Goal: Task Accomplishment & Management: Manage account settings

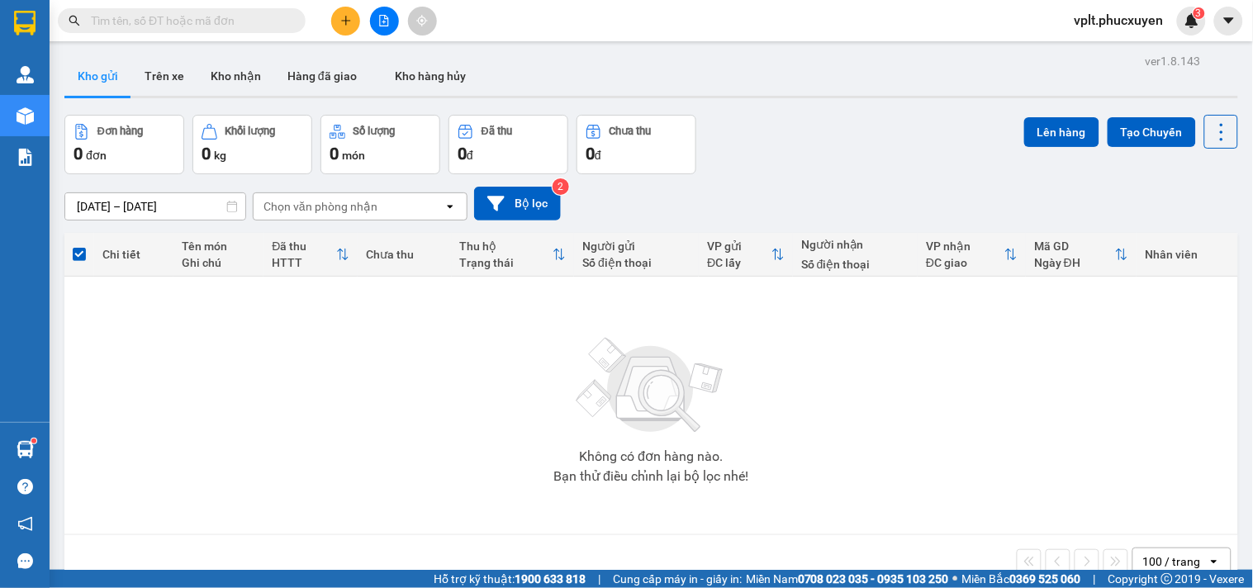
click at [51, 440] on main "ver 1.8.143 Kho gửi Trên xe Kho nhận Hàng đã giao Kho hàng hủy Đơn hàng 0 đơn K…" at bounding box center [626, 285] width 1253 height 570
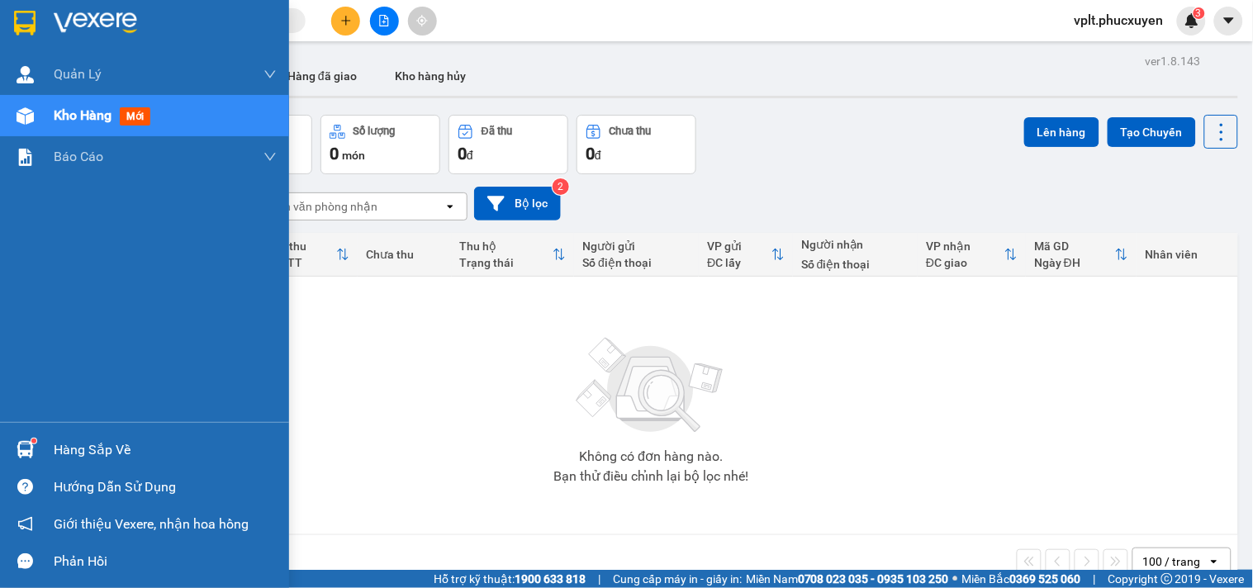
drag, startPoint x: 42, startPoint y: 447, endPoint x: 25, endPoint y: 497, distance: 53.3
click at [41, 447] on div "Hàng sắp về" at bounding box center [144, 449] width 289 height 37
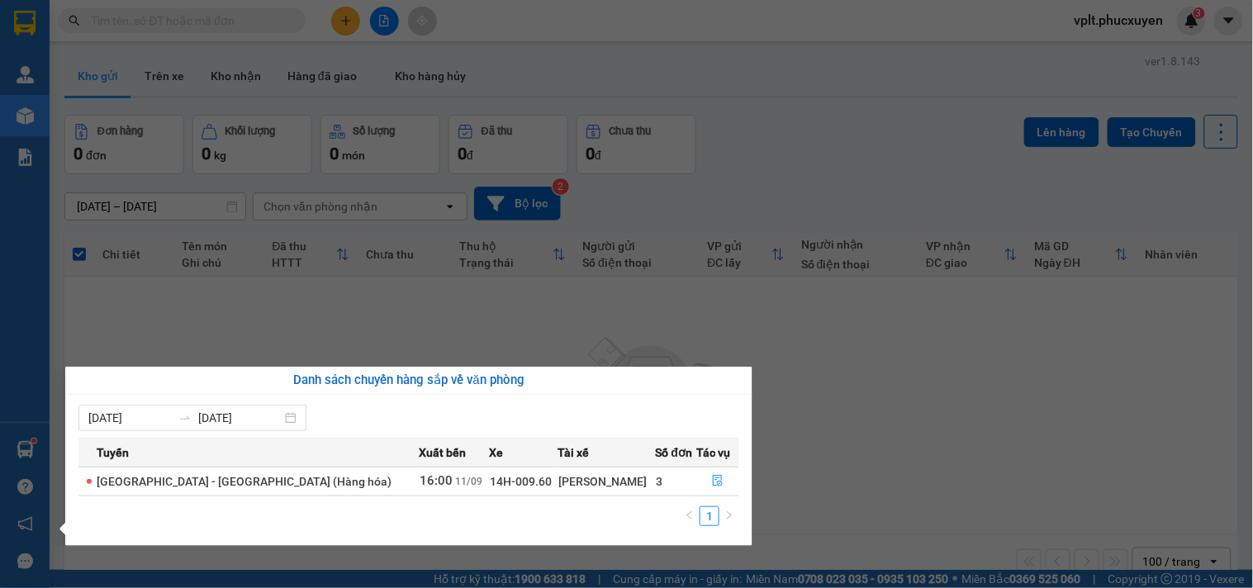
click at [1005, 303] on section "Kết quả tìm kiếm ( 0 ) Bộ lọc No Data vplt.phucxuyen 3 [PERSON_NAME] lý giao nh…" at bounding box center [626, 294] width 1253 height 588
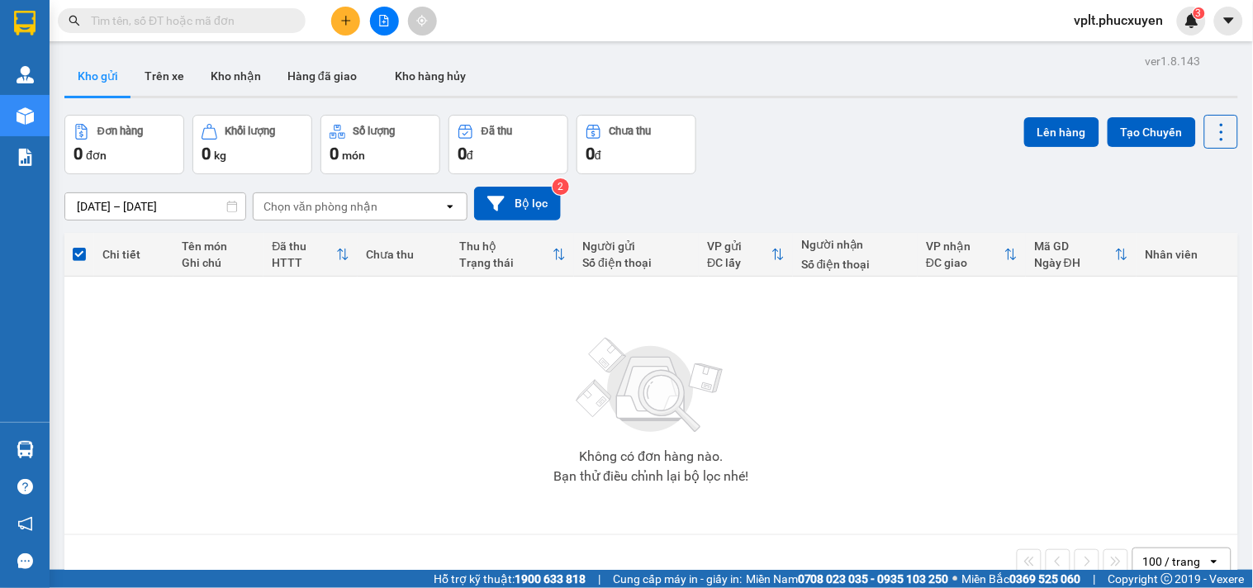
click at [341, 30] on button at bounding box center [345, 21] width 29 height 29
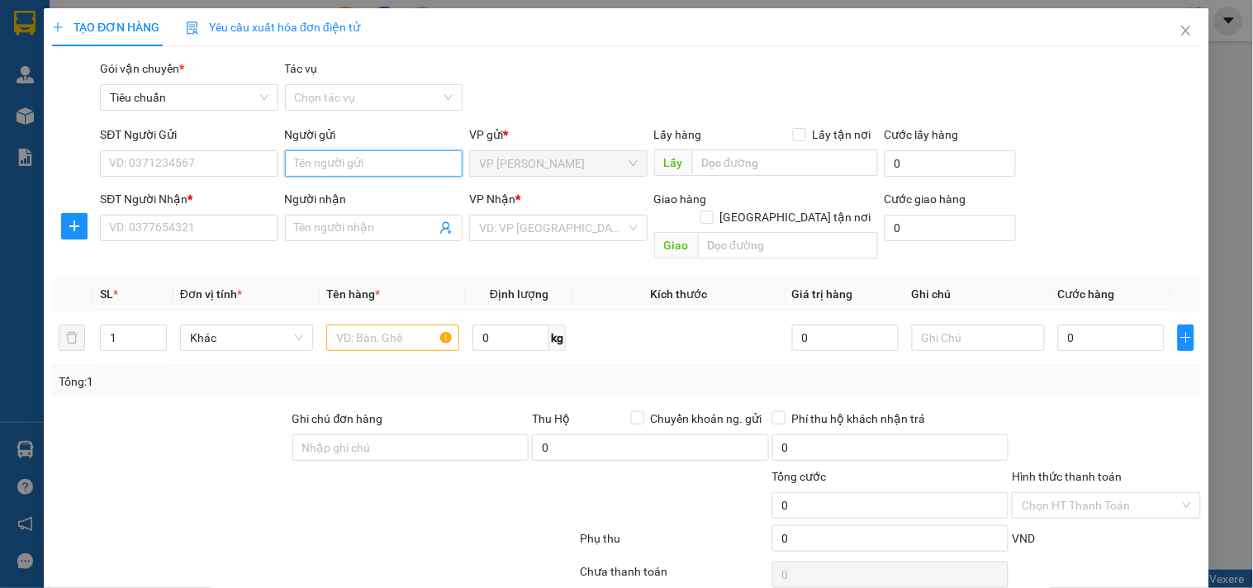
click at [349, 168] on input "Người gửi" at bounding box center [374, 163] width 178 height 26
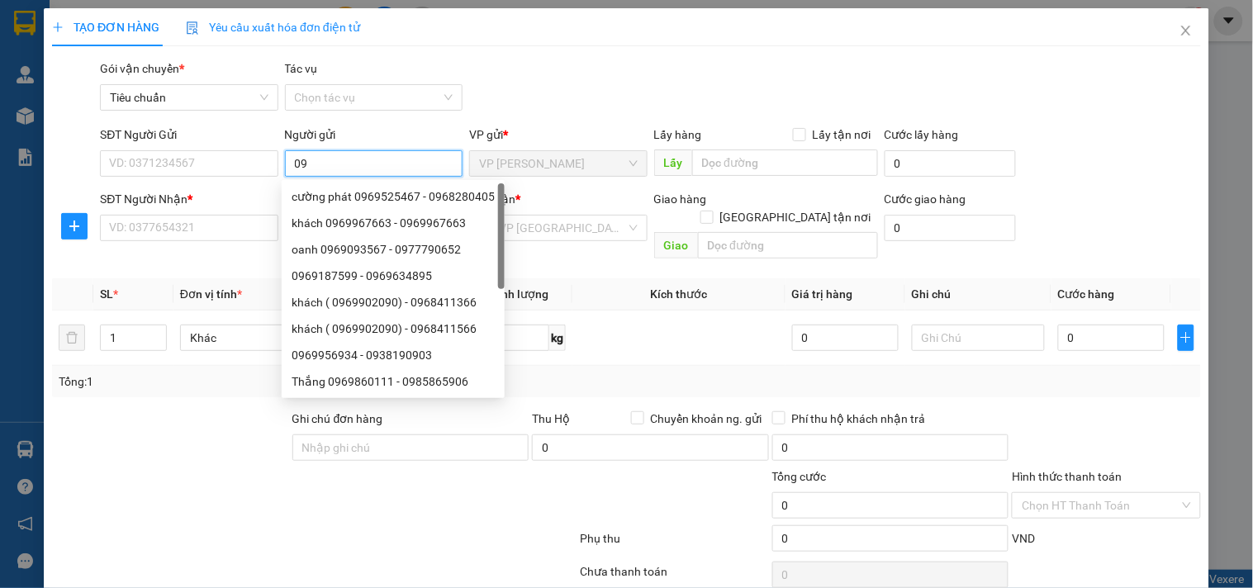
type input "0"
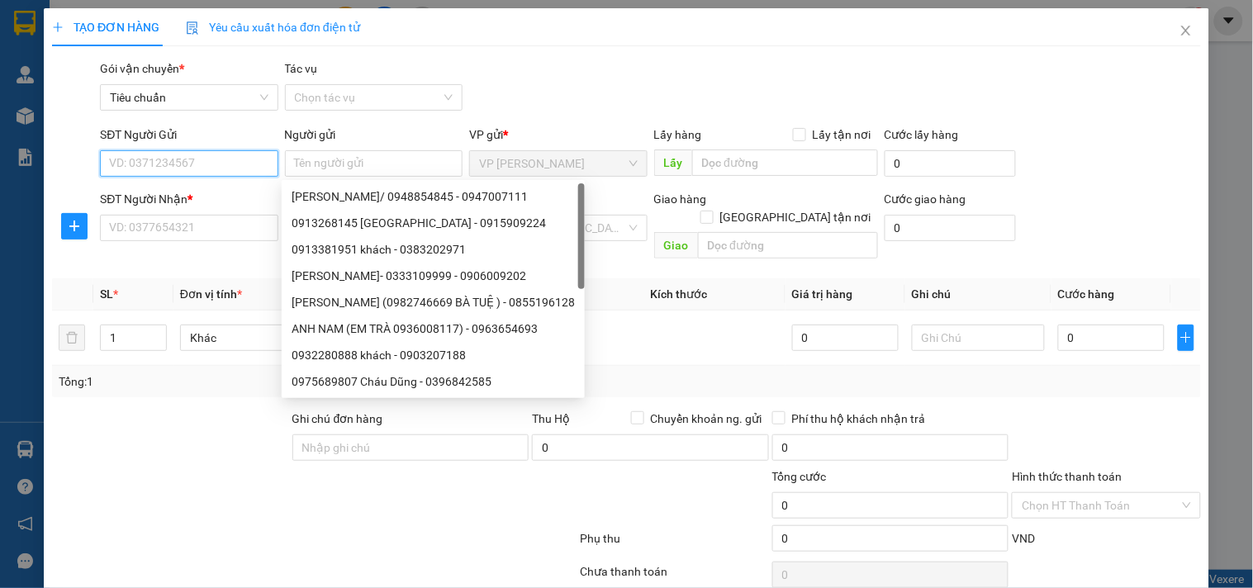
click at [218, 162] on input "SĐT Người Gửi" at bounding box center [189, 163] width 178 height 26
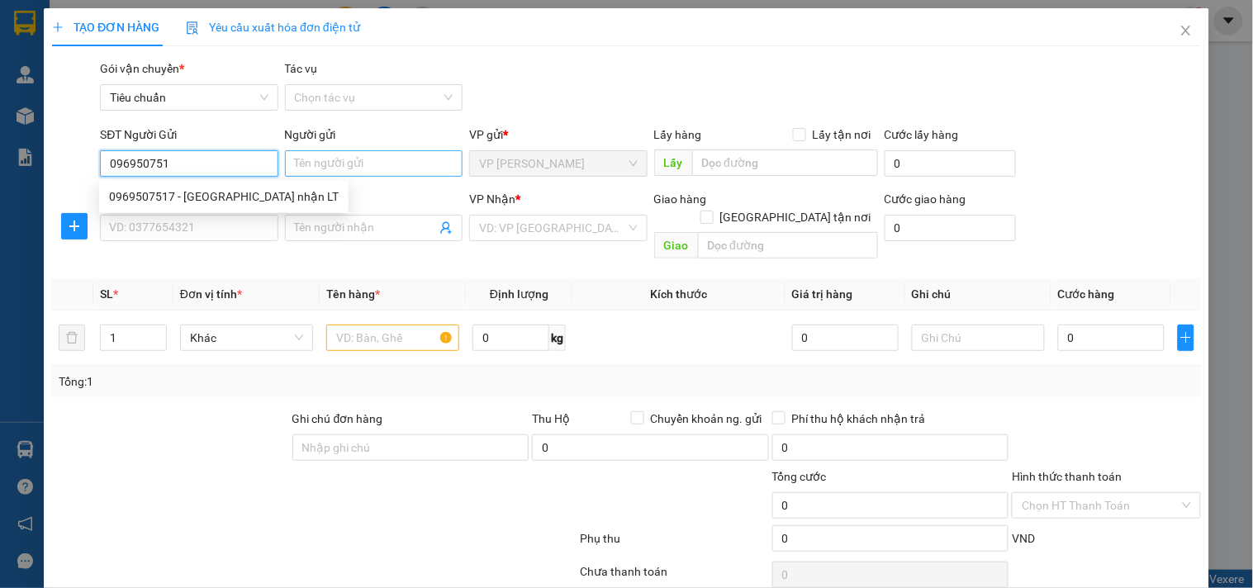
type input "0969507517"
click at [250, 191] on div "0969507517 - [GEOGRAPHIC_DATA] nhận LT" at bounding box center [224, 197] width 230 height 18
type input "Linh Úc Châu2 nhận LT"
type input "0969507517"
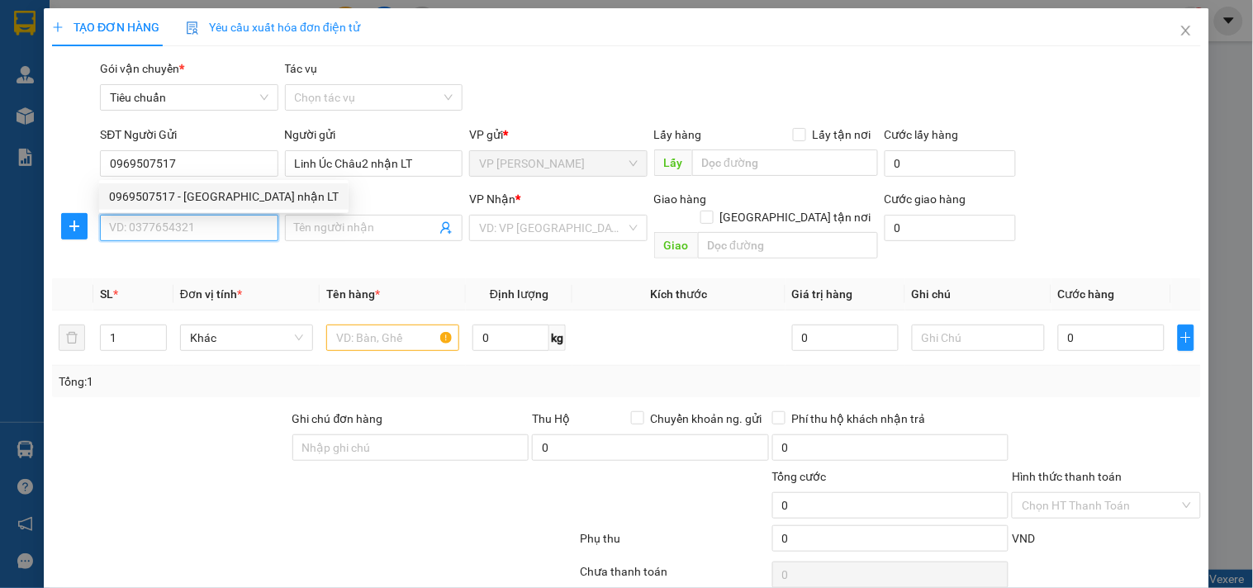
click at [240, 226] on input "SĐT Người Nhận *" at bounding box center [189, 228] width 178 height 26
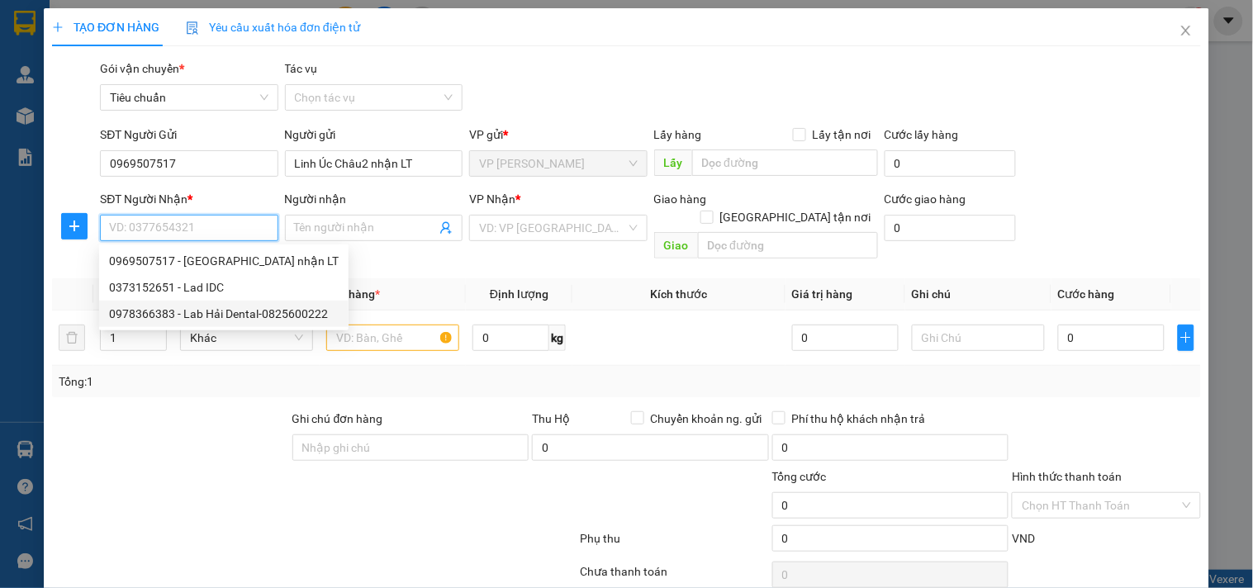
click at [265, 320] on div "0978366383 - Lab Hải Dental-0825600222" at bounding box center [224, 314] width 230 height 18
type input "0978366383"
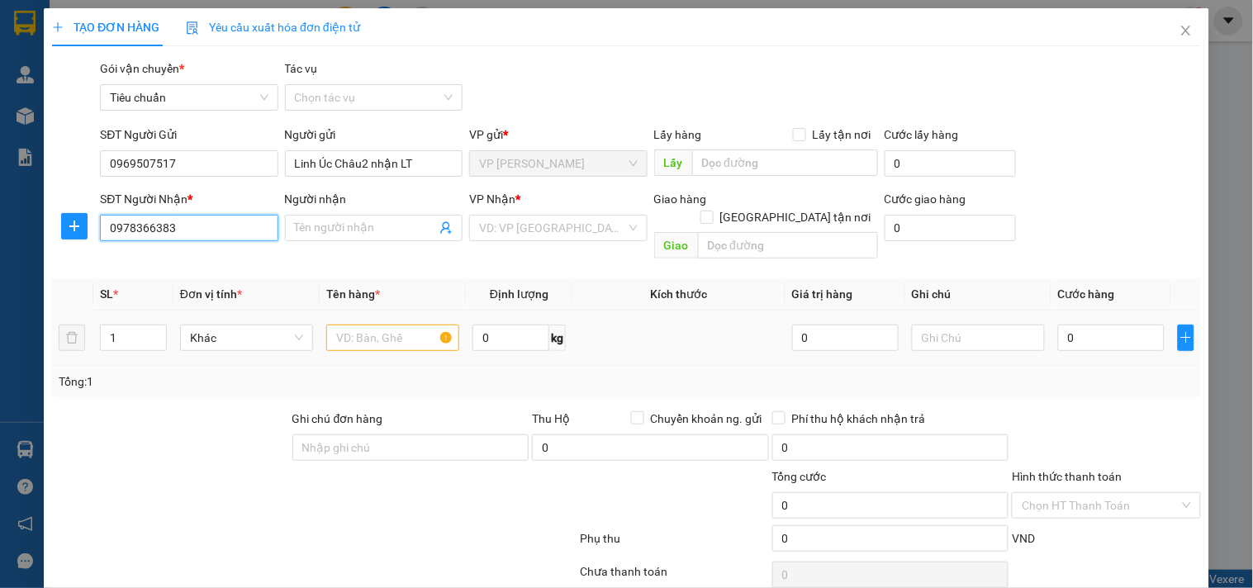
type input "Lab Hải Dental-0825600222"
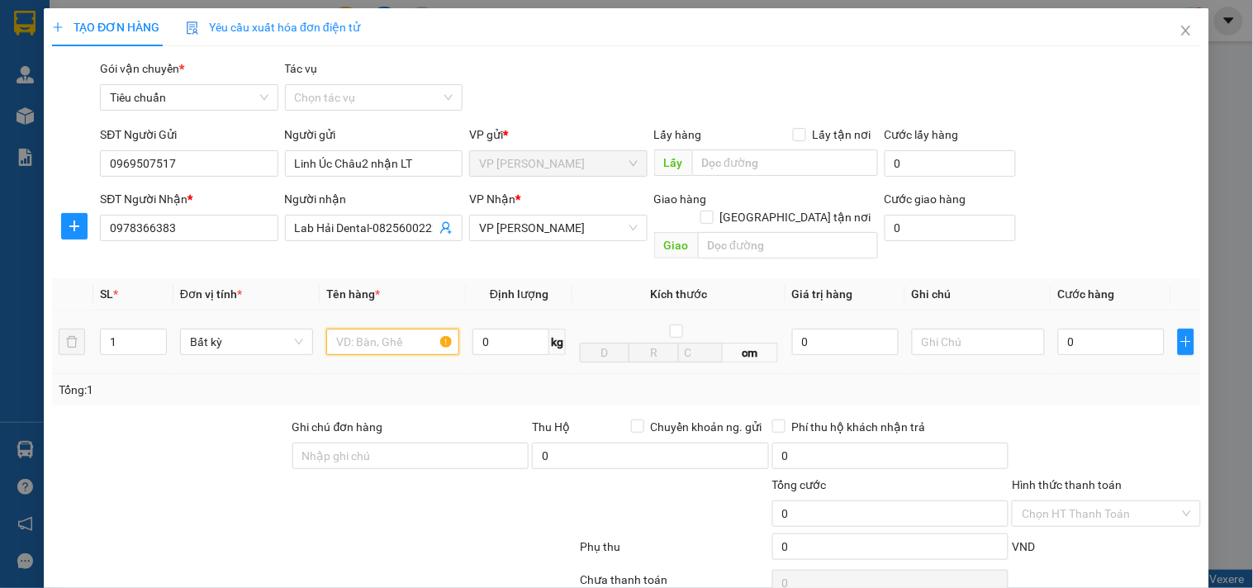
click at [392, 329] on input "text" at bounding box center [392, 342] width 133 height 26
type input "mẫu"
type input "5"
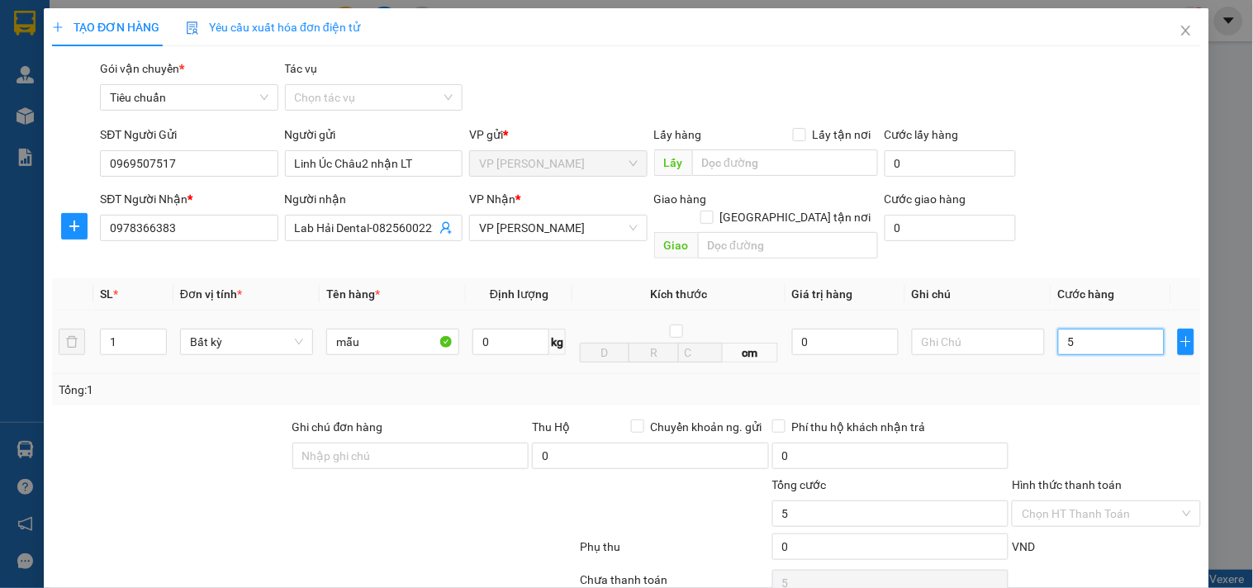
type input "50"
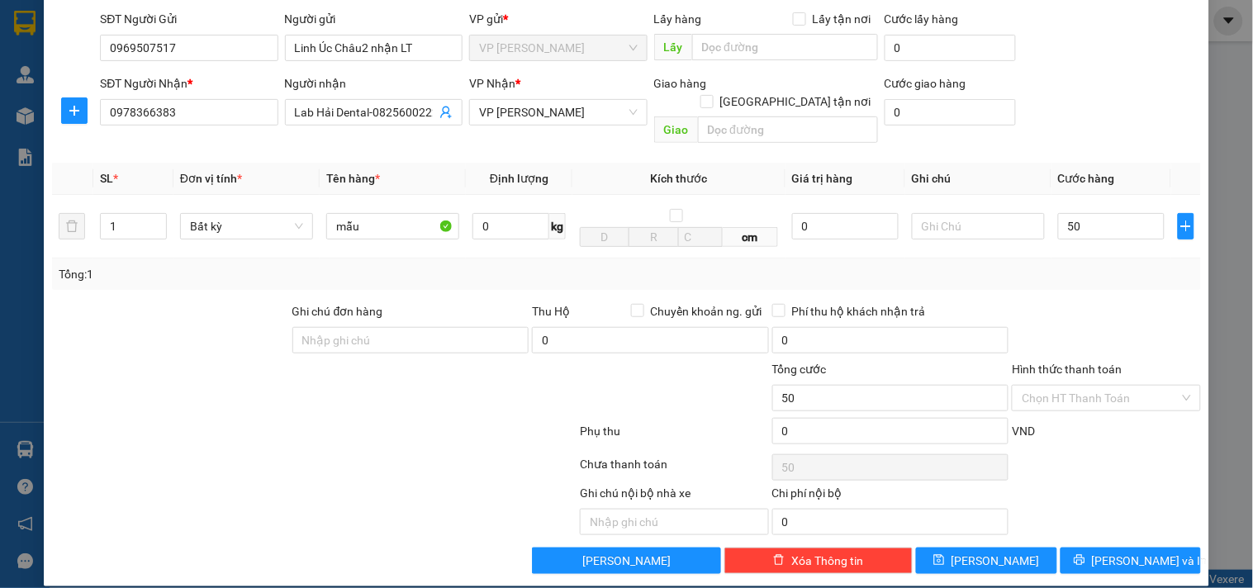
type input "50.000"
click at [1059, 307] on div at bounding box center [1106, 331] width 192 height 58
click at [1111, 386] on input "Hình thức thanh toán" at bounding box center [1100, 398] width 157 height 25
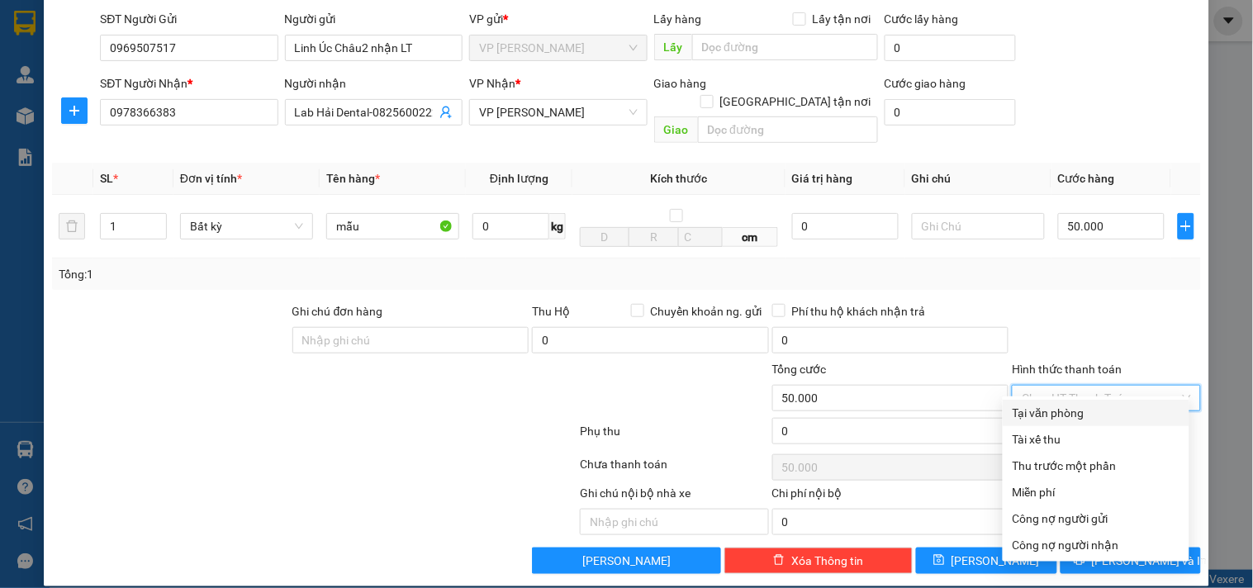
click at [1135, 413] on div "Tại văn phòng" at bounding box center [1096, 413] width 167 height 18
type input "0"
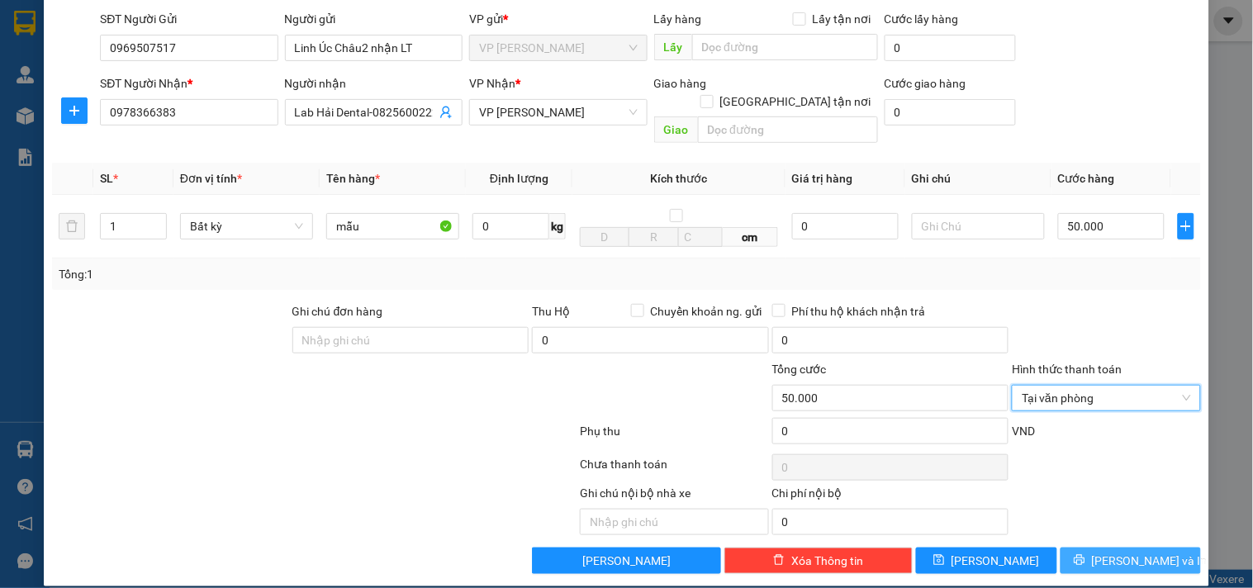
click at [1112, 552] on span "[PERSON_NAME] và In" at bounding box center [1150, 561] width 116 height 18
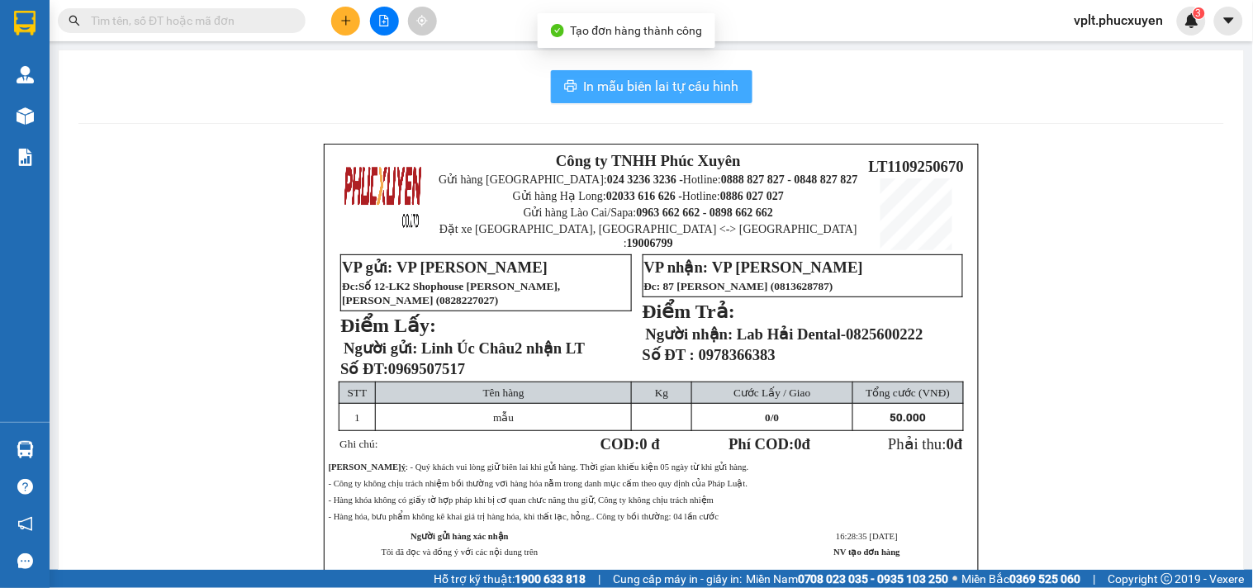
click at [666, 80] on span "In mẫu biên lai tự cấu hình" at bounding box center [661, 86] width 155 height 21
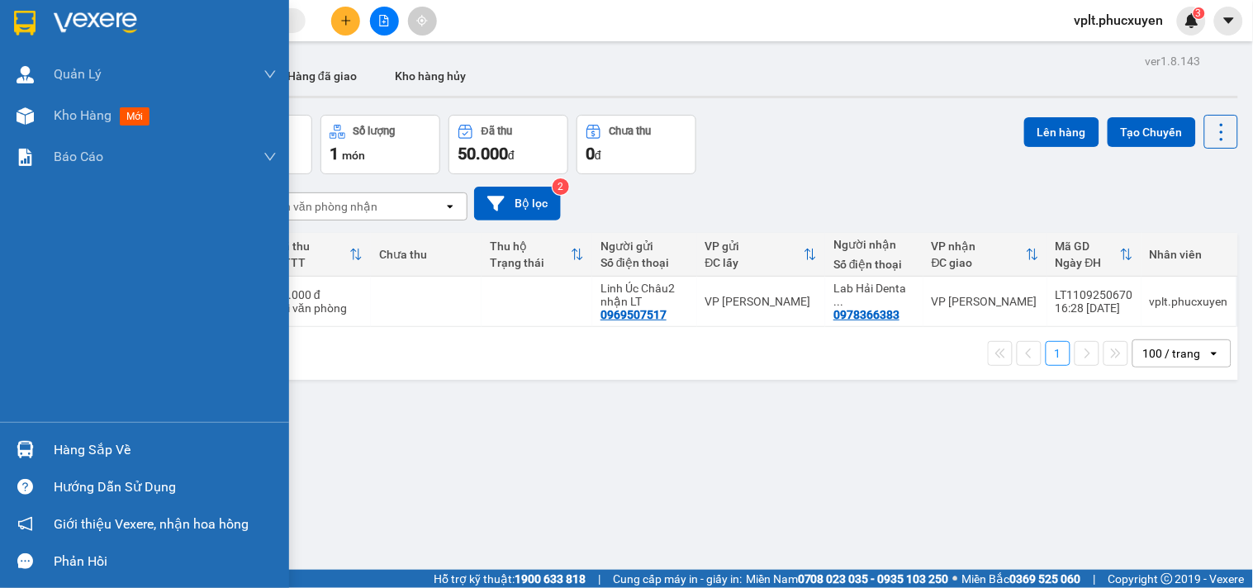
click at [36, 446] on div at bounding box center [25, 449] width 29 height 29
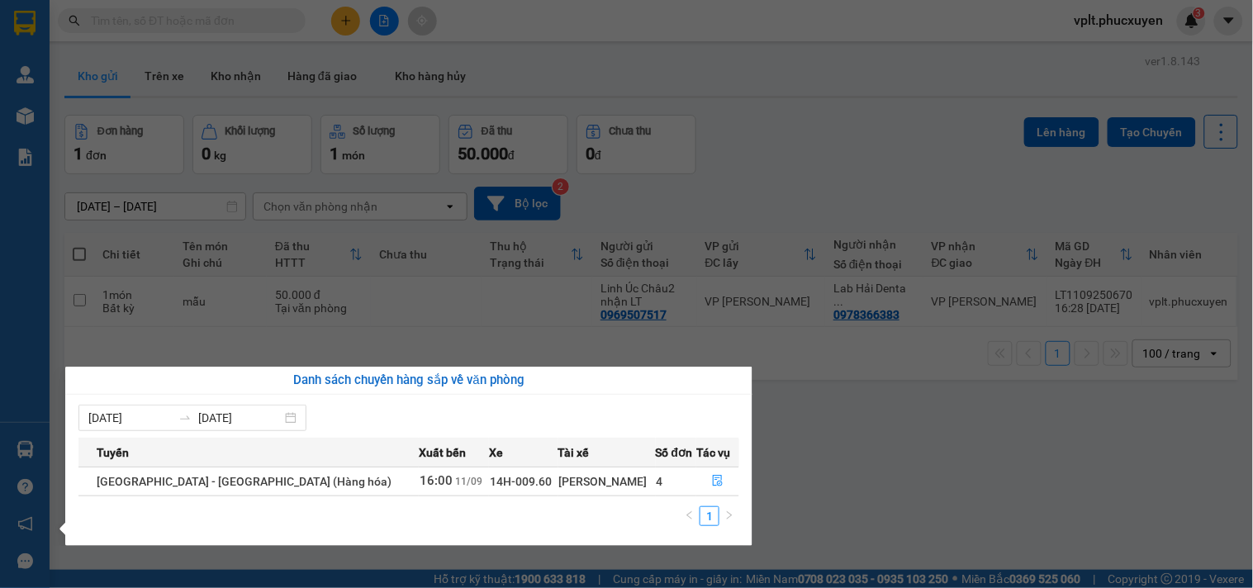
click at [800, 384] on section "Kết quả tìm kiếm ( 0 ) Bộ lọc No Data vplt.phucxuyen 3 [PERSON_NAME] lý giao nh…" at bounding box center [626, 294] width 1253 height 588
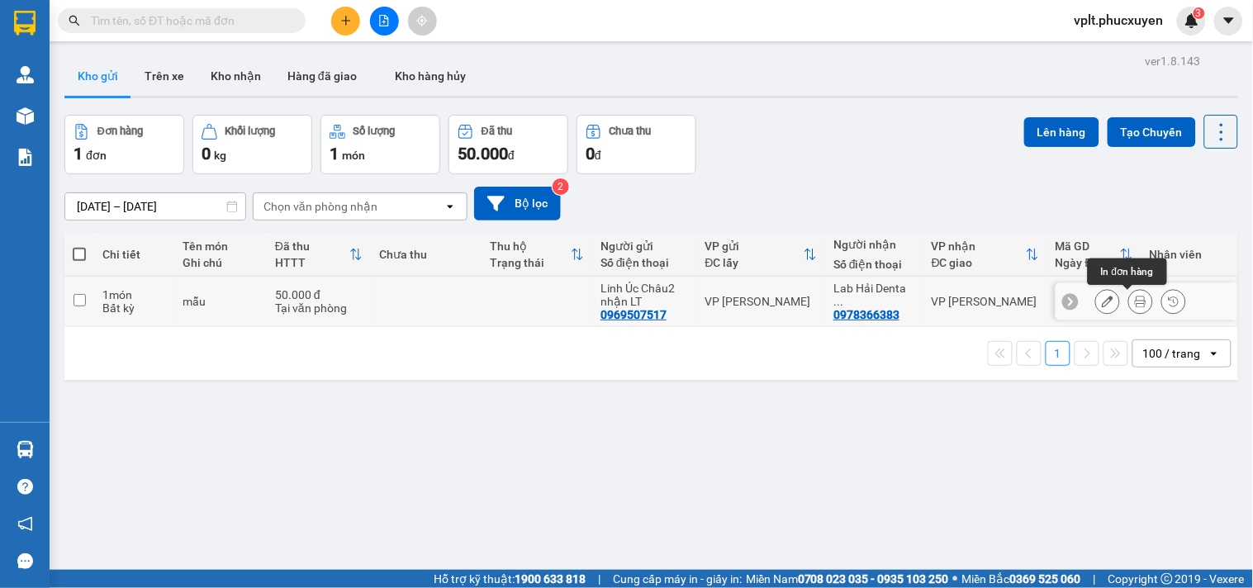
click at [1135, 301] on icon at bounding box center [1141, 302] width 12 height 12
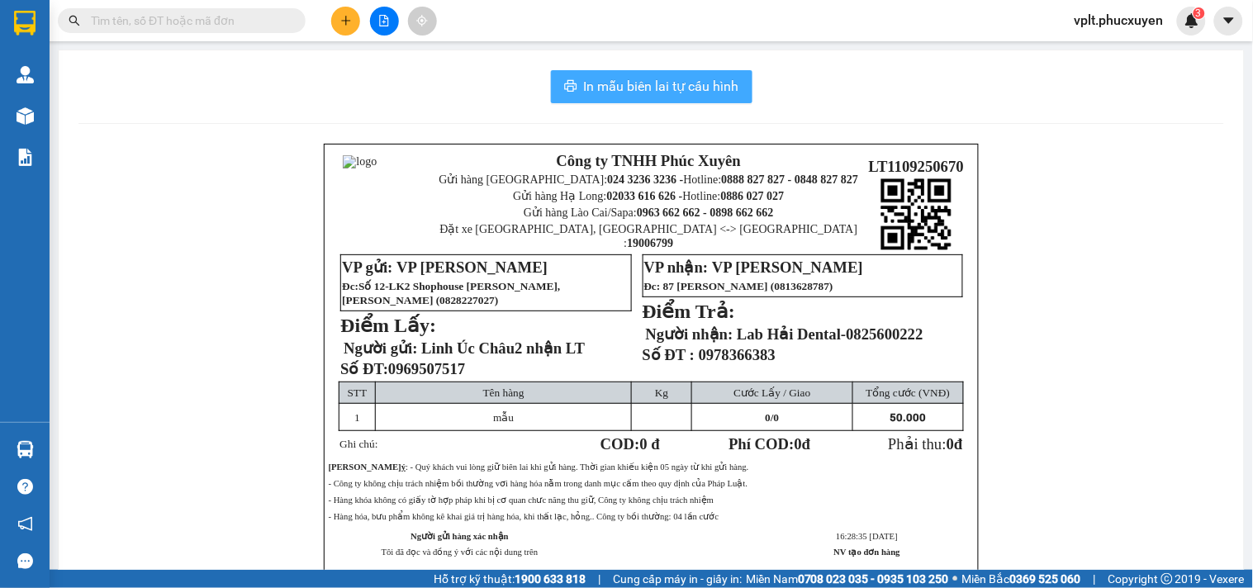
click at [644, 99] on button "In mẫu biên lai tự cấu hình" at bounding box center [652, 86] width 202 height 33
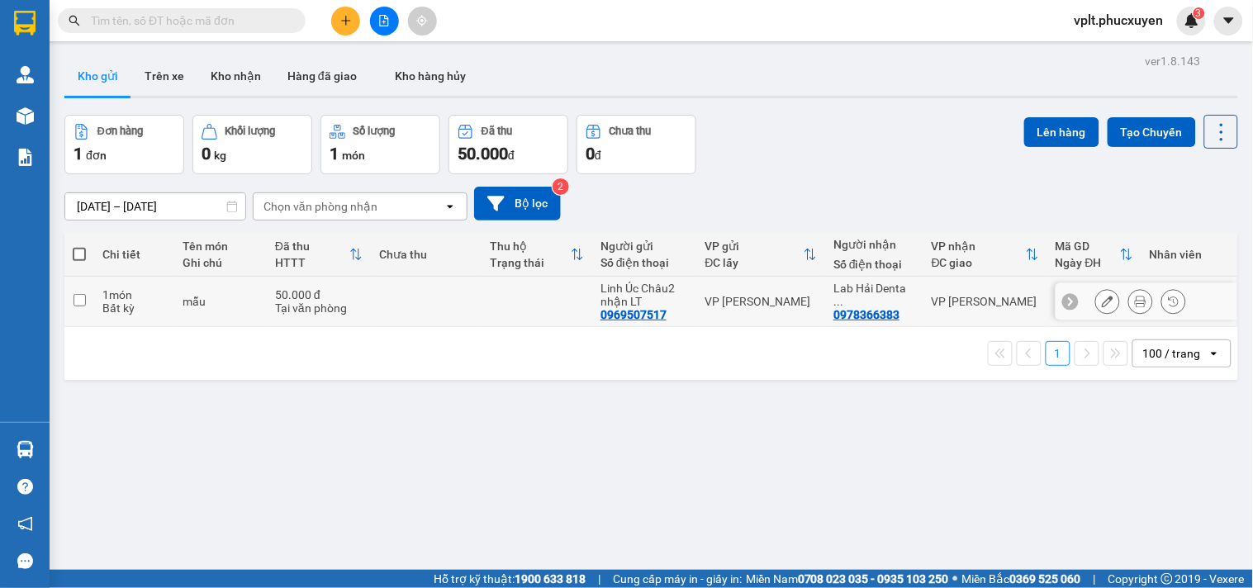
click at [1135, 302] on icon at bounding box center [1141, 302] width 12 height 12
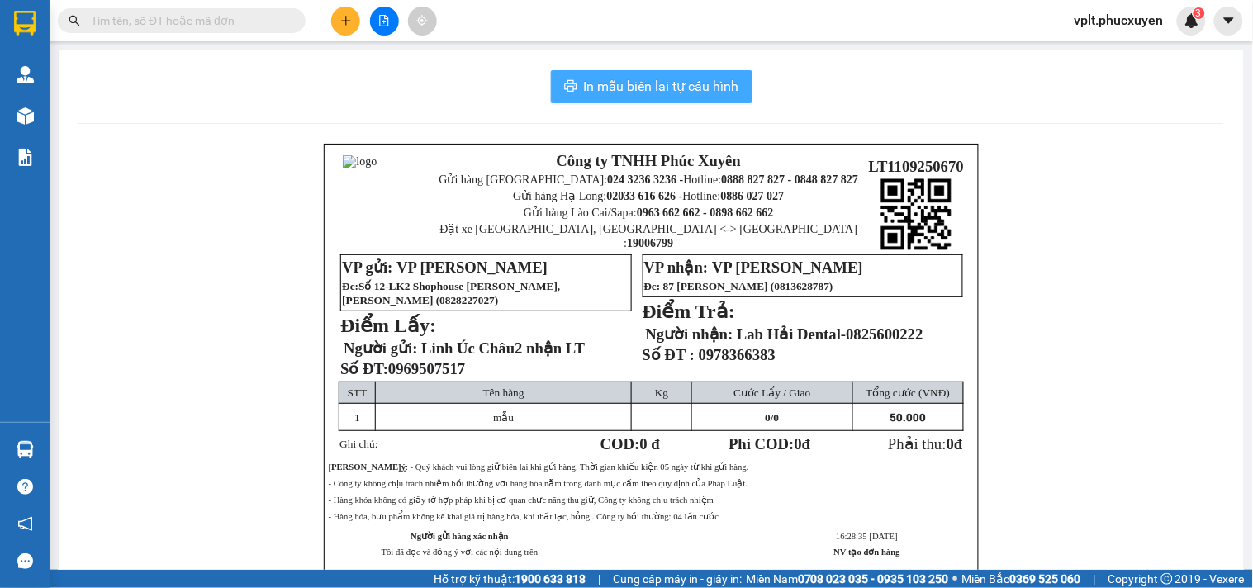
drag, startPoint x: 698, startPoint y: 83, endPoint x: 719, endPoint y: 59, distance: 31.0
click at [698, 81] on span "In mẫu biên lai tự cấu hình" at bounding box center [661, 86] width 155 height 21
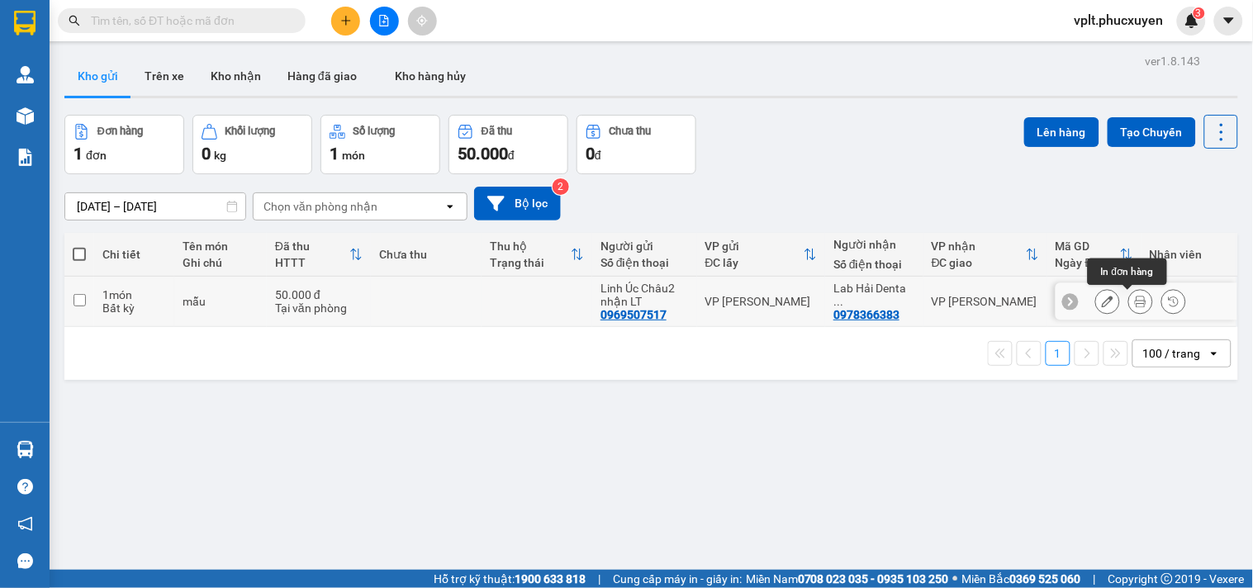
click at [1135, 302] on icon at bounding box center [1141, 302] width 12 height 12
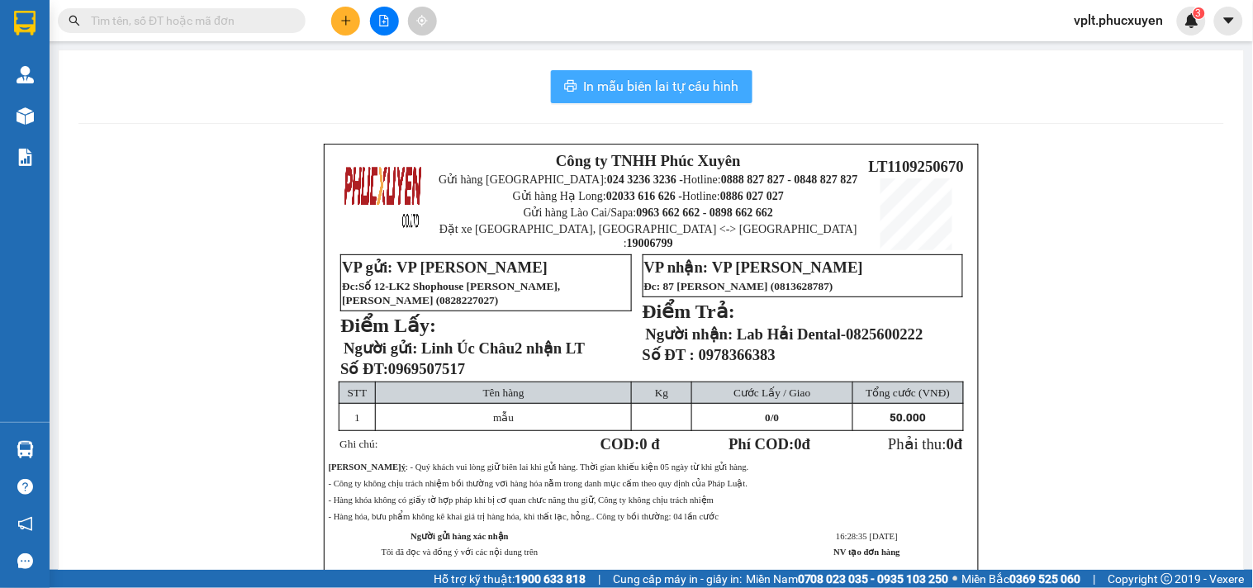
click at [720, 97] on button "In mẫu biên lai tự cấu hình" at bounding box center [652, 86] width 202 height 33
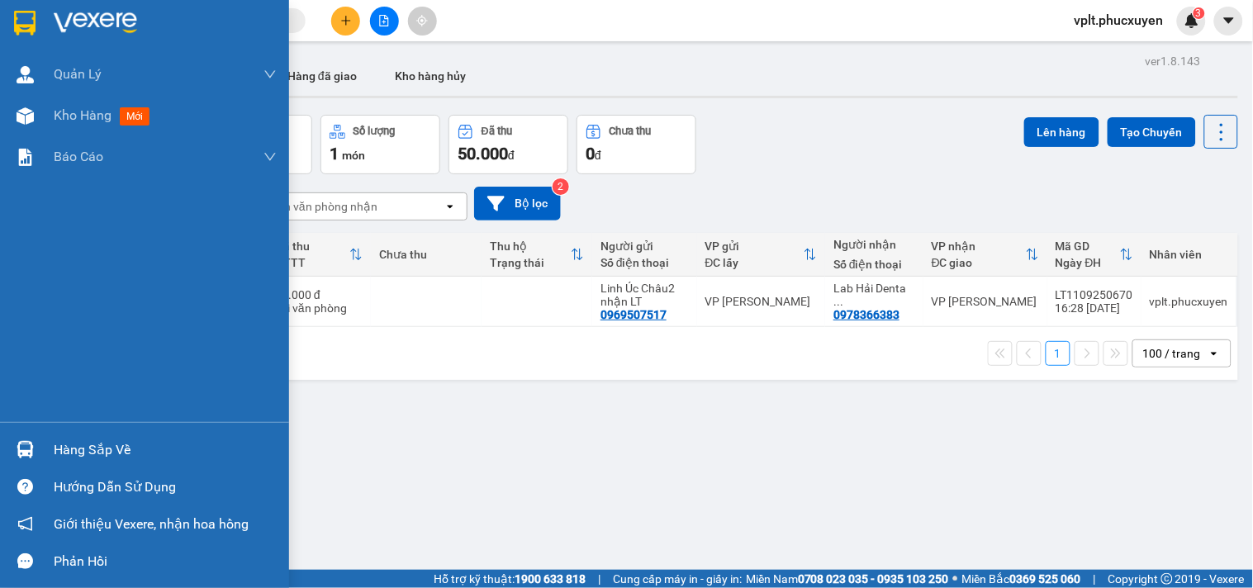
click at [11, 447] on div at bounding box center [25, 449] width 29 height 29
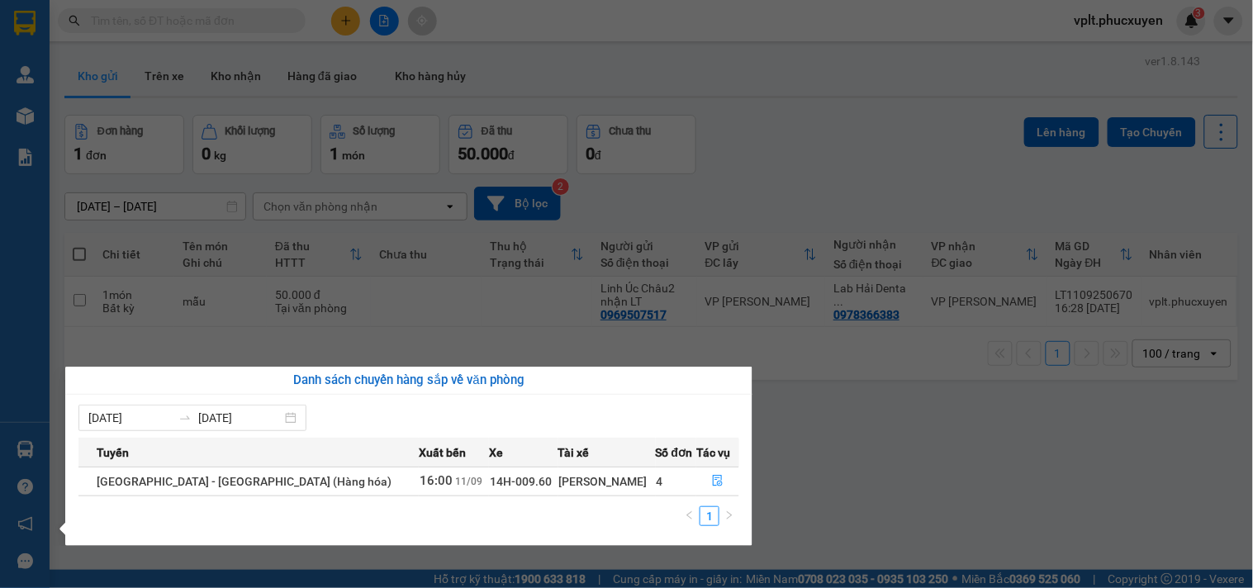
click at [282, 109] on section "Kết quả tìm kiếm ( 0 ) Bộ lọc No Data vplt.phucxuyen 3 [PERSON_NAME] lý giao nh…" at bounding box center [626, 294] width 1253 height 588
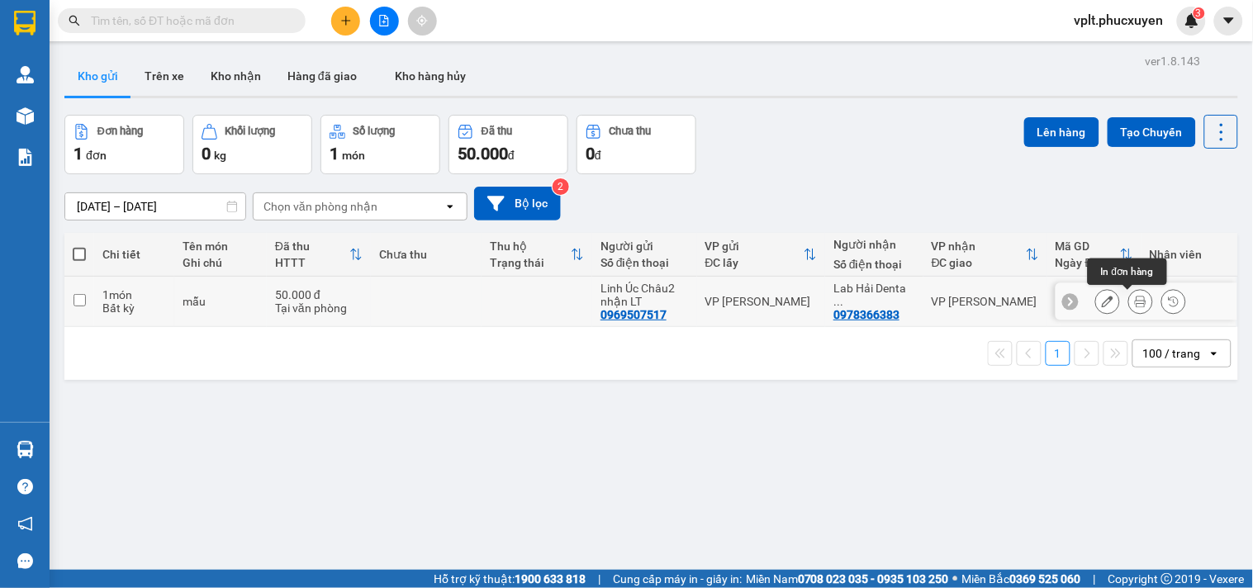
click at [1129, 299] on button at bounding box center [1140, 302] width 23 height 29
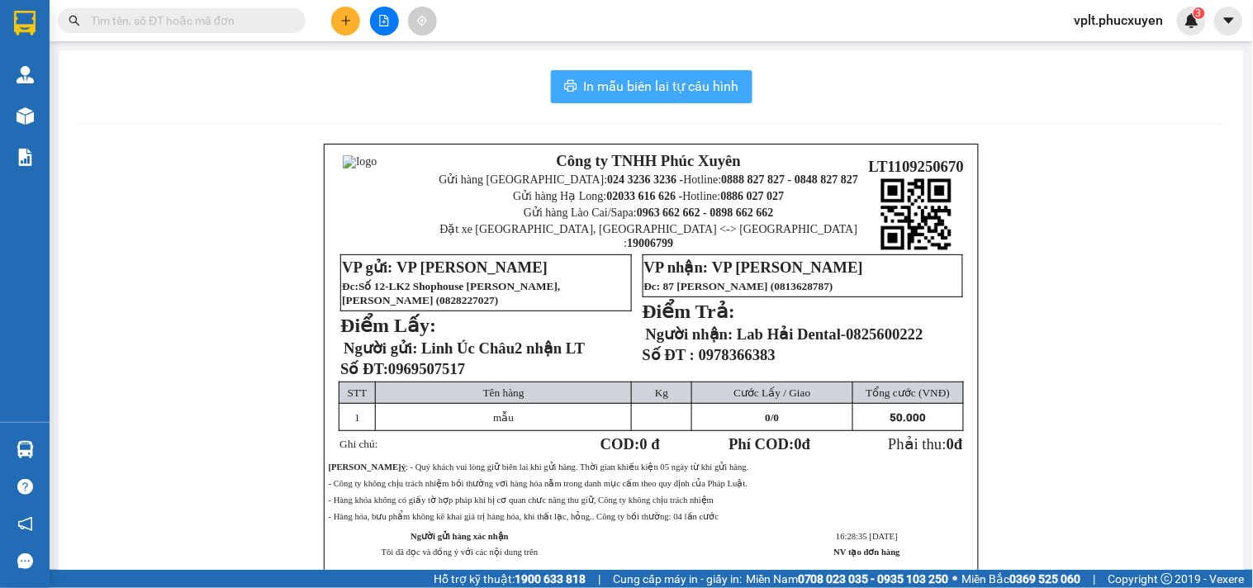
click at [688, 93] on span "In mẫu biên lai tự cấu hình" at bounding box center [661, 86] width 155 height 21
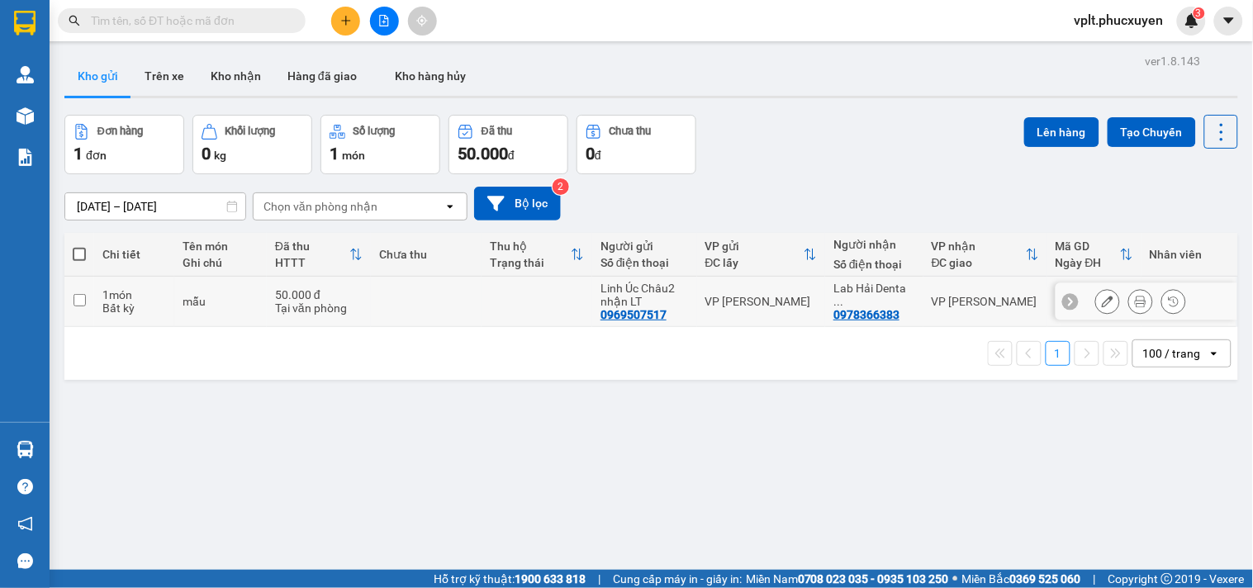
click at [1129, 299] on button at bounding box center [1140, 302] width 23 height 29
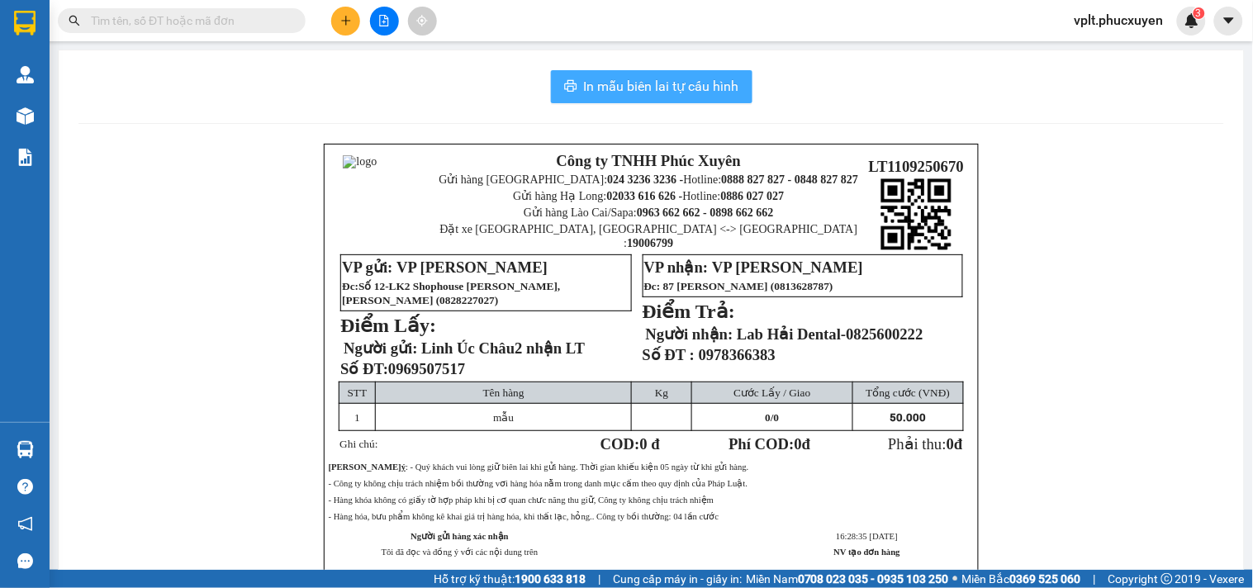
click at [647, 91] on span "In mẫu biên lai tự cấu hình" at bounding box center [661, 86] width 155 height 21
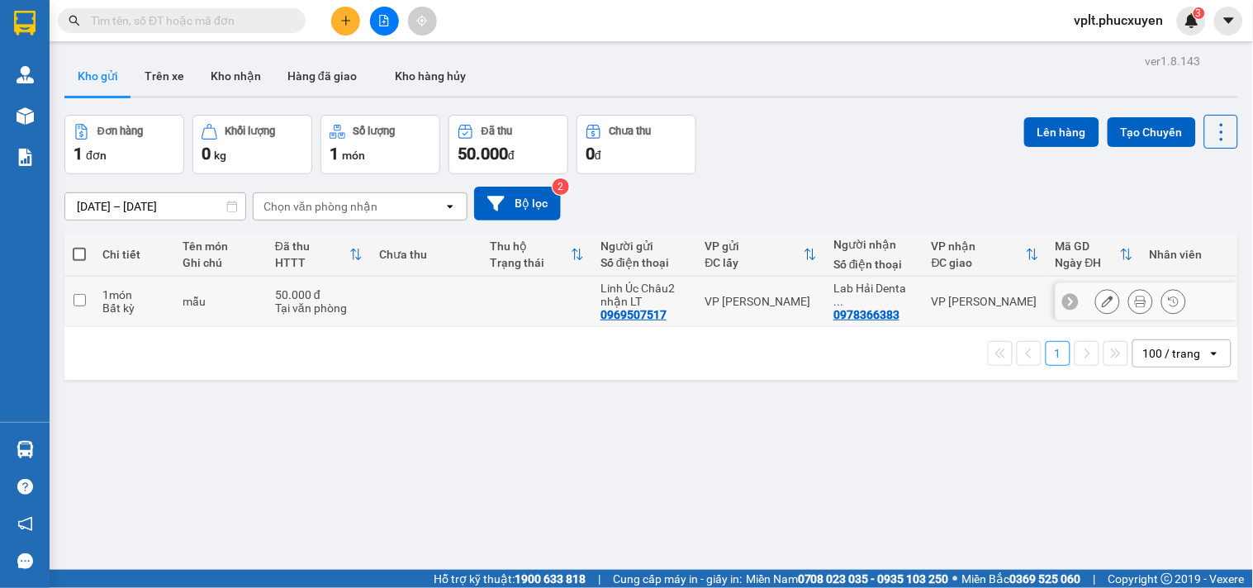
click at [1135, 302] on icon at bounding box center [1141, 302] width 12 height 12
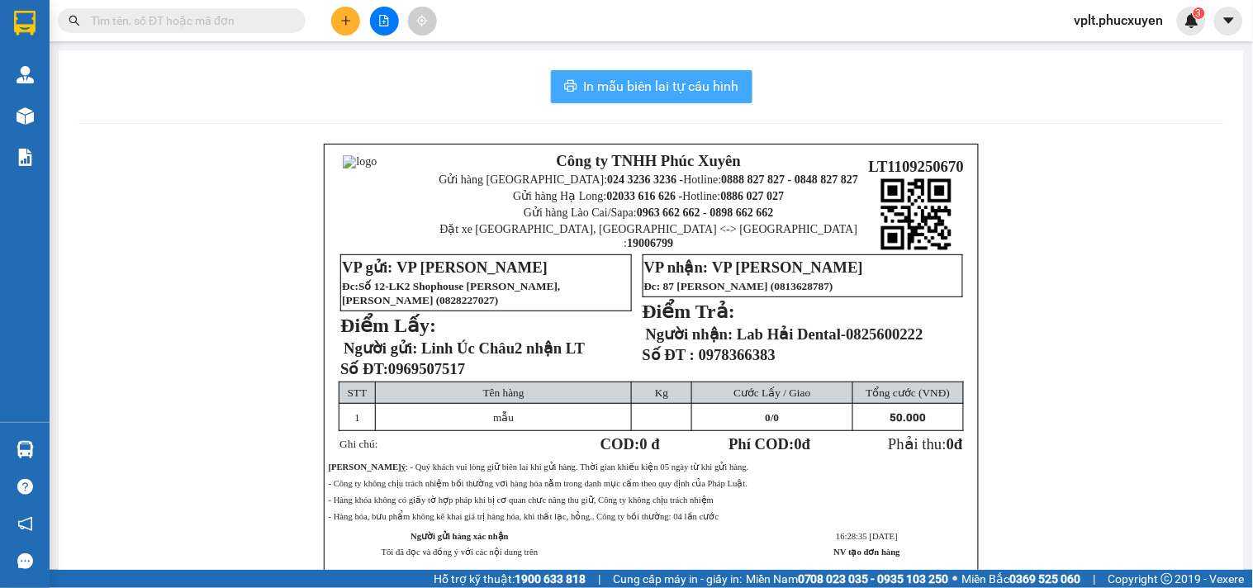
click at [697, 87] on span "In mẫu biên lai tự cấu hình" at bounding box center [661, 86] width 155 height 21
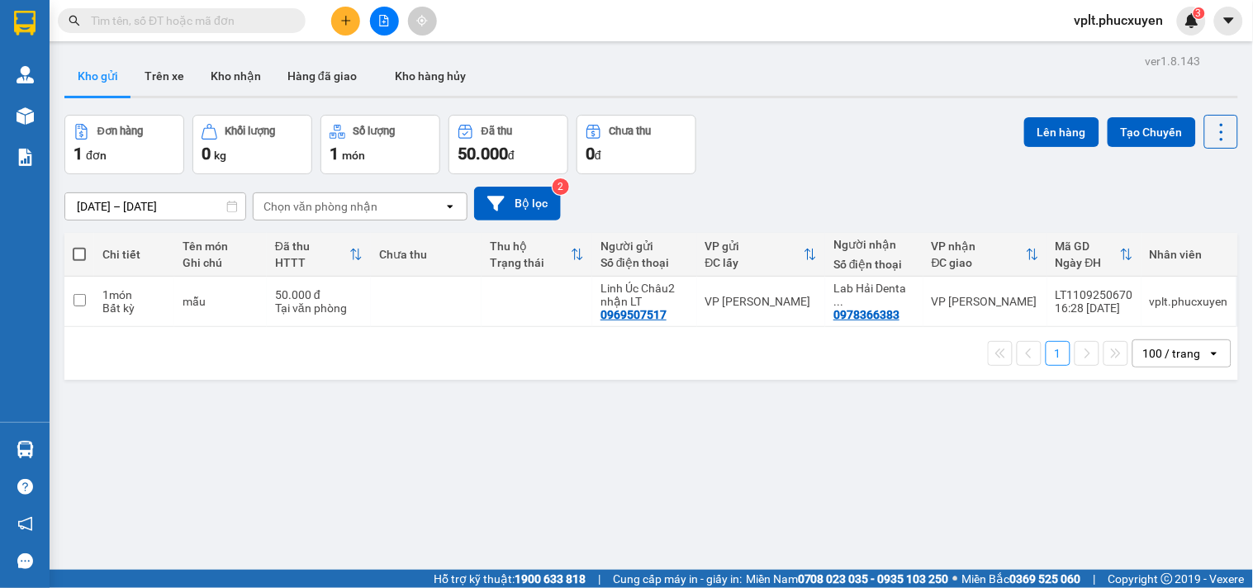
drag, startPoint x: 863, startPoint y: 459, endPoint x: 827, endPoint y: 451, distance: 36.3
click at [858, 459] on div "ver 1.8.143 Kho gửi Trên xe Kho nhận Hàng đã giao Kho hàng hủy Đơn hàng 1 đơn K…" at bounding box center [651, 344] width 1187 height 588
click at [1129, 302] on button at bounding box center [1140, 302] width 23 height 29
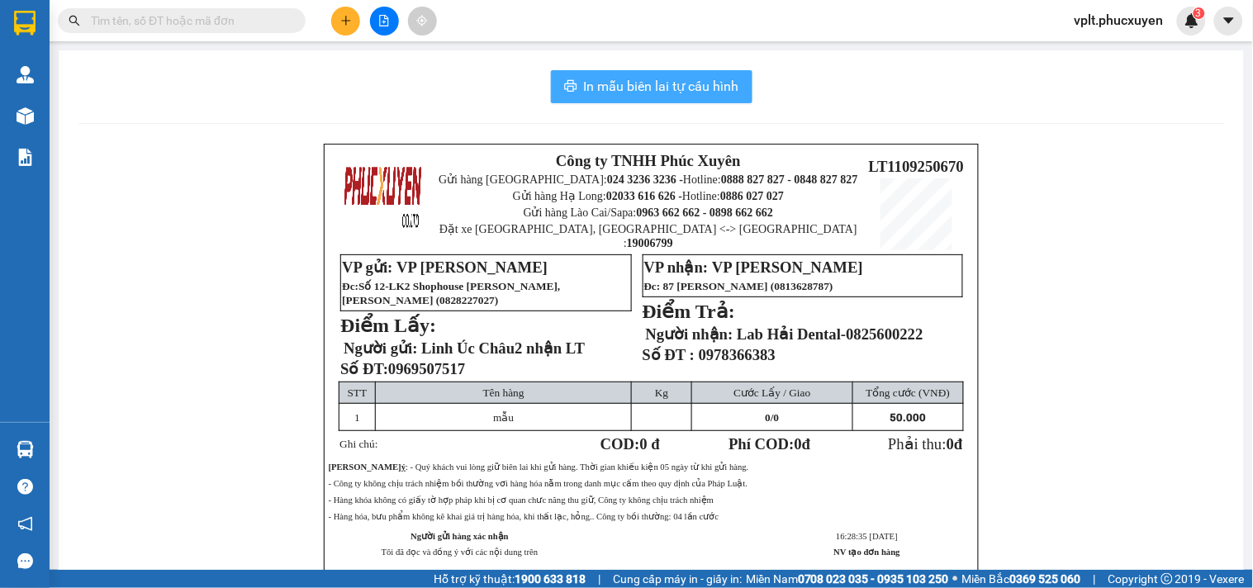
click at [739, 89] on button "In mẫu biên lai tự cấu hình" at bounding box center [652, 86] width 202 height 33
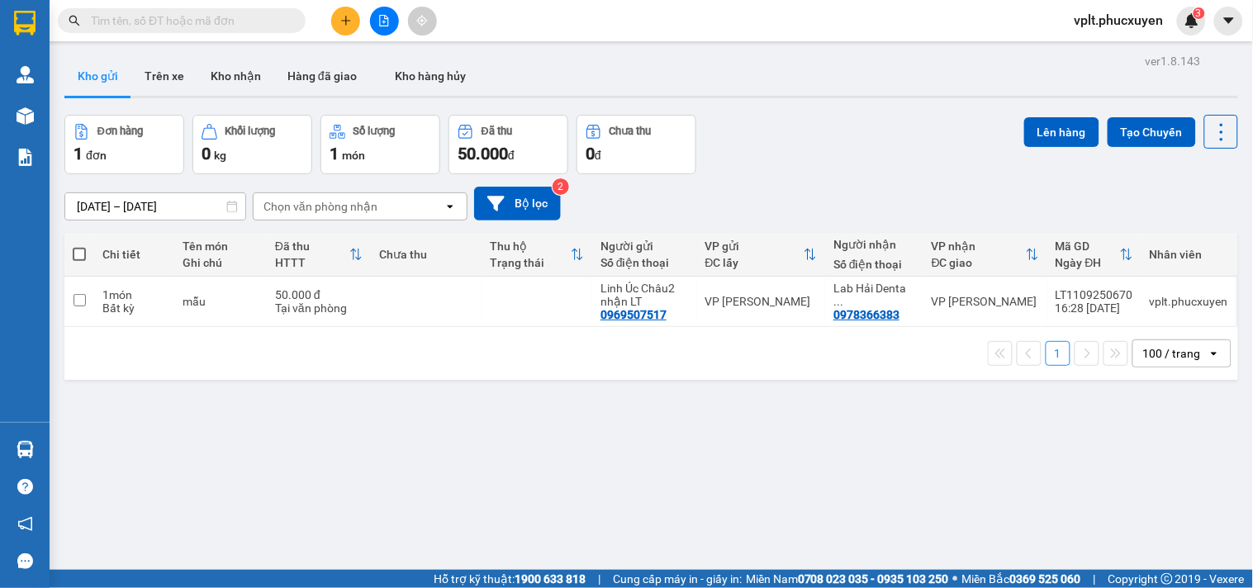
click at [1103, 448] on div "ver 1.8.143 Kho gửi Trên xe Kho nhận Hàng đã giao Kho hàng hủy Đơn hàng 1 đơn K…" at bounding box center [651, 344] width 1187 height 588
click at [235, 62] on button "Kho nhận" at bounding box center [235, 76] width 77 height 40
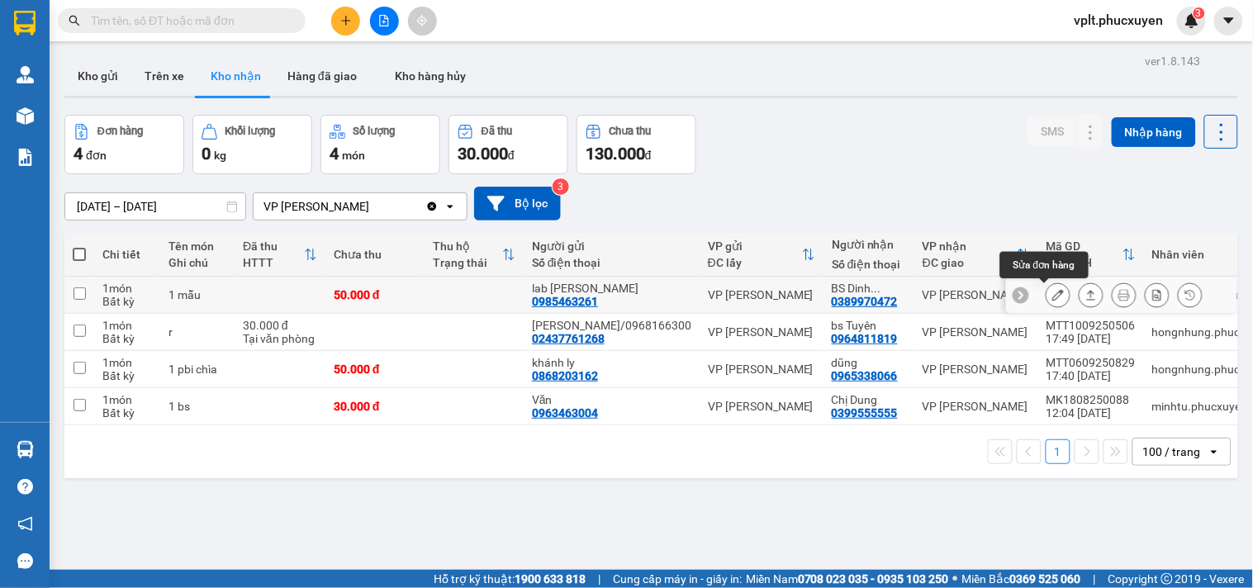
click at [1053, 294] on icon at bounding box center [1059, 295] width 12 height 12
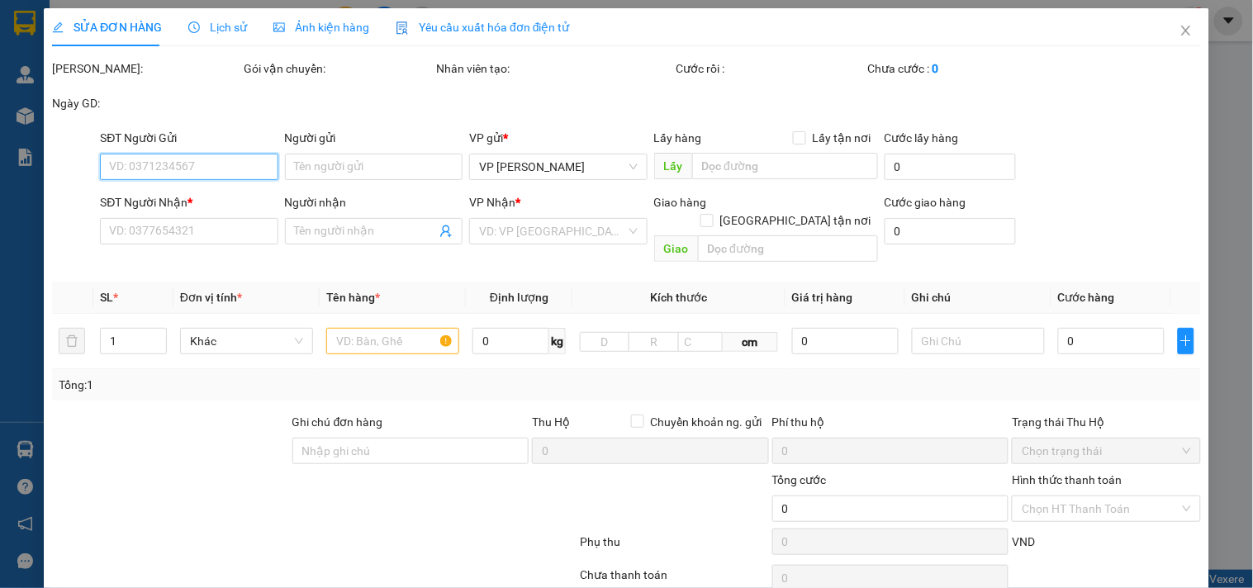
type input "0985463261"
type input "lab [PERSON_NAME]"
type input "0389970472"
type input "BS Dinh 0978438282 (gửi xe limo)"
type input "50.000"
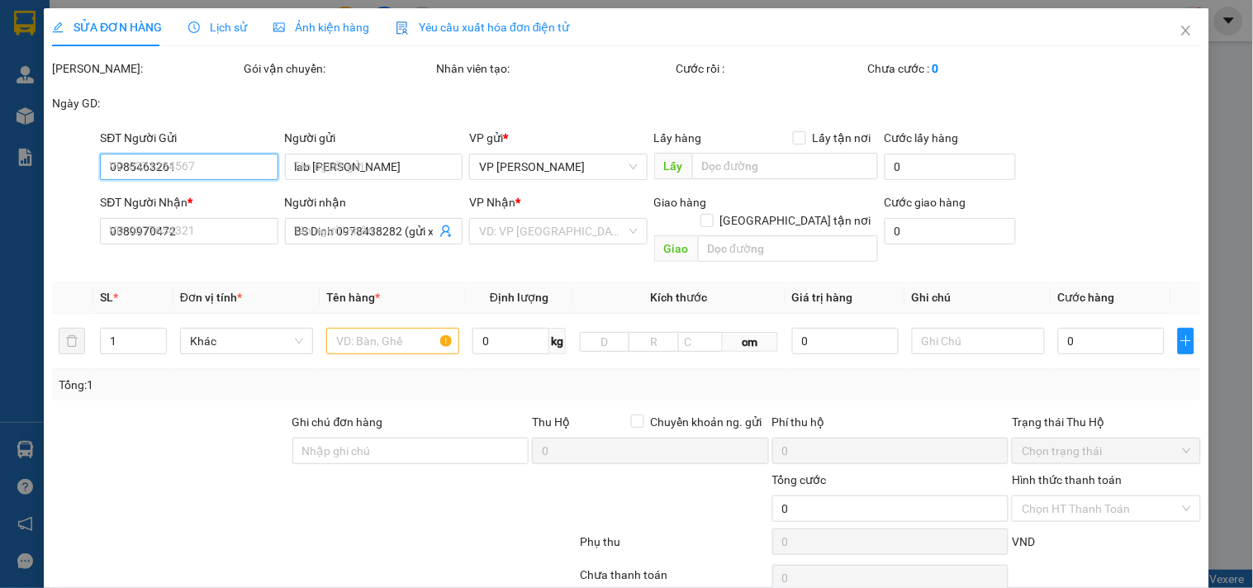
type input "50.000"
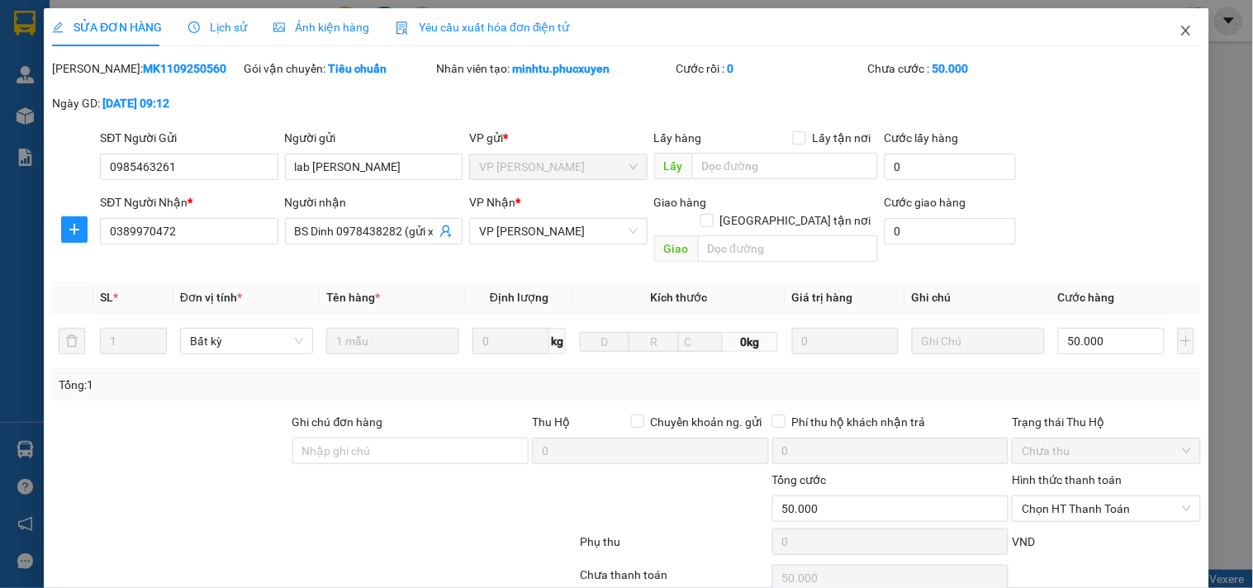
click at [1180, 36] on icon "close" at bounding box center [1186, 30] width 13 height 13
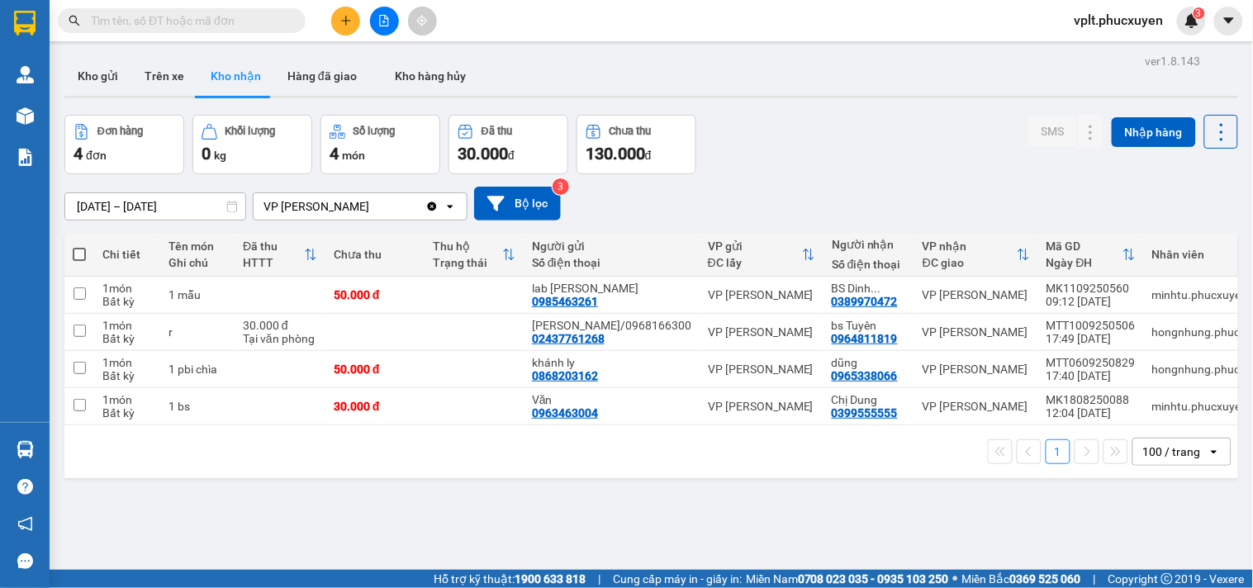
drag, startPoint x: 1155, startPoint y: 103, endPoint x: 33, endPoint y: 454, distance: 1175.6
click at [33, 456] on img at bounding box center [25, 449] width 17 height 17
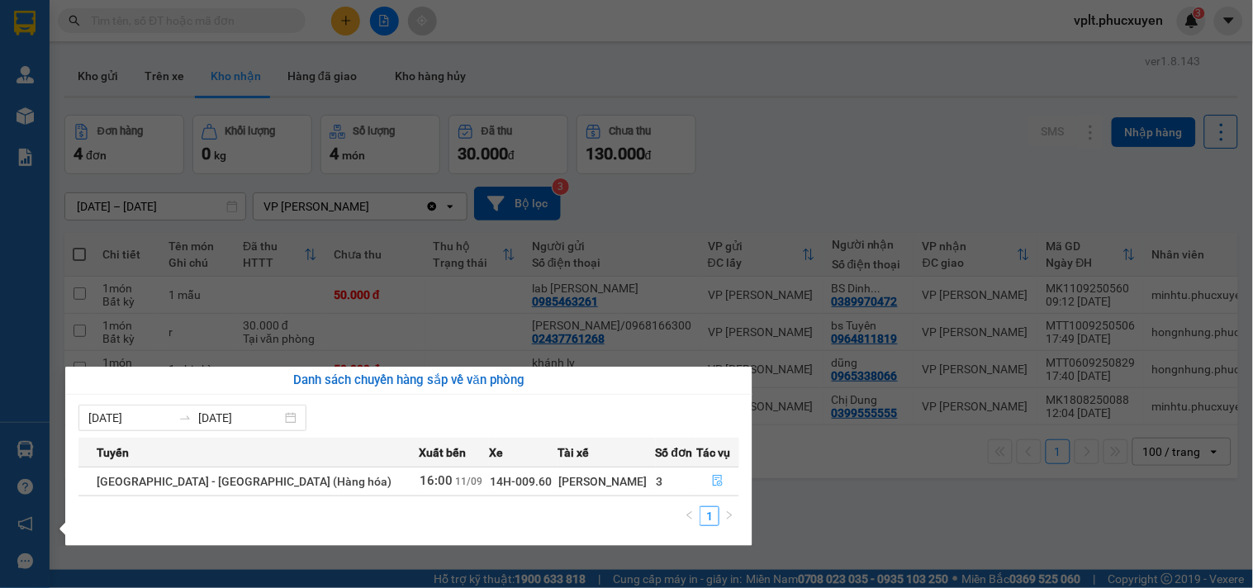
click at [713, 476] on icon "file-done" at bounding box center [718, 481] width 10 height 12
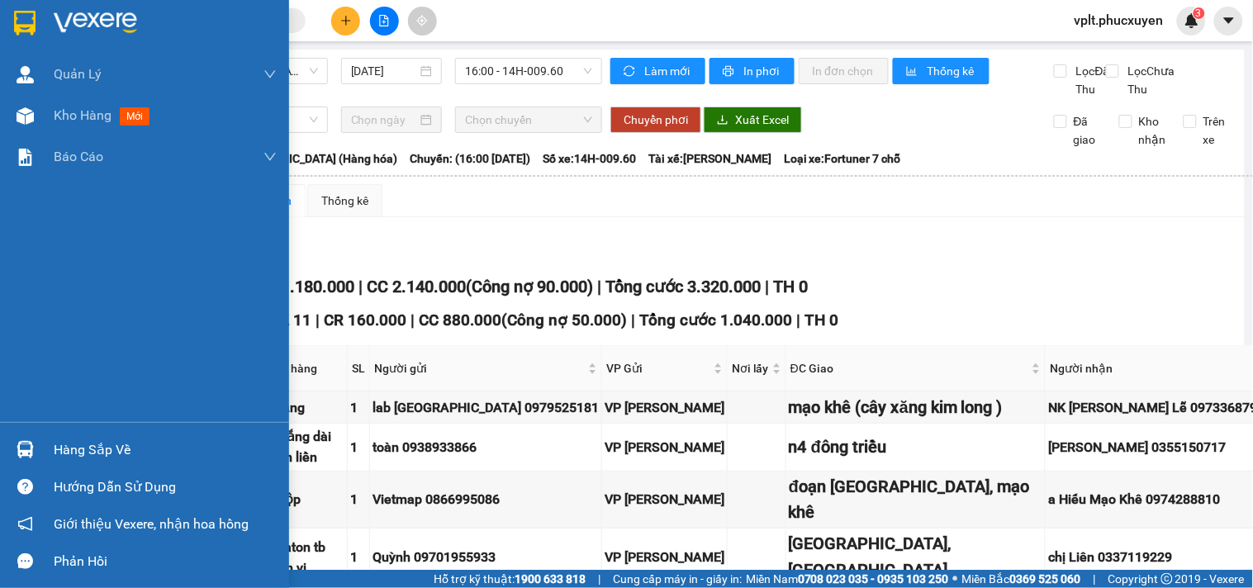
click at [26, 444] on img at bounding box center [25, 449] width 17 height 17
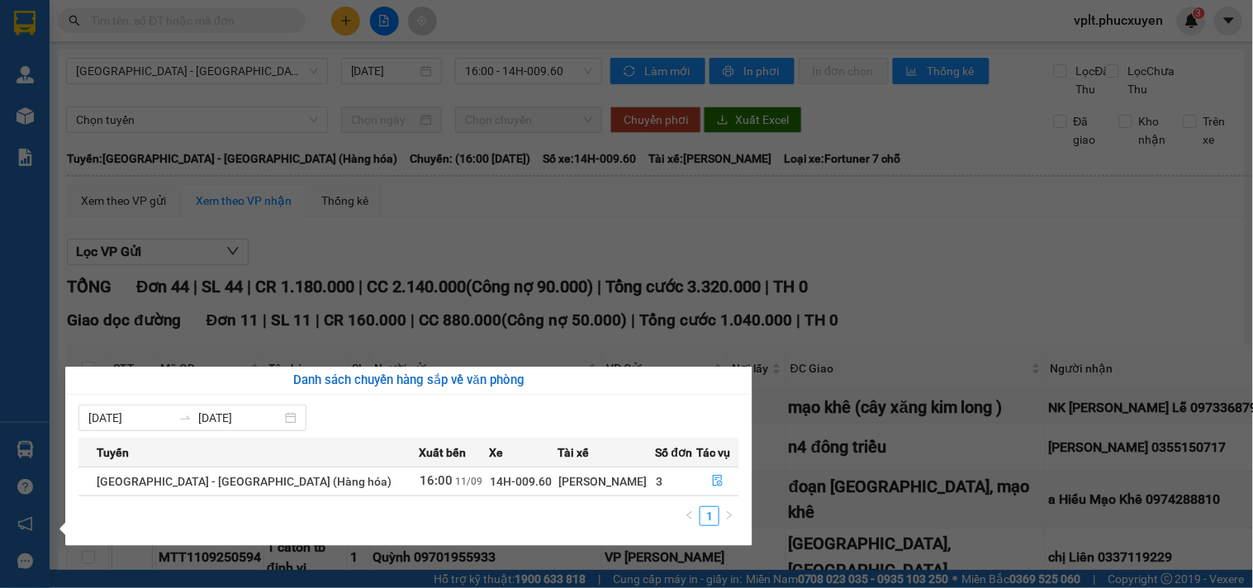
click at [820, 259] on section "Kết quả tìm kiếm ( 0 ) Bộ lọc No Data vplt.phucxuyen 3 [PERSON_NAME] lý giao nh…" at bounding box center [626, 294] width 1253 height 588
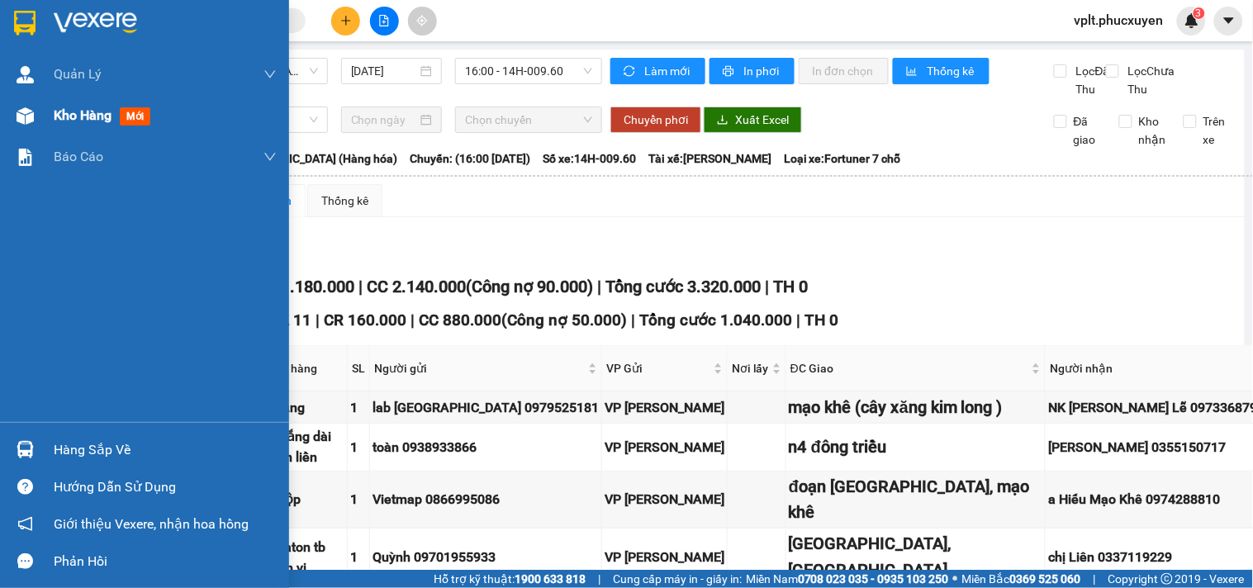
click at [13, 109] on div at bounding box center [25, 116] width 29 height 29
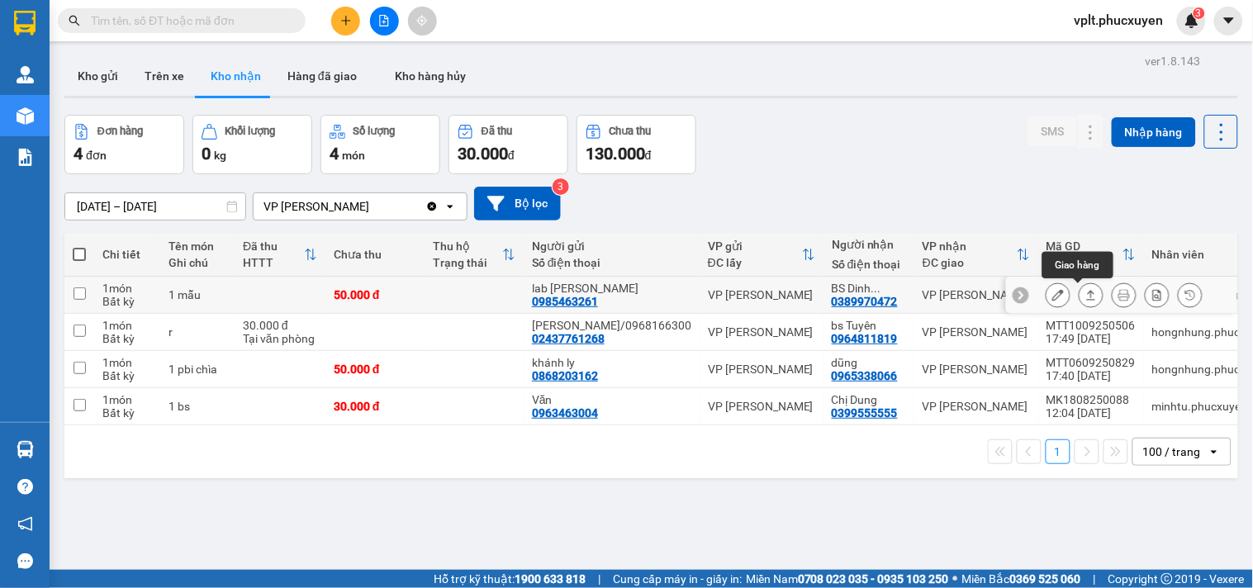
click at [1080, 281] on button at bounding box center [1091, 295] width 23 height 29
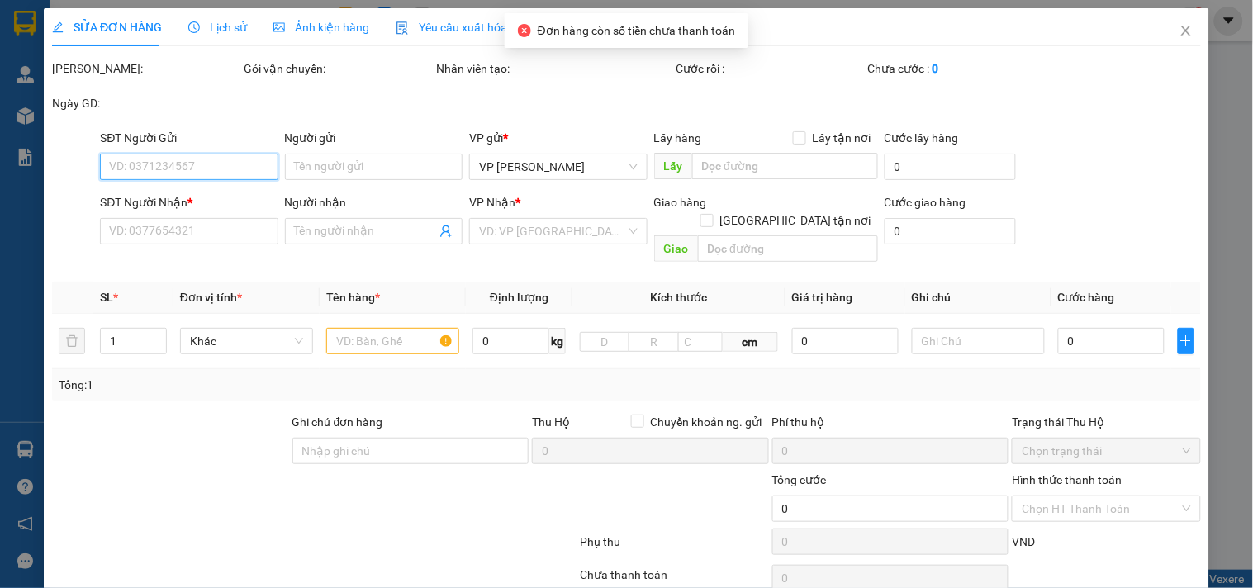
type input "0985463261"
type input "lab [PERSON_NAME]"
type input "0389970472"
type input "BS Dinh 0978438282 (gửi xe limo)"
type input "50.000"
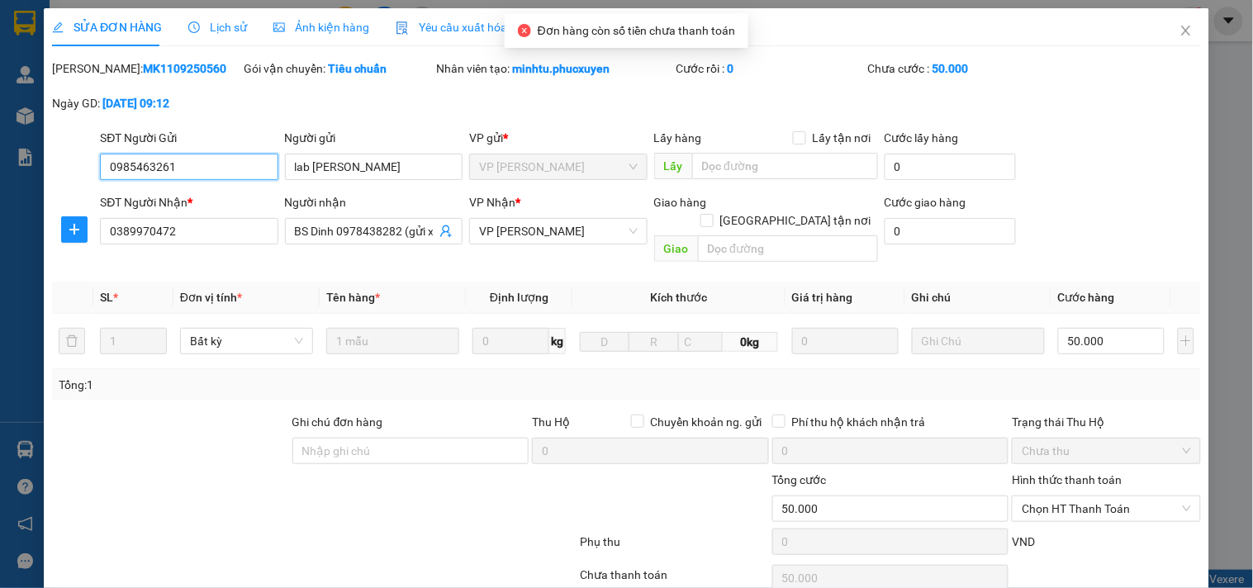
click at [1062, 497] on span "Chọn HT Thanh Toán" at bounding box center [1106, 509] width 169 height 25
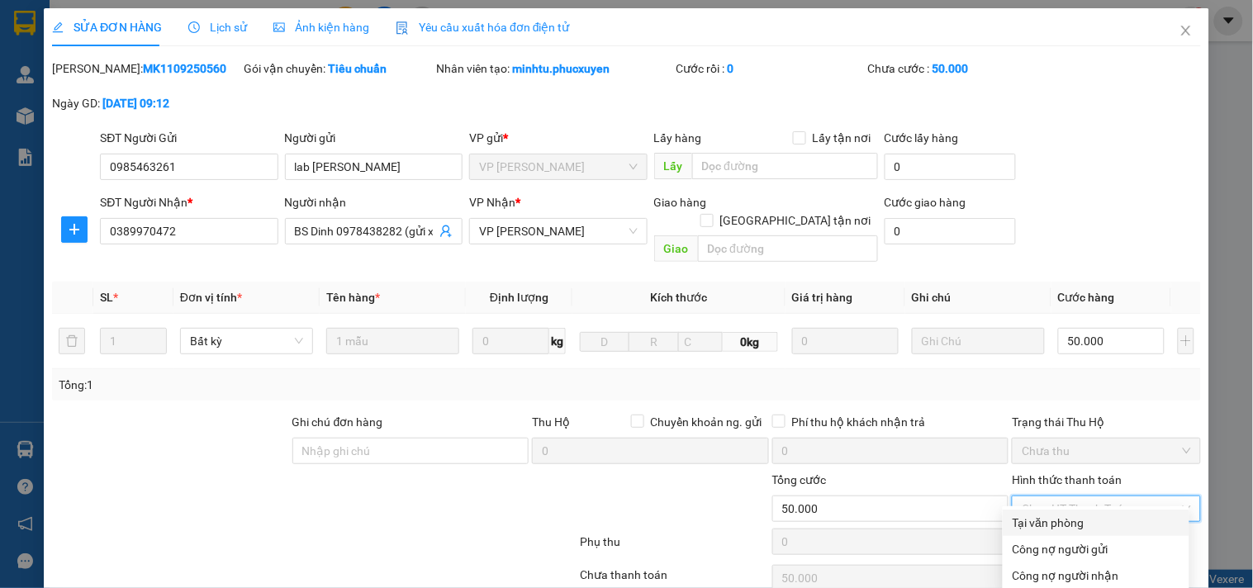
click at [1054, 514] on div "Tại văn phòng" at bounding box center [1096, 523] width 167 height 18
type input "0"
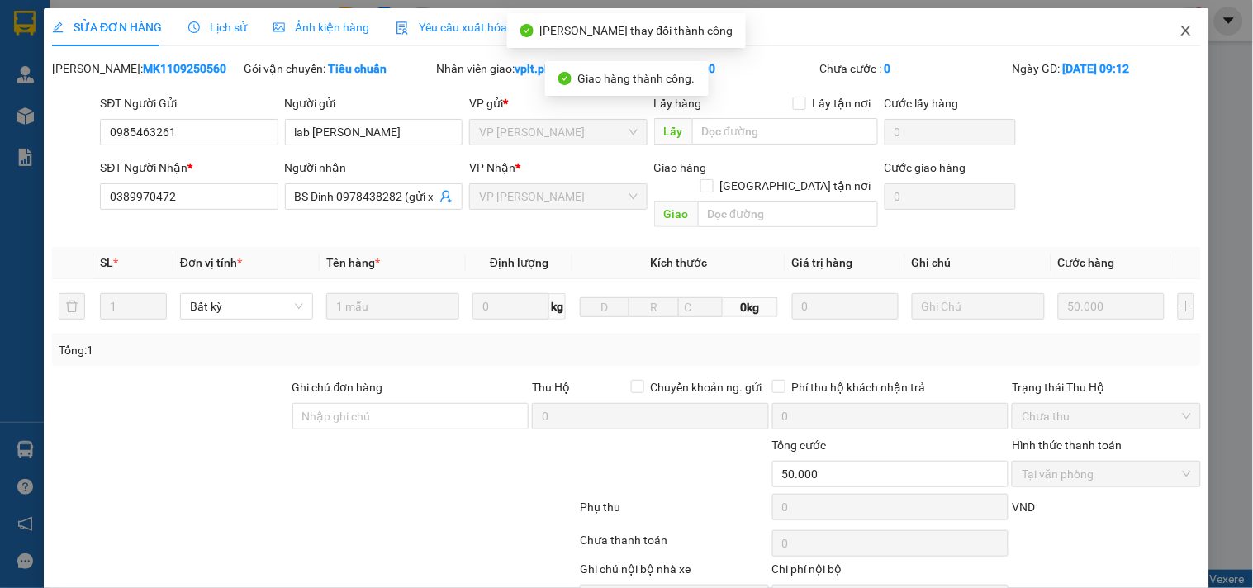
click at [1180, 36] on icon "close" at bounding box center [1186, 30] width 13 height 13
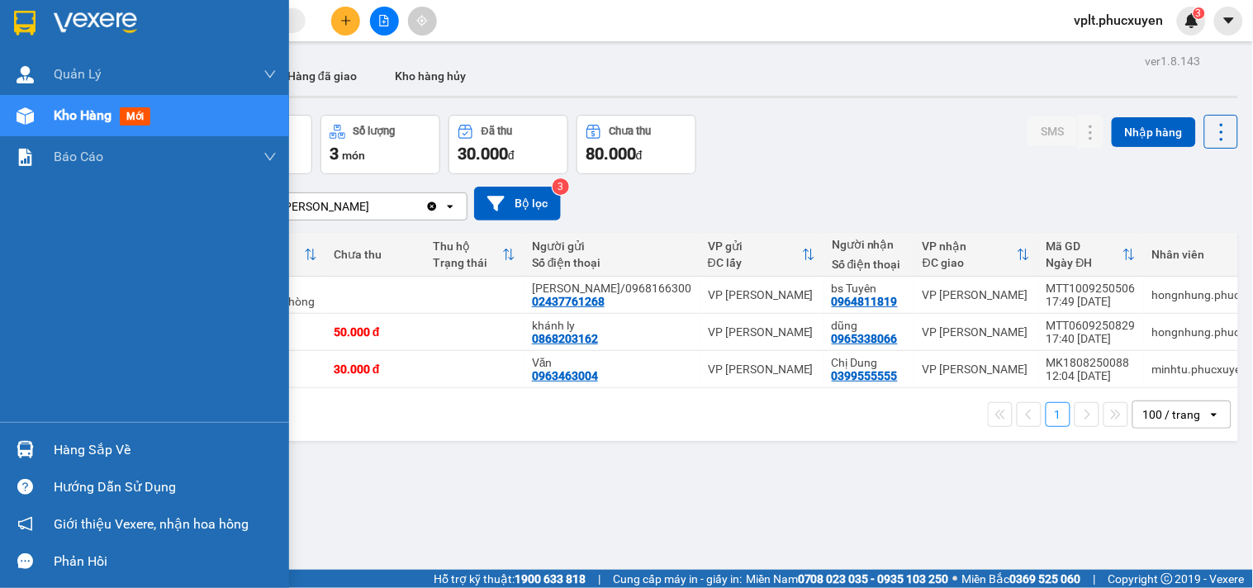
click at [36, 443] on div at bounding box center [25, 449] width 29 height 29
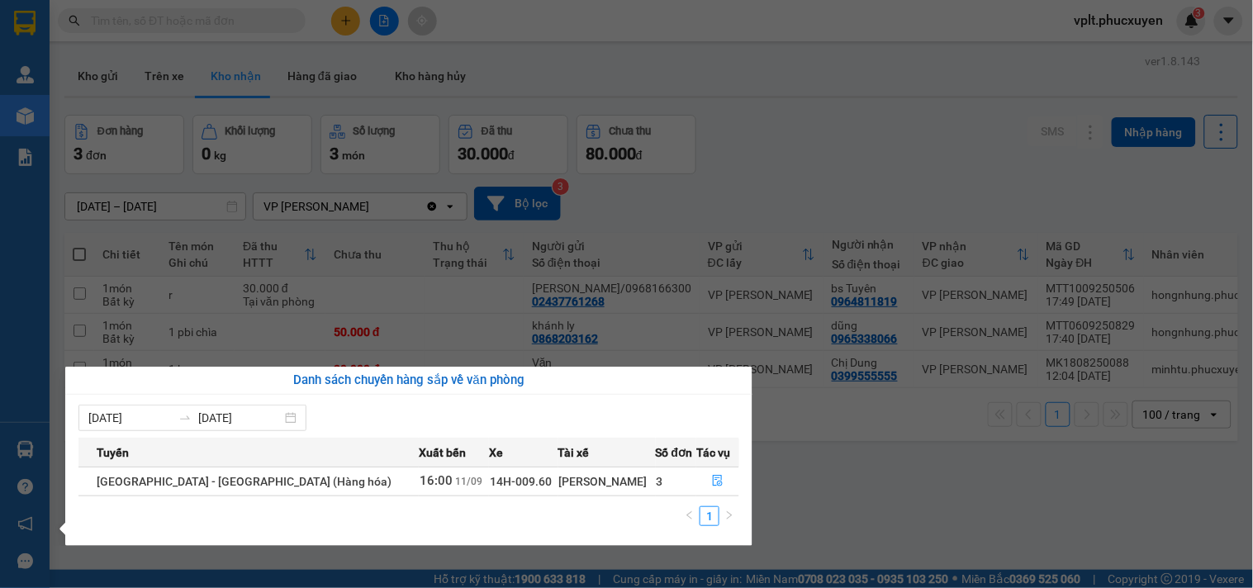
click at [393, 164] on section "Kết quả tìm kiếm ( 0 ) Bộ lọc No Data vplt.phucxuyen 3 [PERSON_NAME] lý giao nh…" at bounding box center [626, 294] width 1253 height 588
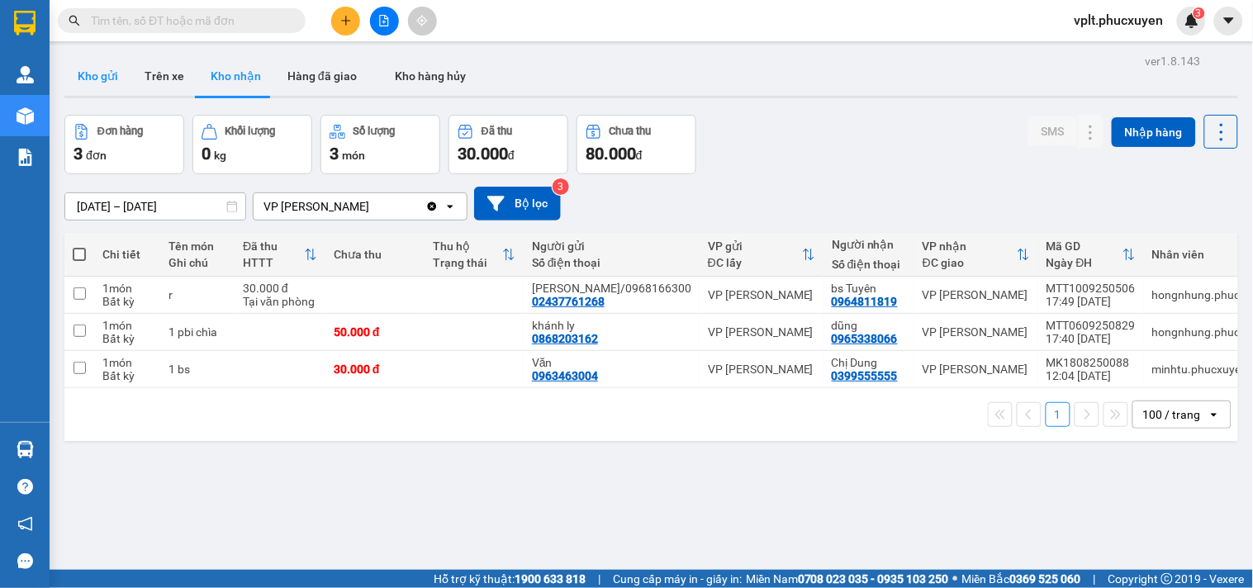
click at [97, 68] on button "Kho gửi" at bounding box center [97, 76] width 67 height 40
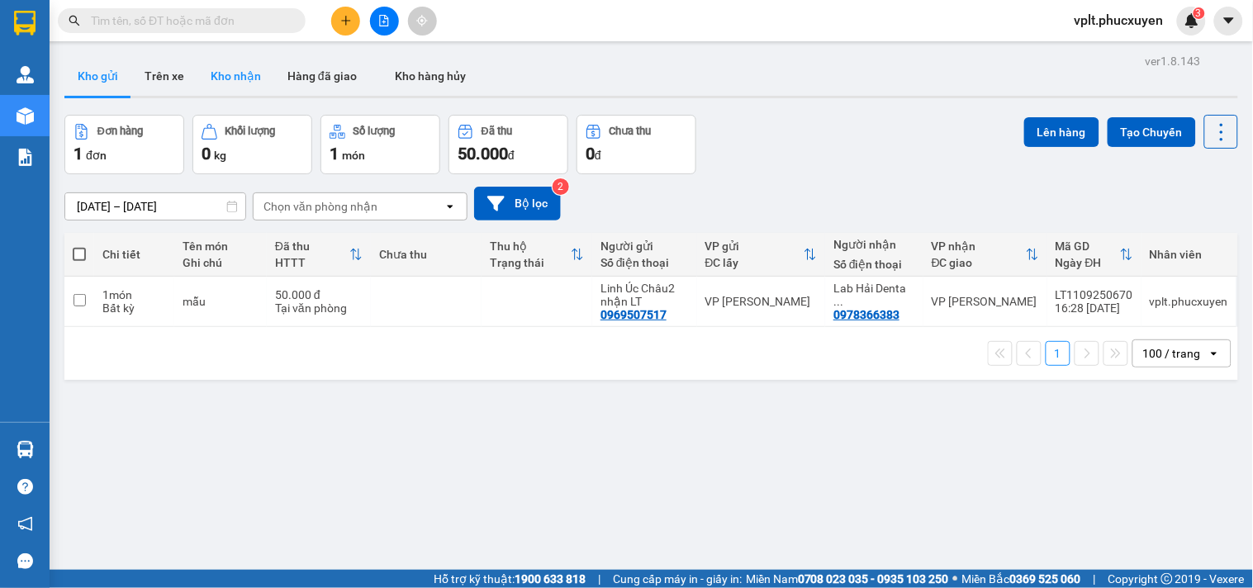
click at [237, 64] on button "Kho nhận" at bounding box center [235, 76] width 77 height 40
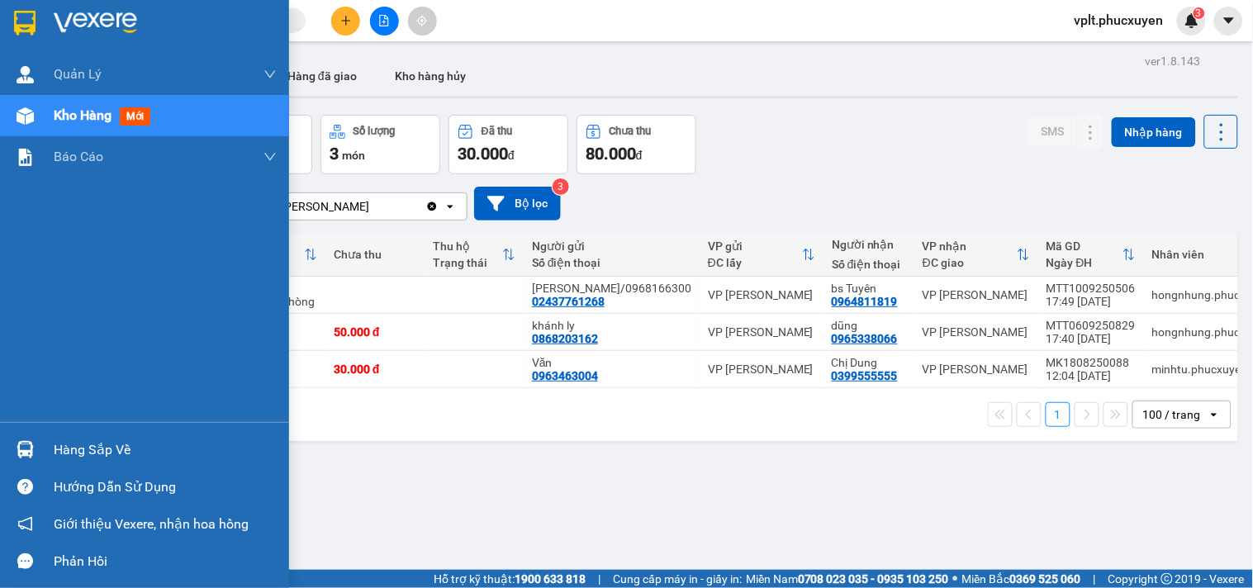
click at [12, 436] on div at bounding box center [25, 449] width 29 height 29
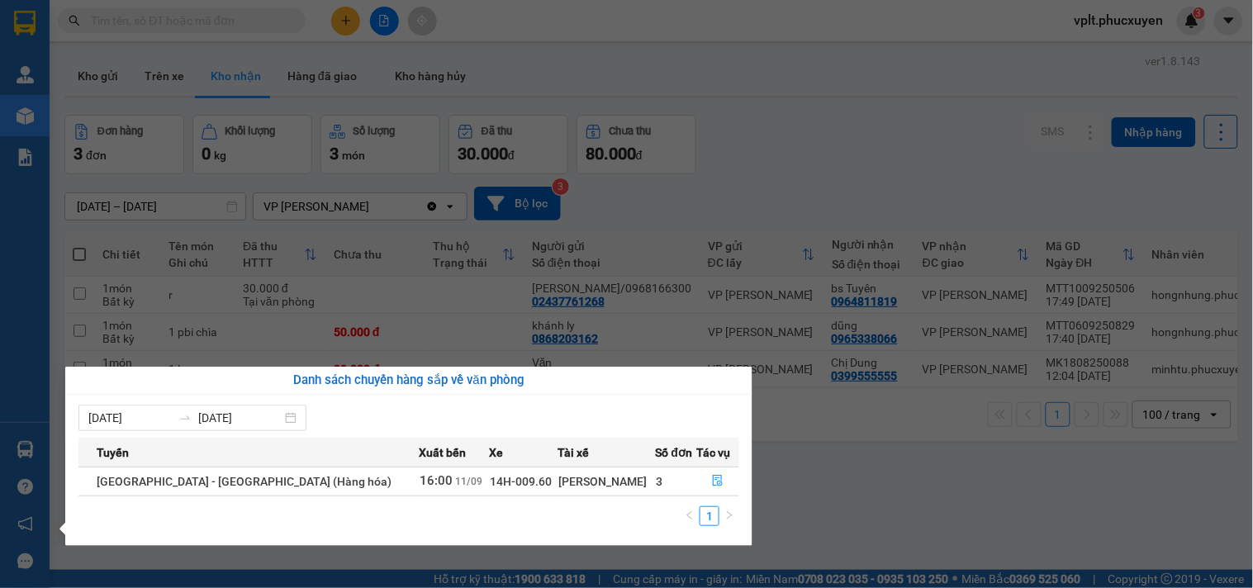
click at [746, 458] on div "[DATE] [DATE] Tuyến Xuất [GEOGRAPHIC_DATA] Số đơn Tác vụ [GEOGRAPHIC_DATA] - [G…" at bounding box center [408, 470] width 687 height 151
click at [865, 402] on section "Kết quả tìm kiếm ( 0 ) Bộ lọc No Data vplt.phucxuyen 3 [PERSON_NAME] lý giao nh…" at bounding box center [626, 294] width 1253 height 588
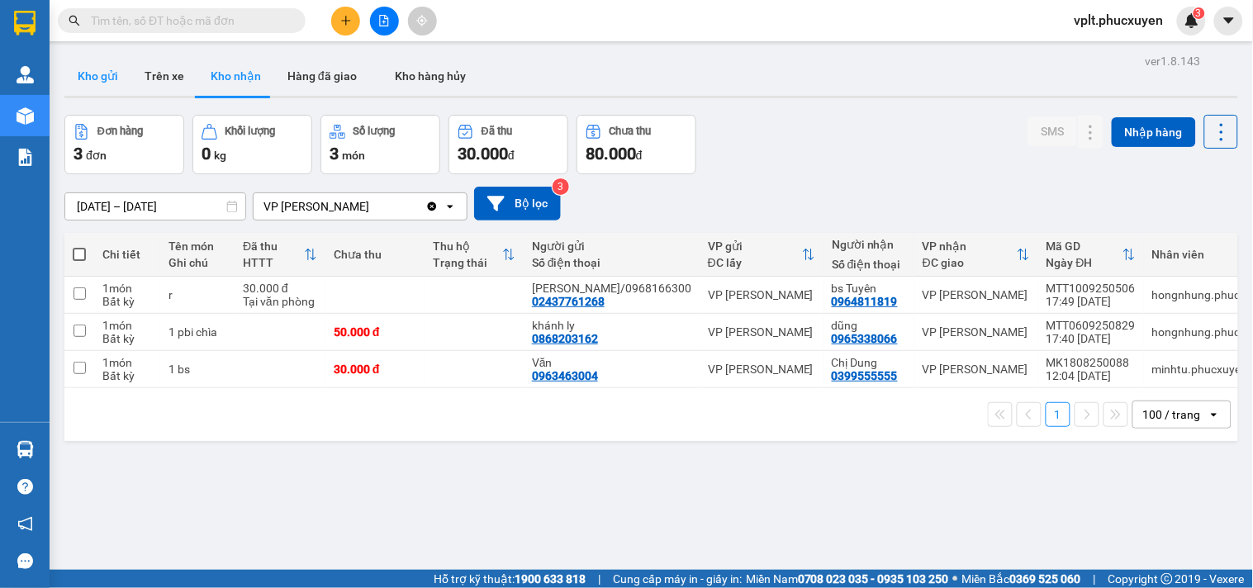
click at [88, 74] on button "Kho gửi" at bounding box center [97, 76] width 67 height 40
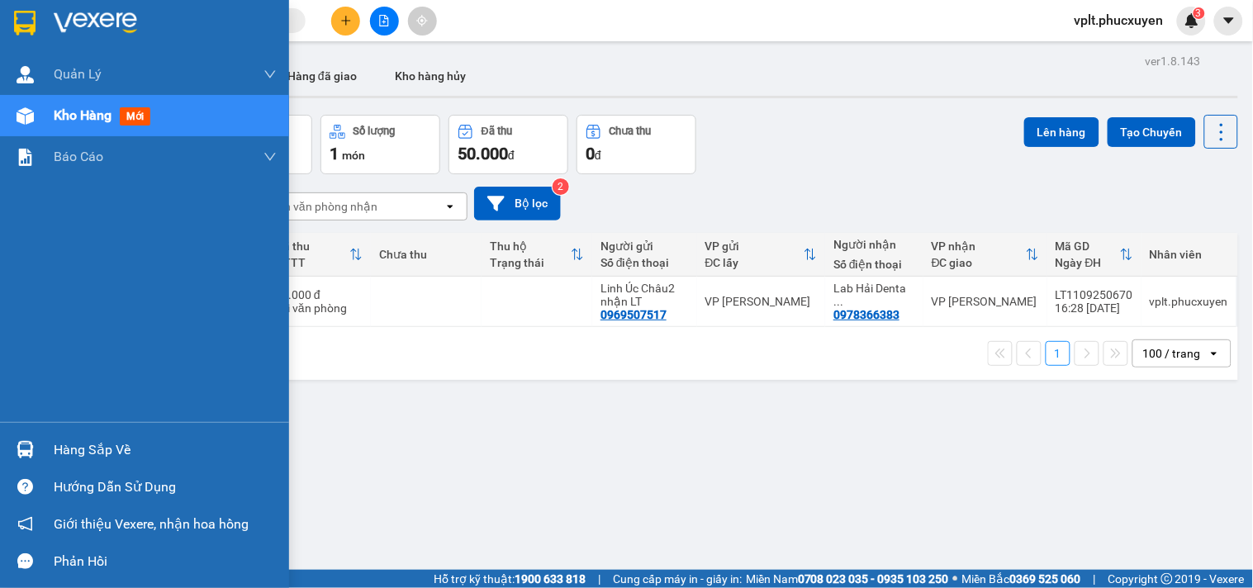
click at [21, 441] on img at bounding box center [25, 449] width 17 height 17
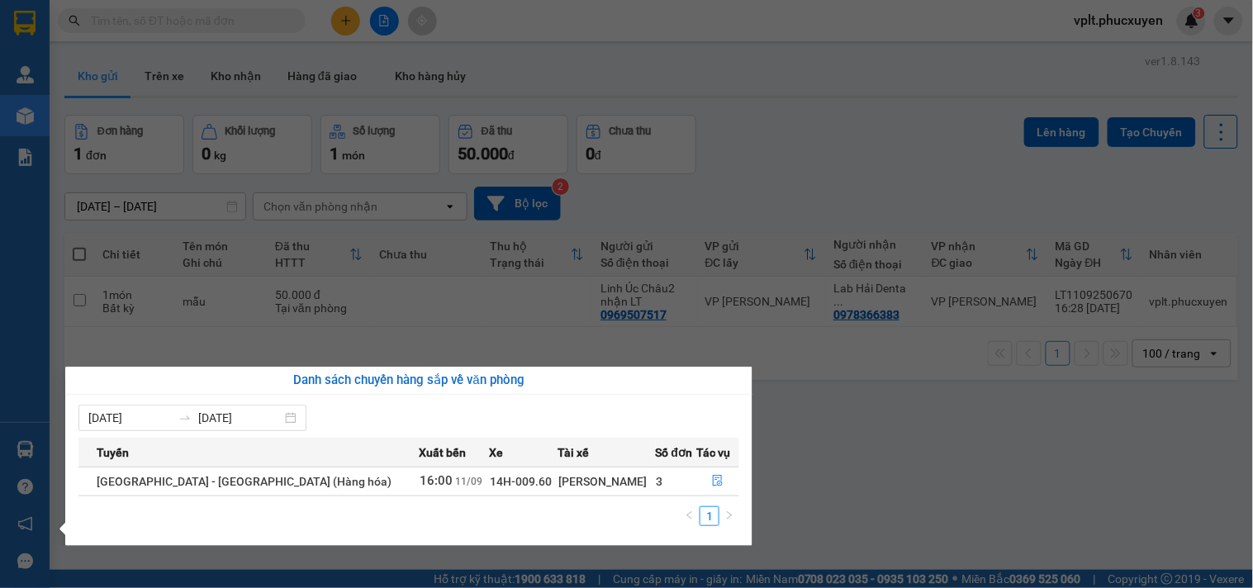
click at [511, 256] on section "Kết quả tìm kiếm ( 0 ) Bộ lọc No Data vplt.phucxuyen 3 [PERSON_NAME] lý giao nh…" at bounding box center [626, 294] width 1253 height 588
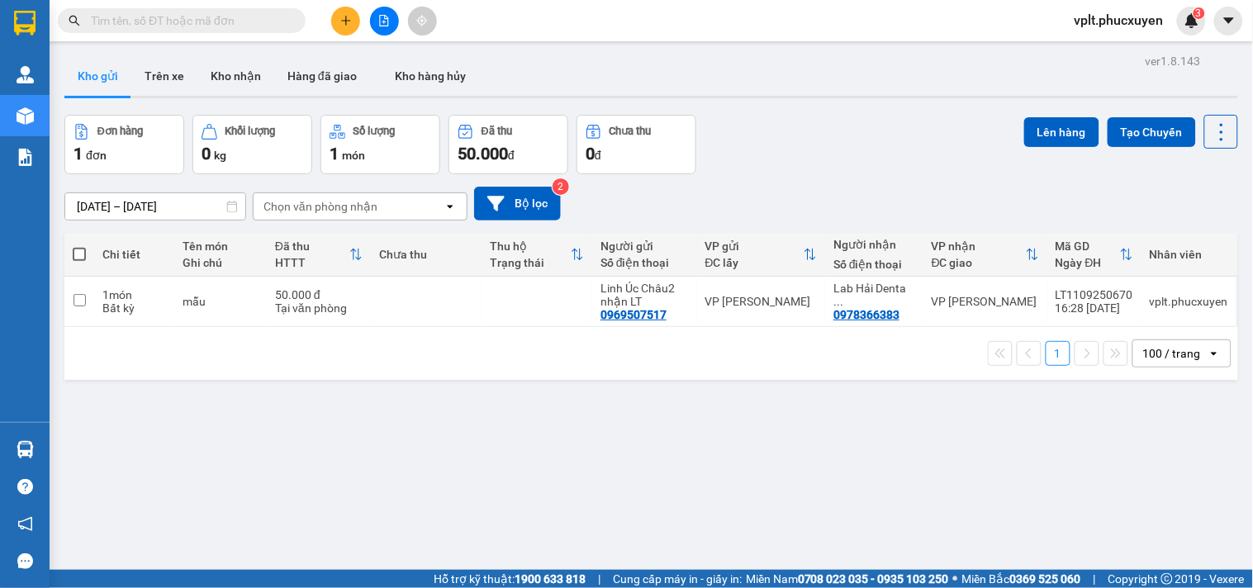
click at [352, 26] on button at bounding box center [345, 21] width 29 height 29
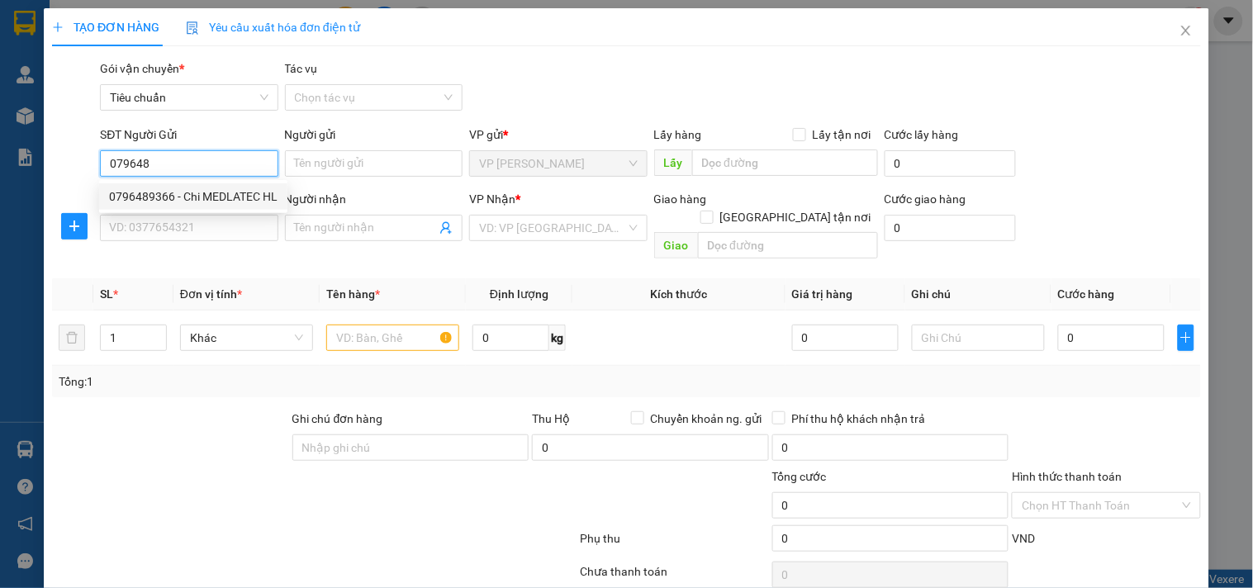
click at [221, 198] on div "0796489366 - Chi MEDLATEC HL" at bounding box center [193, 197] width 169 height 18
type input "0796489366"
type input "Chi MEDLATEC HL"
type input "0796489366"
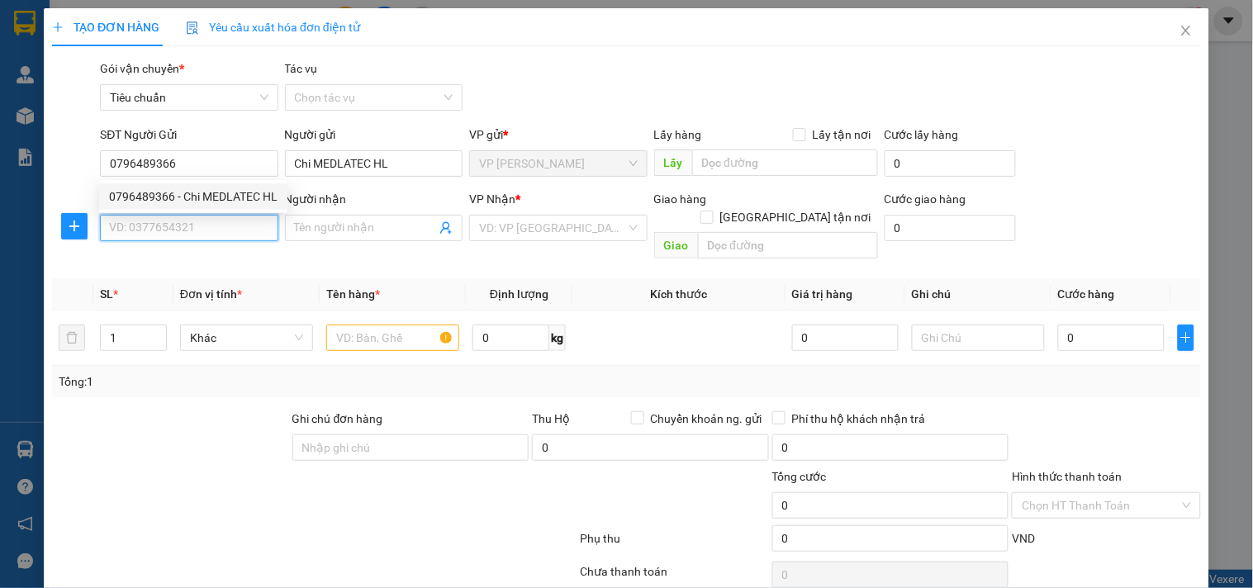
click at [221, 226] on input "SĐT Người Nhận *" at bounding box center [189, 228] width 178 height 26
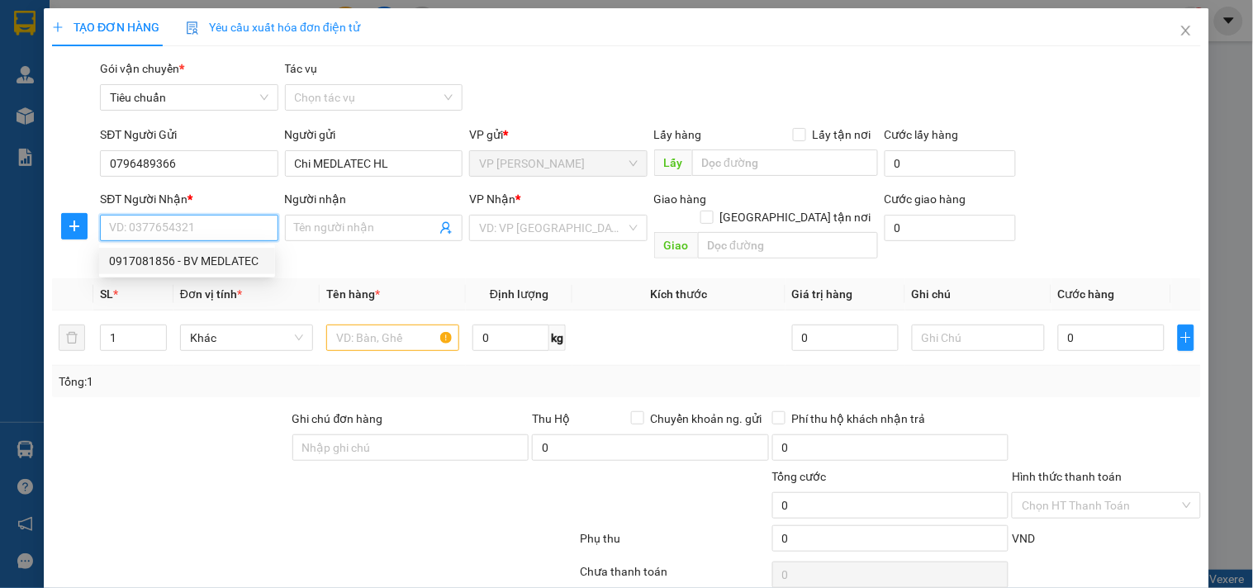
click at [228, 261] on div "0917081856 - BV MEDLATEC" at bounding box center [187, 261] width 156 height 18
type input "0917081856"
type input "BV MEDLATEC"
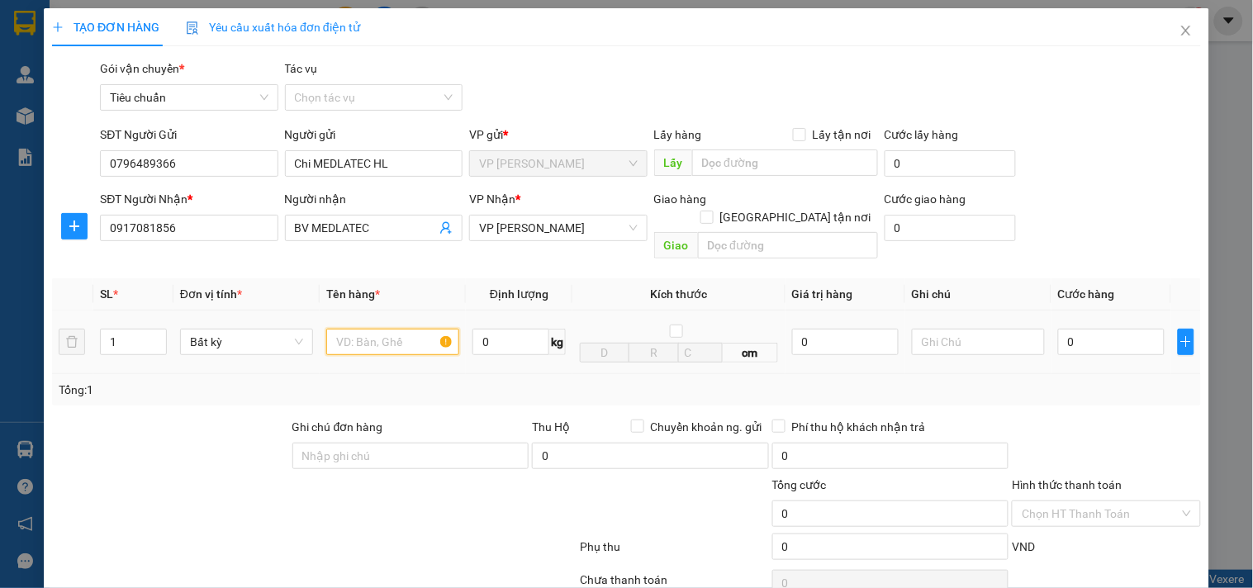
click at [382, 335] on input "text" at bounding box center [392, 342] width 133 height 26
type input "mẫu"
click at [1101, 334] on input "0" at bounding box center [1111, 342] width 107 height 26
type input "5"
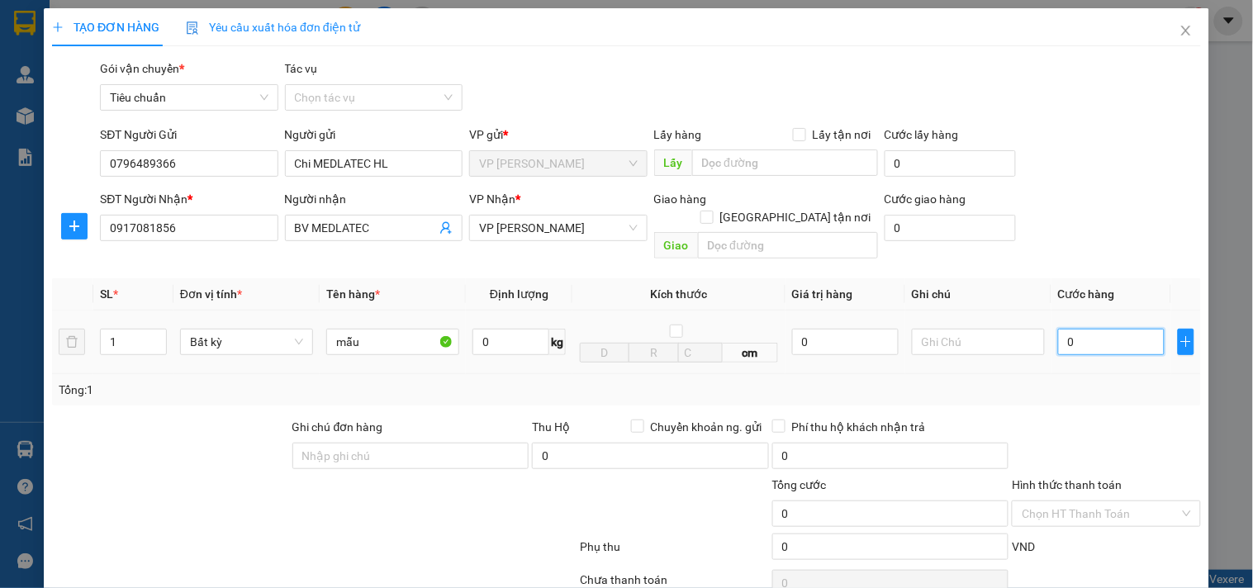
type input "5"
type input "50"
click at [1153, 501] on input "Hình thức thanh toán" at bounding box center [1100, 513] width 157 height 25
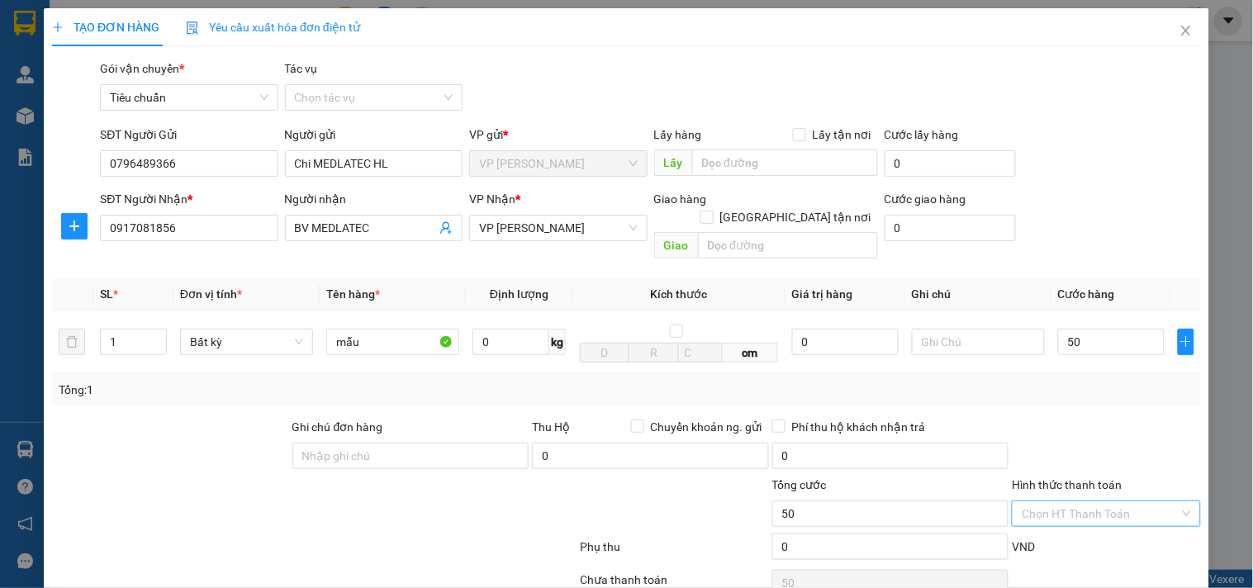
type input "50.000"
type input "0"
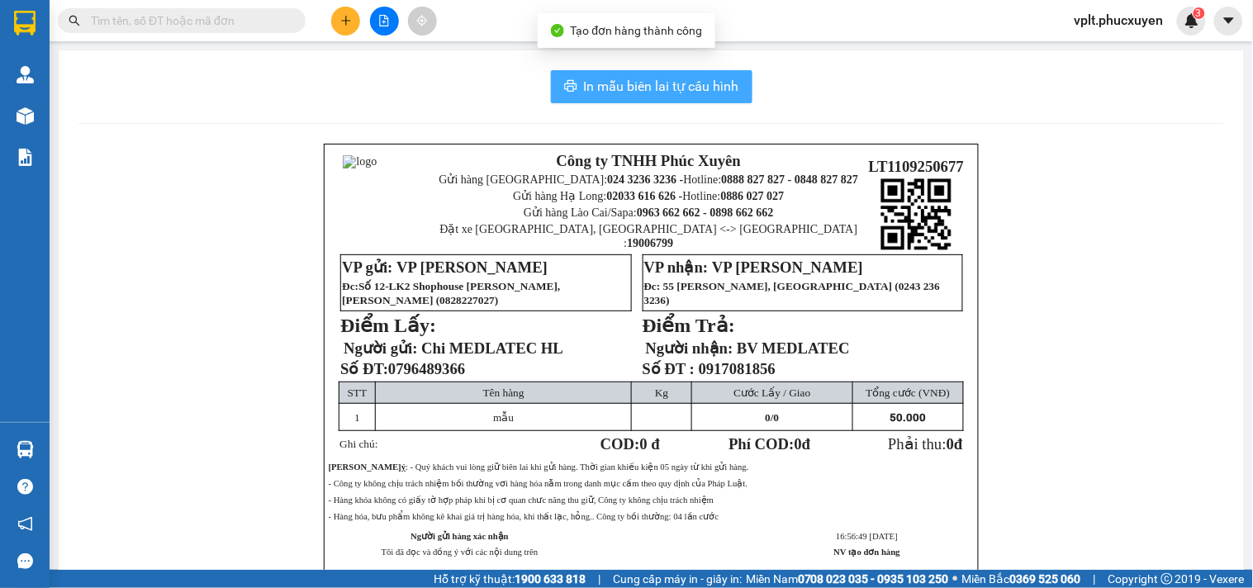
click at [680, 87] on span "In mẫu biên lai tự cấu hình" at bounding box center [661, 86] width 155 height 21
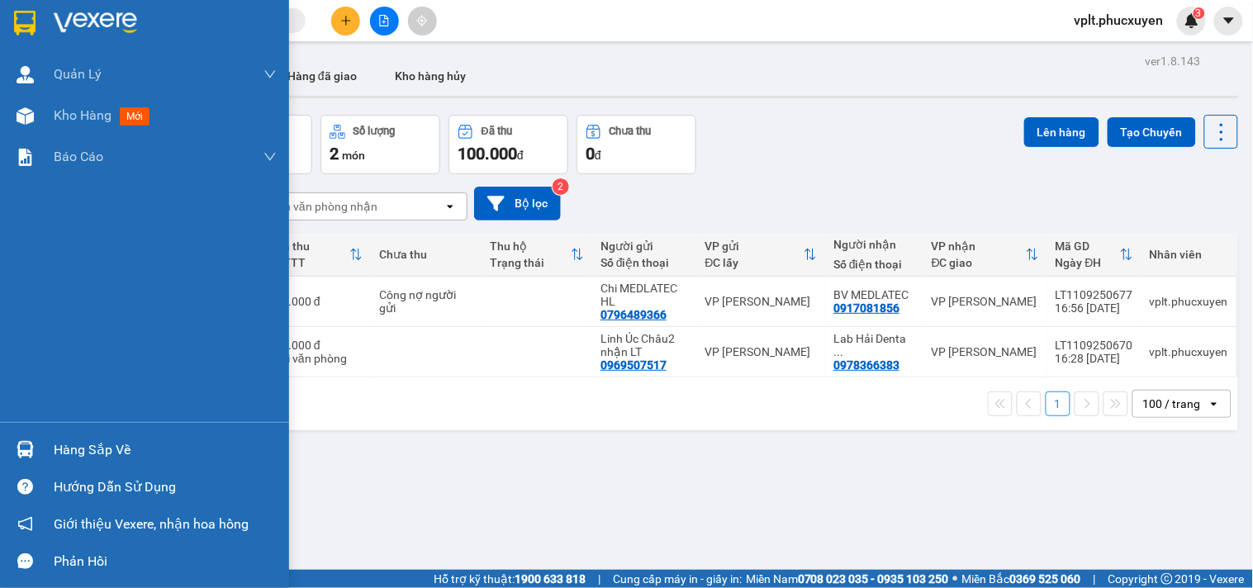
click at [41, 444] on div "Hàng sắp về" at bounding box center [144, 449] width 289 height 37
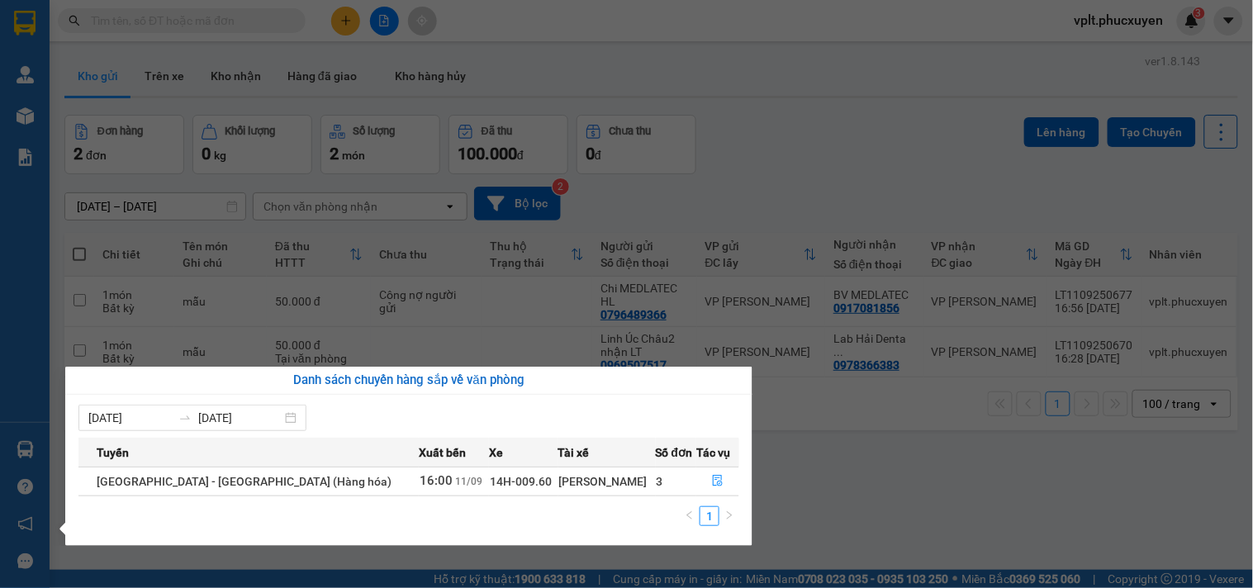
click at [110, 414] on input "[DATE]" at bounding box center [129, 418] width 83 height 18
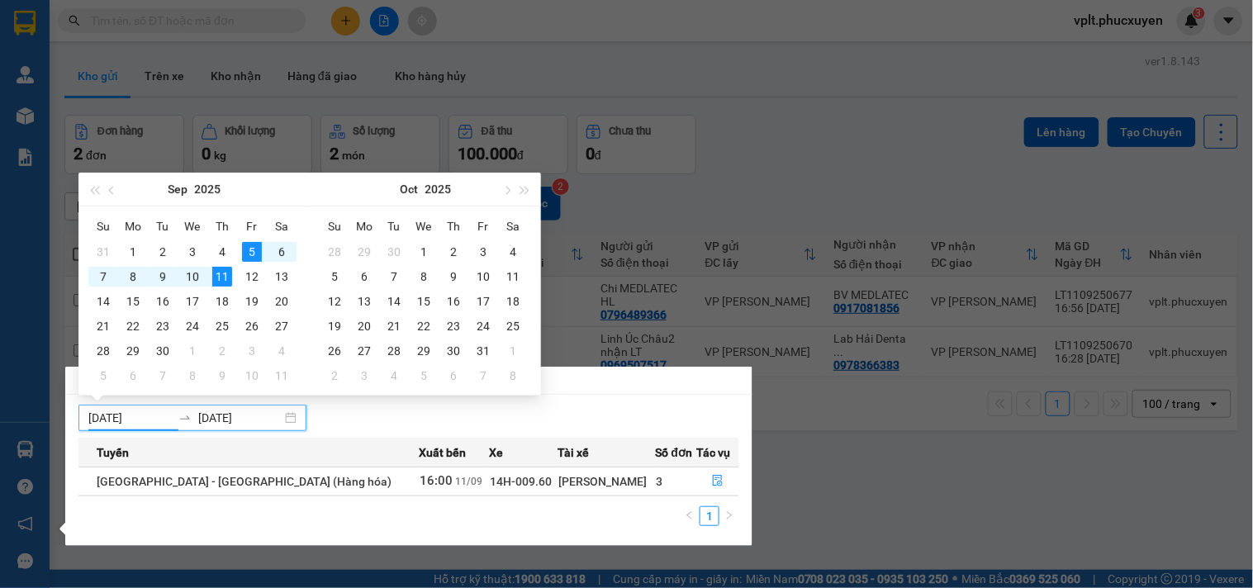
click at [19, 450] on div "Quản [PERSON_NAME] lý giao nhận mới Quản lý kiểm kho Kho hàng mới Báo cáo 11. B…" at bounding box center [25, 294] width 50 height 588
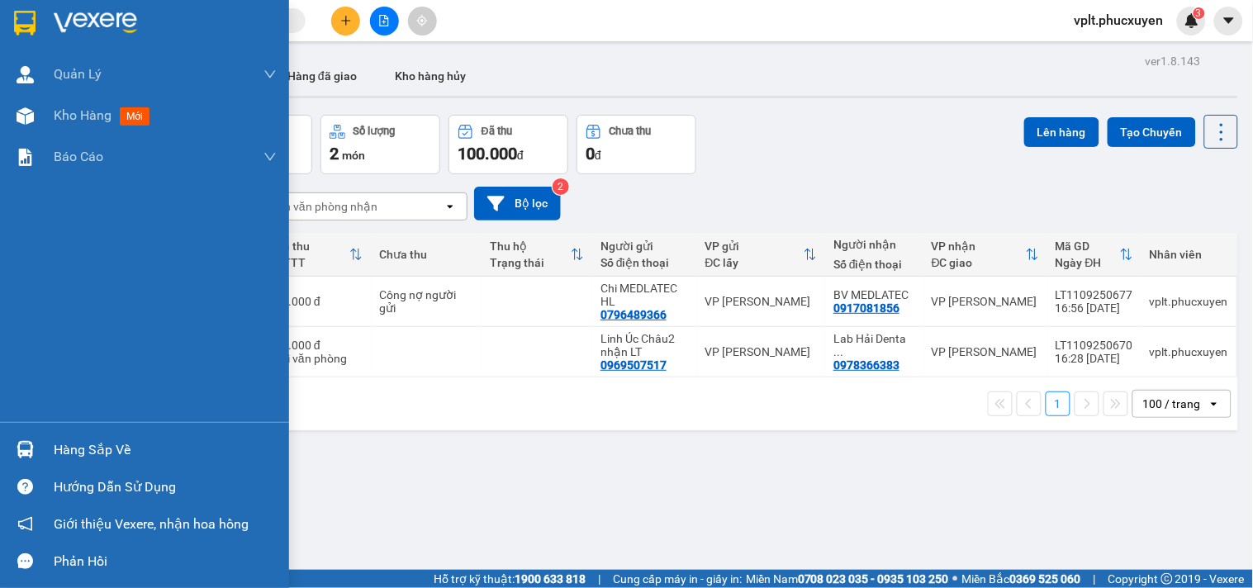
click at [19, 450] on img at bounding box center [25, 449] width 17 height 17
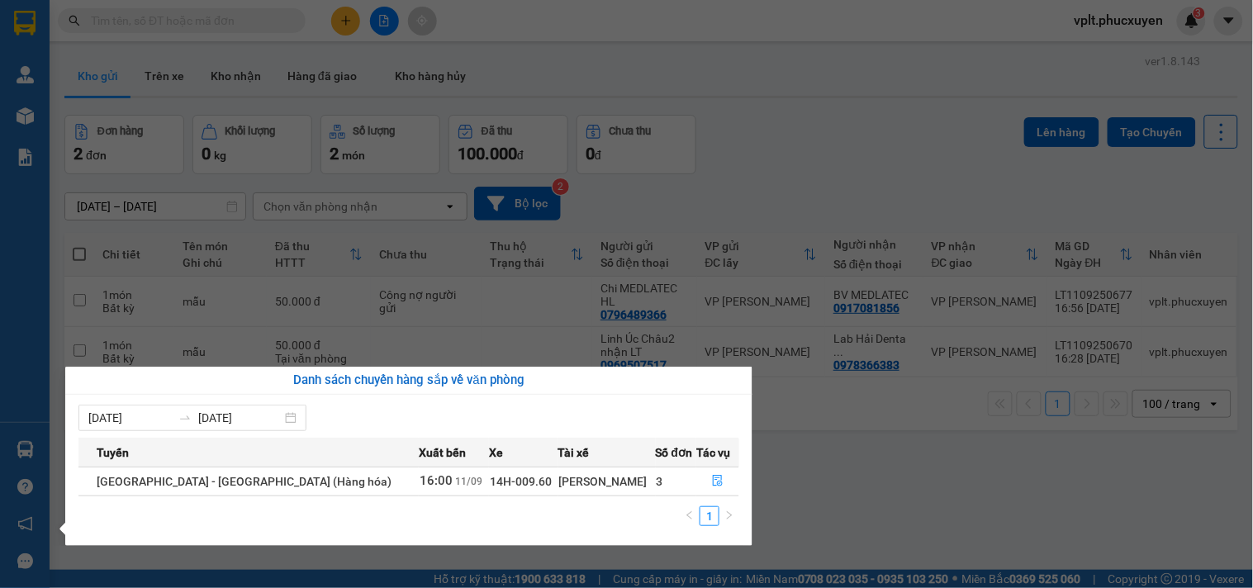
drag, startPoint x: 250, startPoint y: 238, endPoint x: 177, endPoint y: 169, distance: 101.1
click at [246, 237] on section "Kết quả tìm kiếm ( 0 ) Bộ lọc No Data vplt.phucxuyen 3 [PERSON_NAME] lý giao nh…" at bounding box center [626, 294] width 1253 height 588
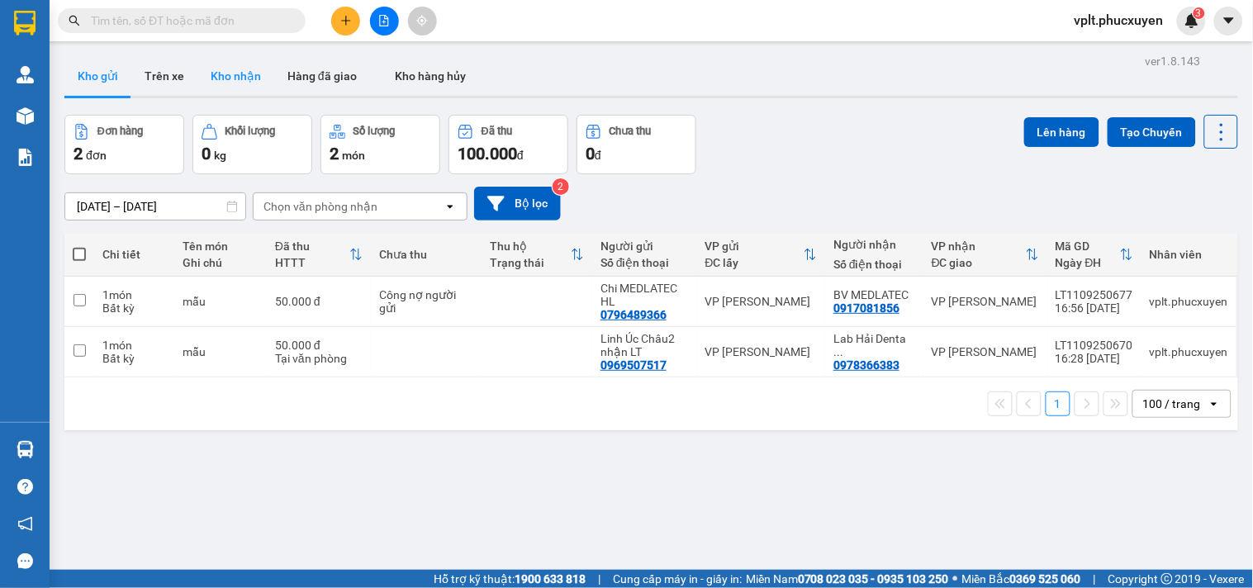
click at [229, 93] on div "Kho gửi Trên xe Kho nhận Hàng đã giao Kho hàng hủy" at bounding box center [651, 77] width 1174 height 42
click at [107, 71] on button "Kho gửi" at bounding box center [97, 76] width 67 height 40
click at [226, 87] on button "Kho nhận" at bounding box center [235, 76] width 77 height 40
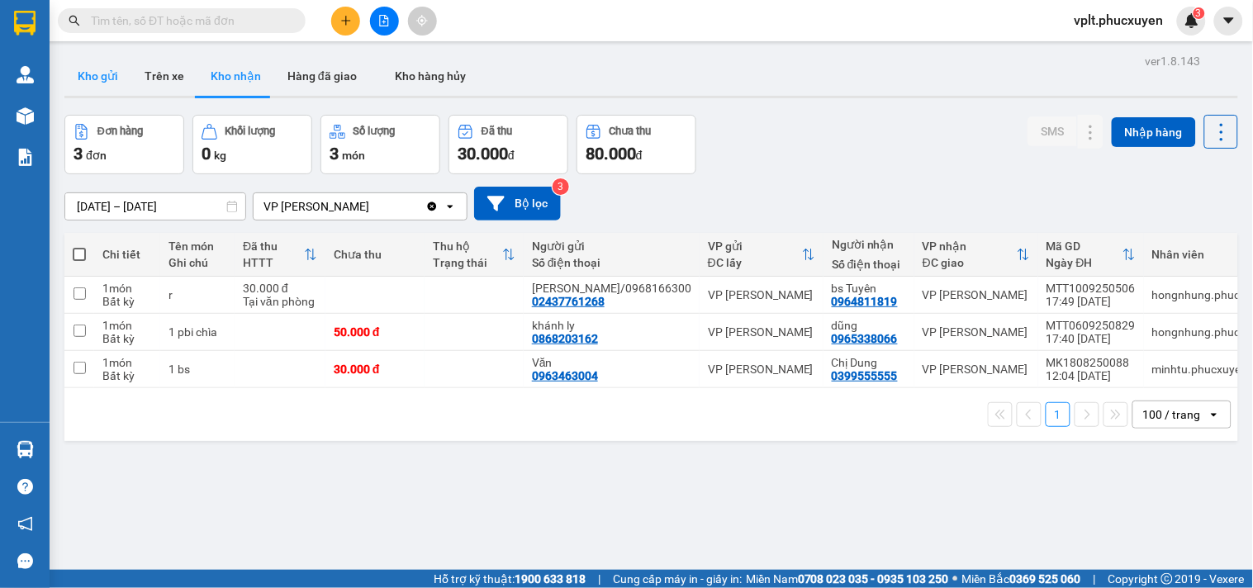
click at [106, 83] on button "Kho gửi" at bounding box center [97, 76] width 67 height 40
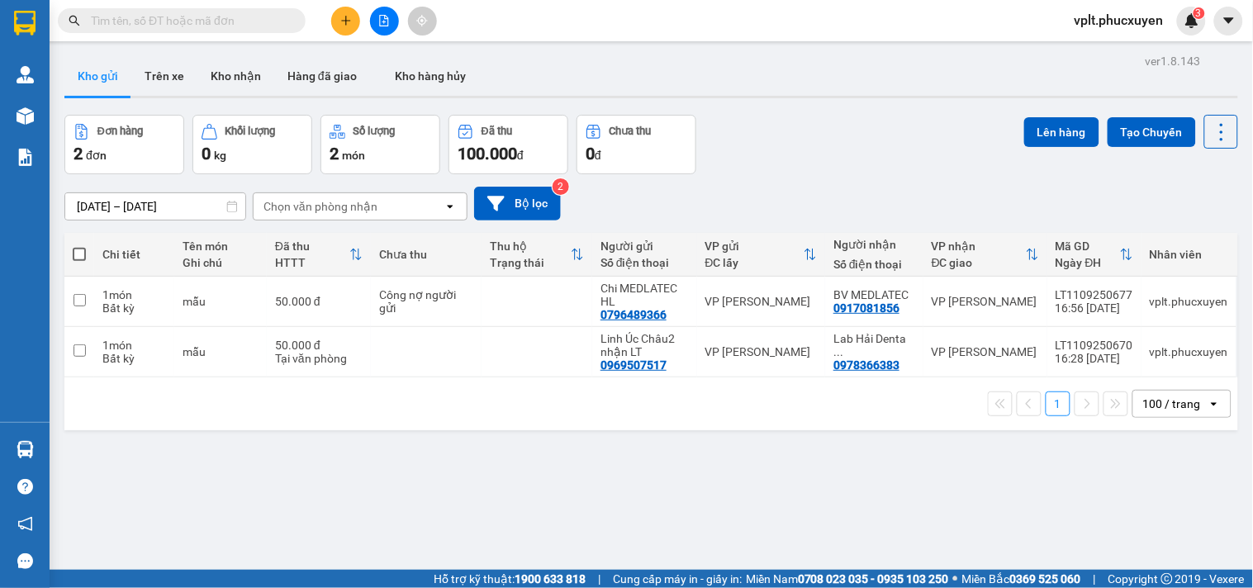
click at [106, 83] on button "Kho gửi" at bounding box center [97, 76] width 67 height 40
drag, startPoint x: 257, startPoint y: 89, endPoint x: 251, endPoint y: 83, distance: 8.8
click at [254, 87] on button "Kho nhận" at bounding box center [235, 76] width 77 height 40
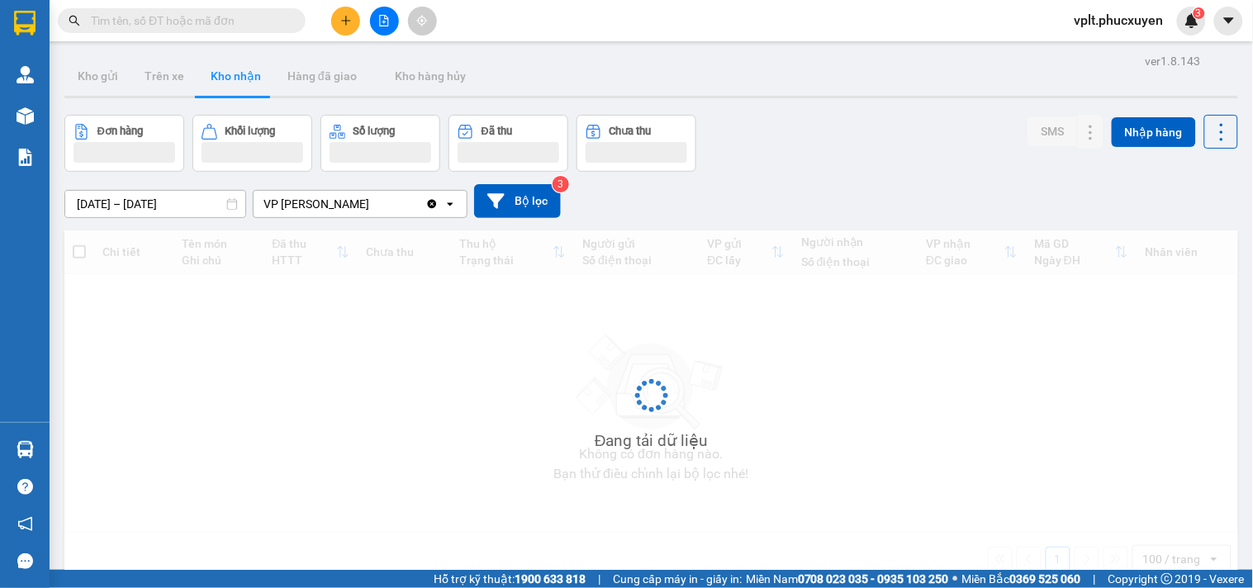
click at [251, 83] on button "Kho nhận" at bounding box center [235, 76] width 77 height 40
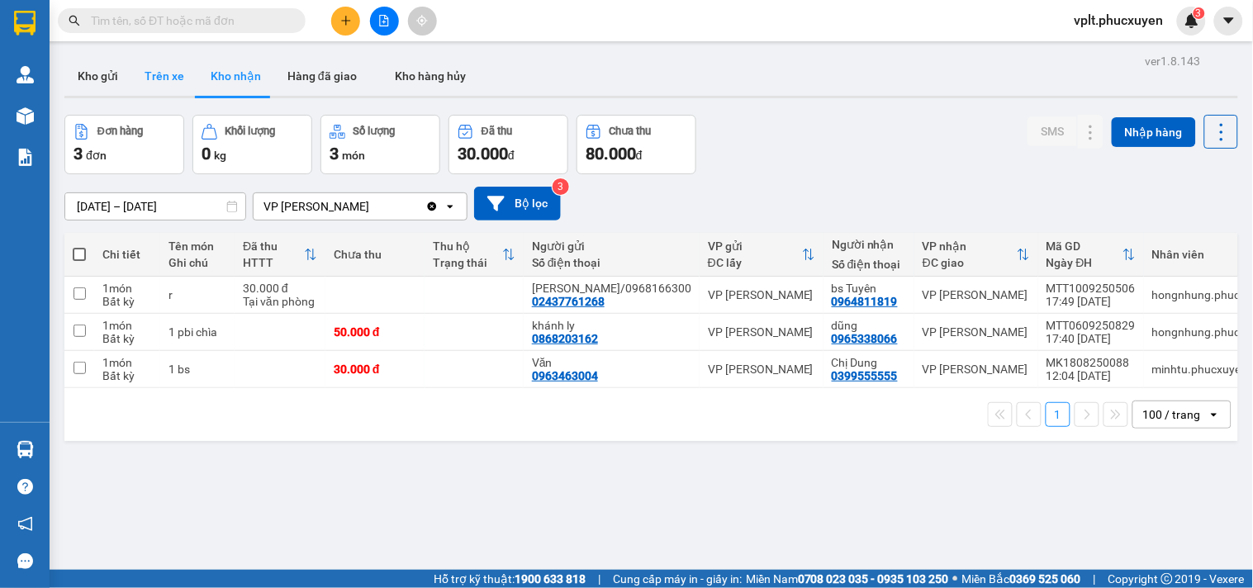
click at [132, 83] on button "Trên xe" at bounding box center [164, 76] width 66 height 40
type input "[DATE] – [DATE]"
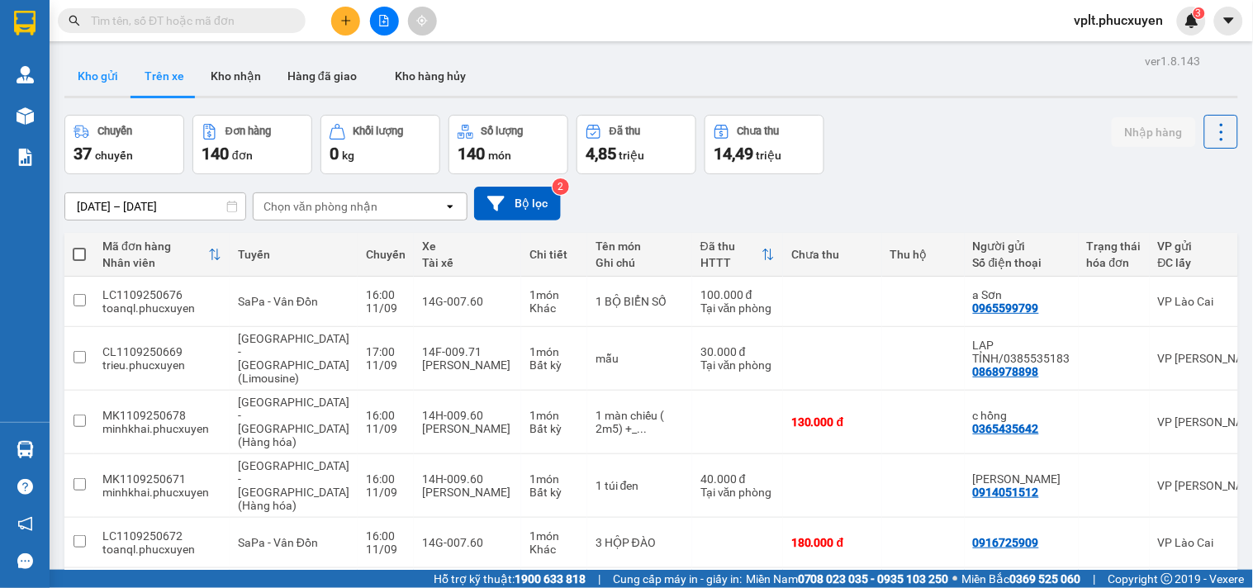
click at [73, 75] on button "Kho gửi" at bounding box center [97, 76] width 67 height 40
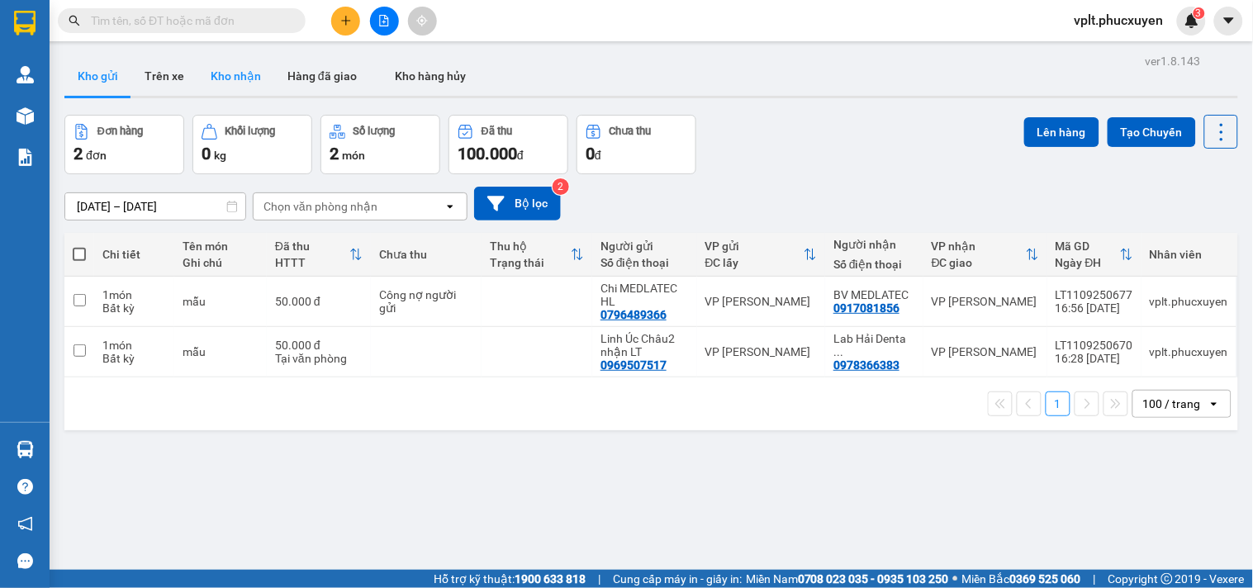
click at [212, 81] on button "Kho nhận" at bounding box center [235, 76] width 77 height 40
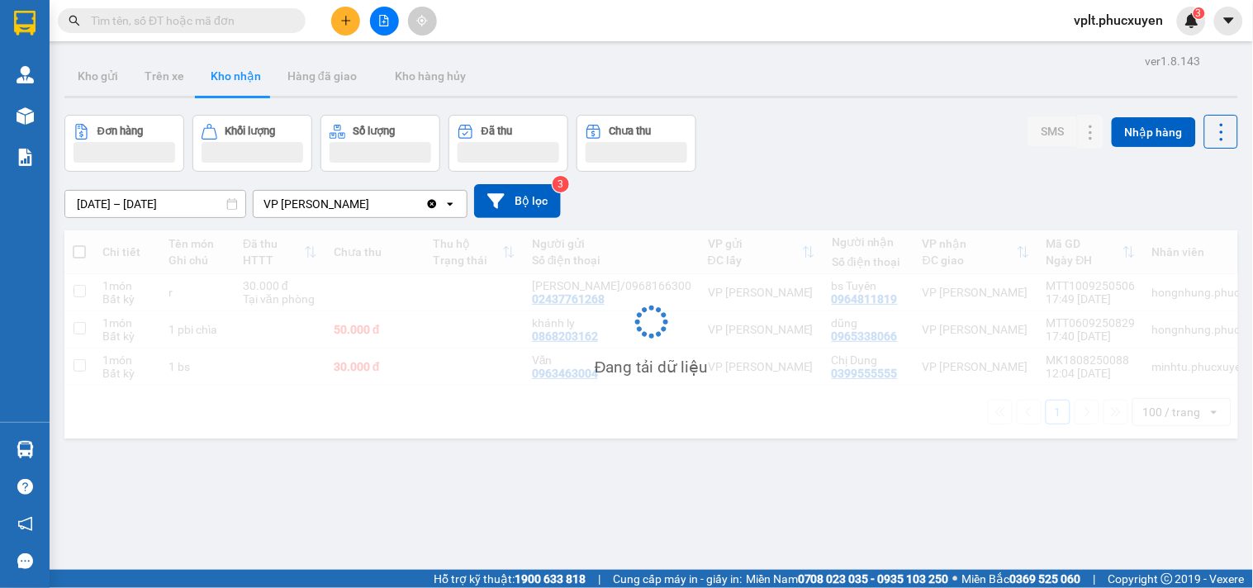
click at [240, 202] on input "[DATE] – [DATE]" at bounding box center [155, 204] width 180 height 26
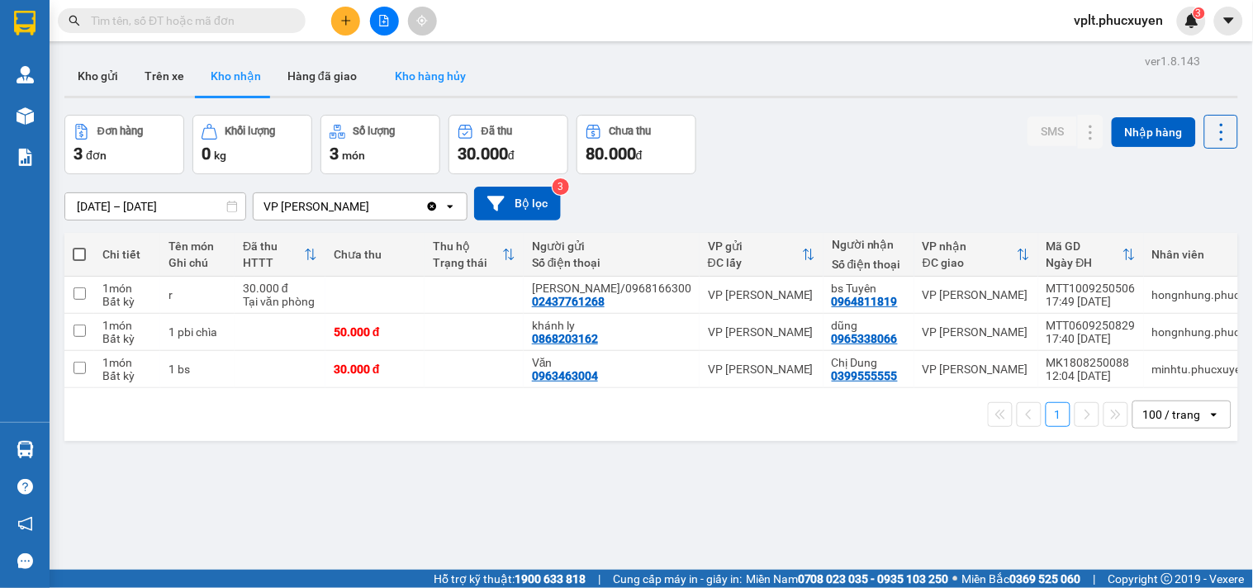
click at [467, 92] on button "Kho hàng hủy" at bounding box center [430, 76] width 121 height 40
type input "[DATE] – [DATE]"
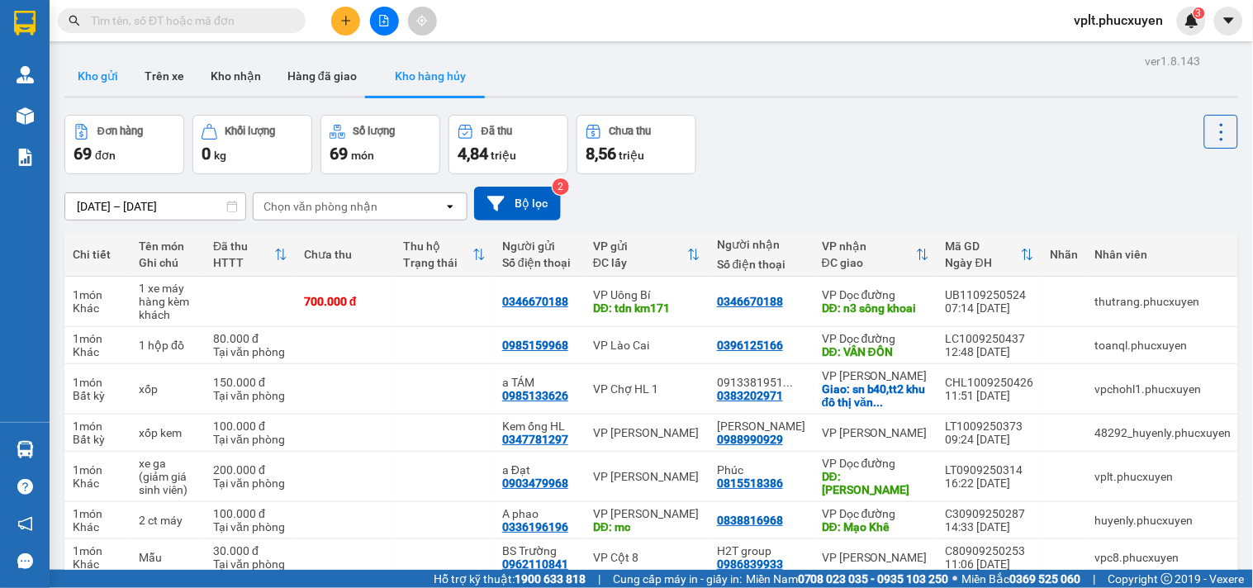
click at [105, 62] on button "Kho gửi" at bounding box center [97, 76] width 67 height 40
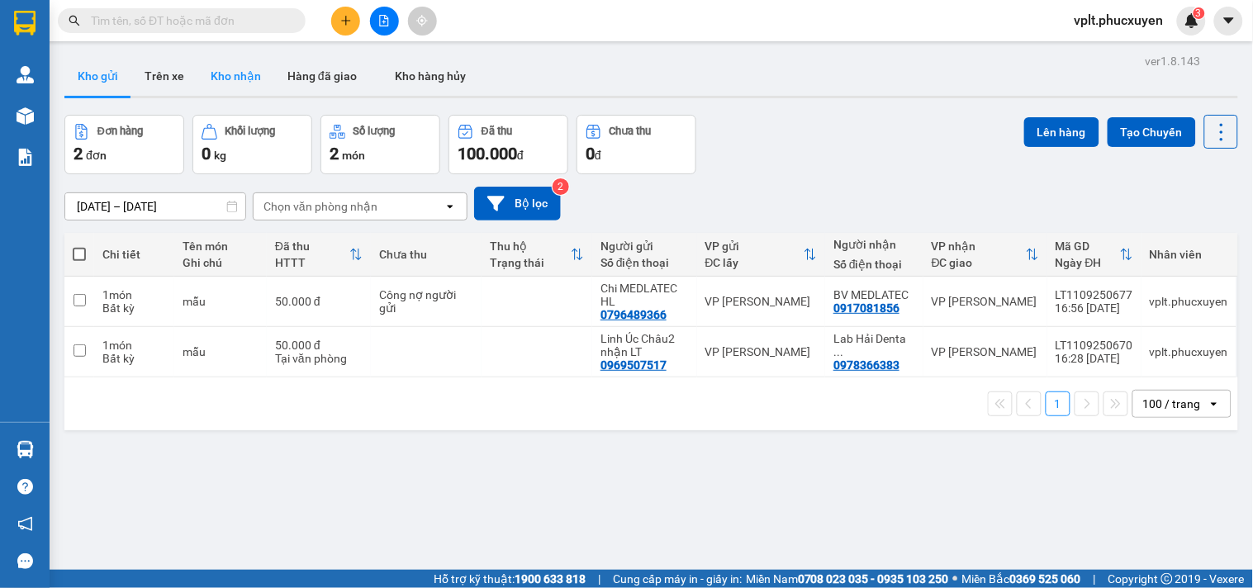
click at [210, 76] on button "Kho nhận" at bounding box center [235, 76] width 77 height 40
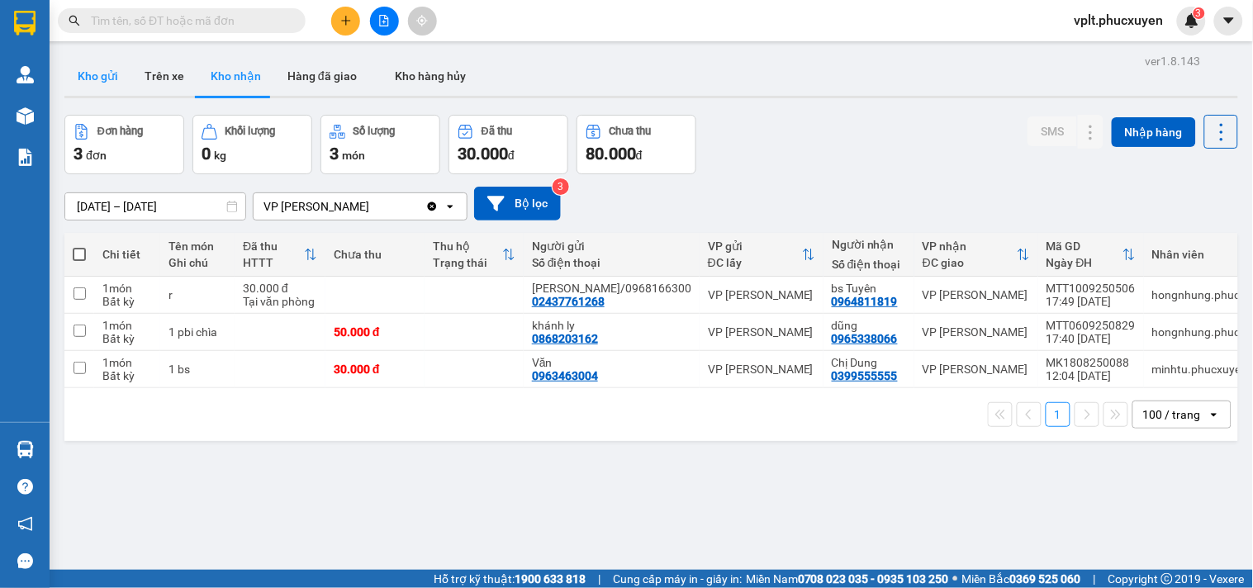
click at [109, 81] on button "Kho gửi" at bounding box center [97, 76] width 67 height 40
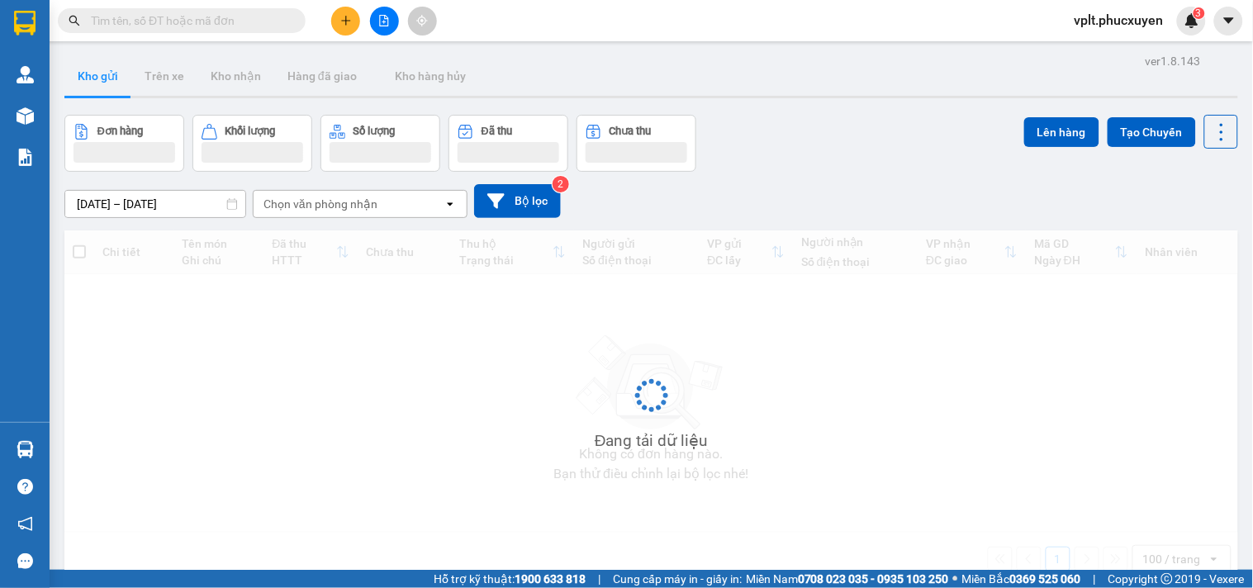
click at [109, 81] on button "Kho gửi" at bounding box center [97, 76] width 67 height 40
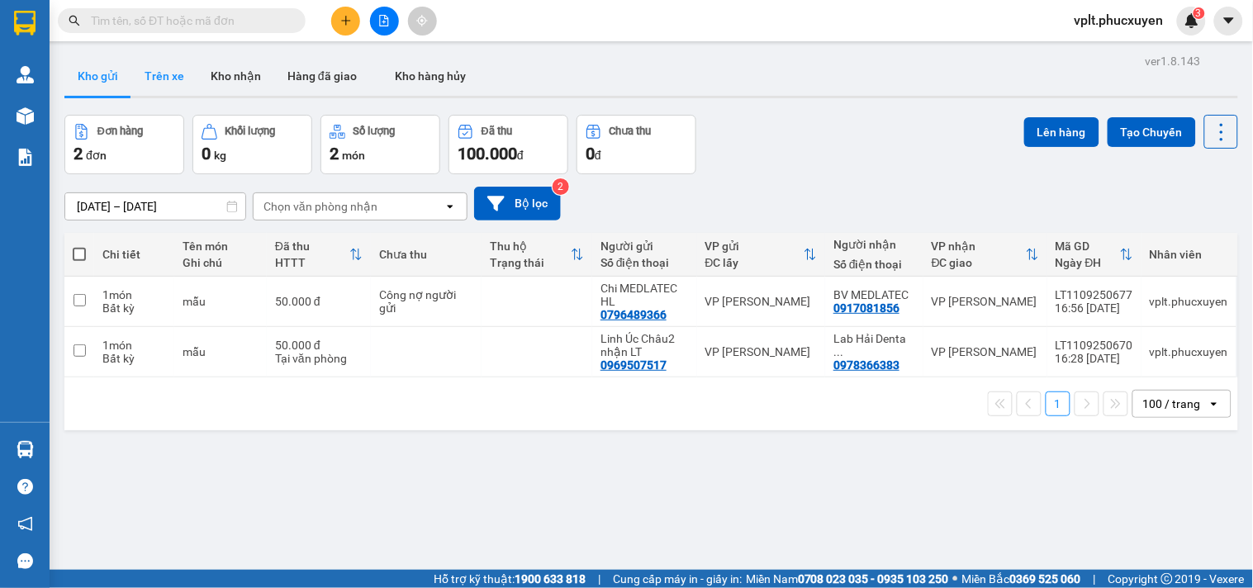
click at [197, 78] on button "Kho nhận" at bounding box center [235, 76] width 77 height 40
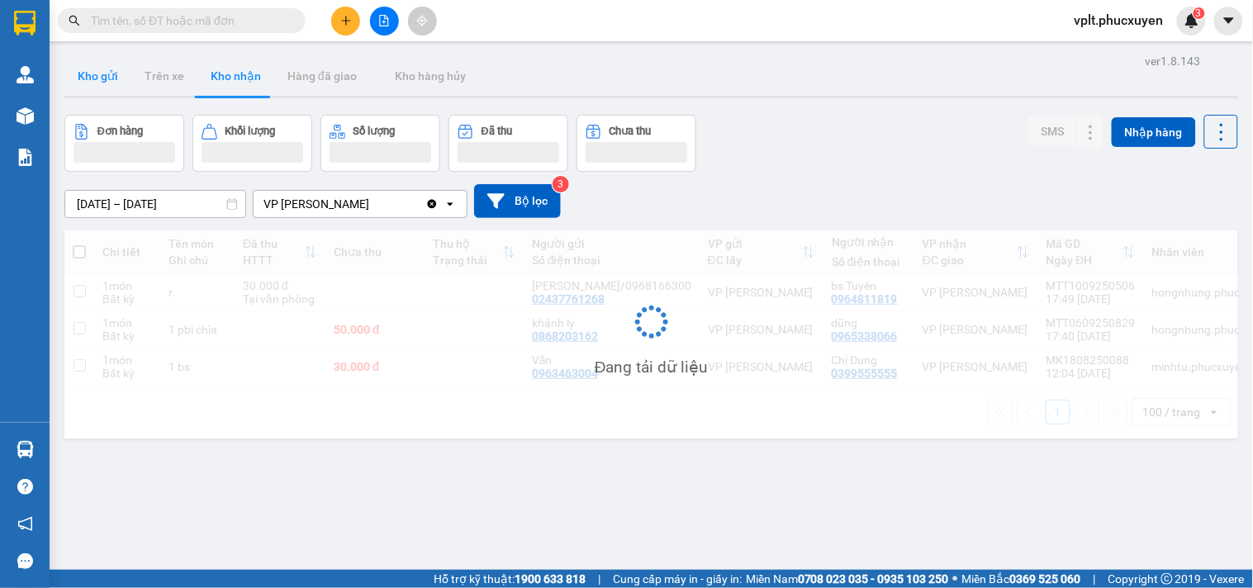
click at [104, 70] on button "Kho gửi" at bounding box center [97, 76] width 67 height 40
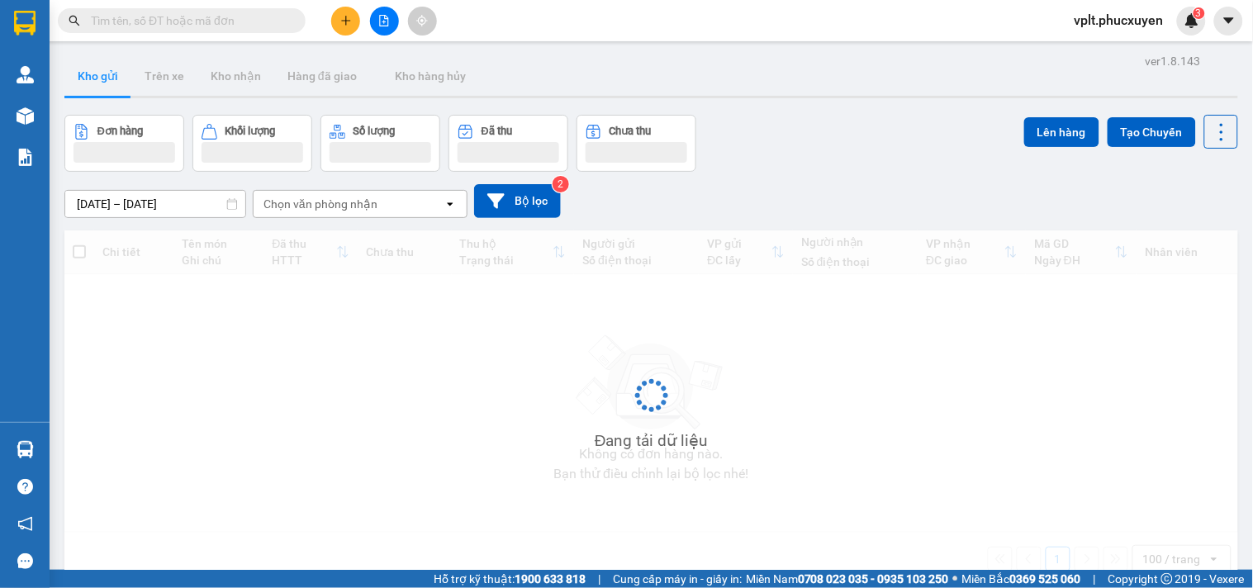
click at [104, 70] on button "Kho gửi" at bounding box center [97, 76] width 67 height 40
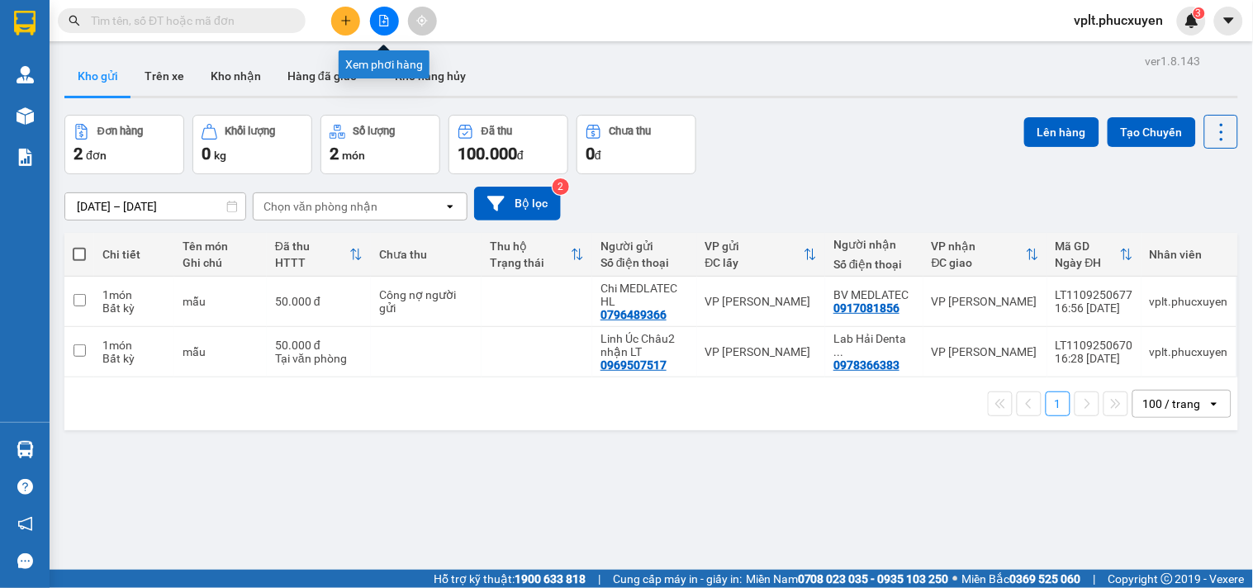
click at [391, 18] on button at bounding box center [384, 21] width 29 height 29
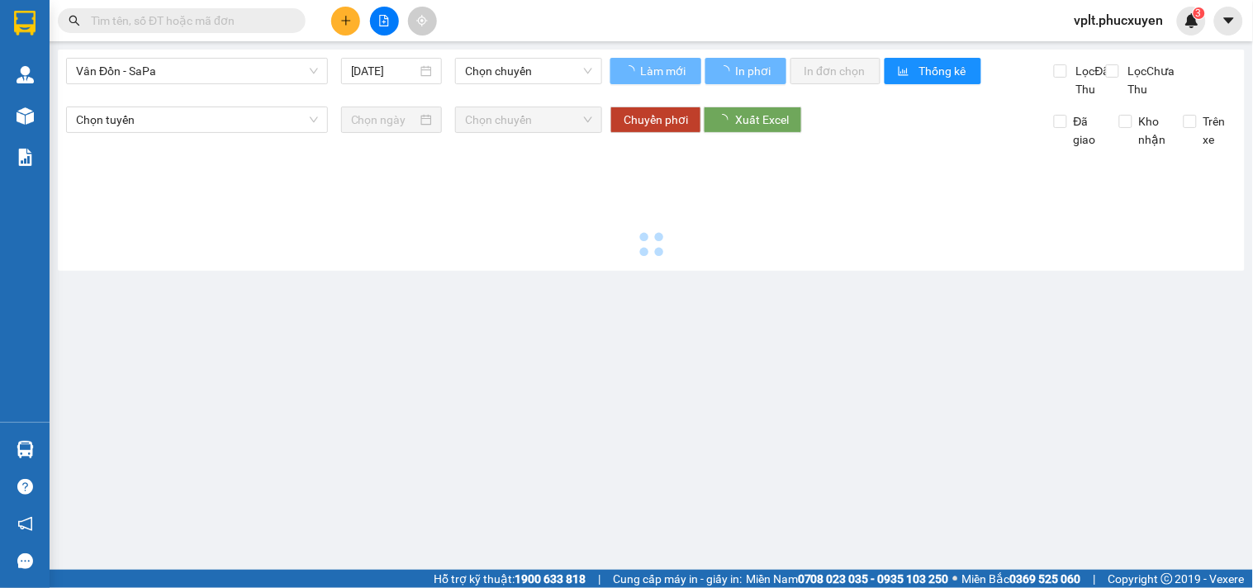
click at [377, 18] on button at bounding box center [384, 21] width 29 height 29
click at [270, 75] on span "Vân Đồn - SaPa" at bounding box center [197, 71] width 242 height 25
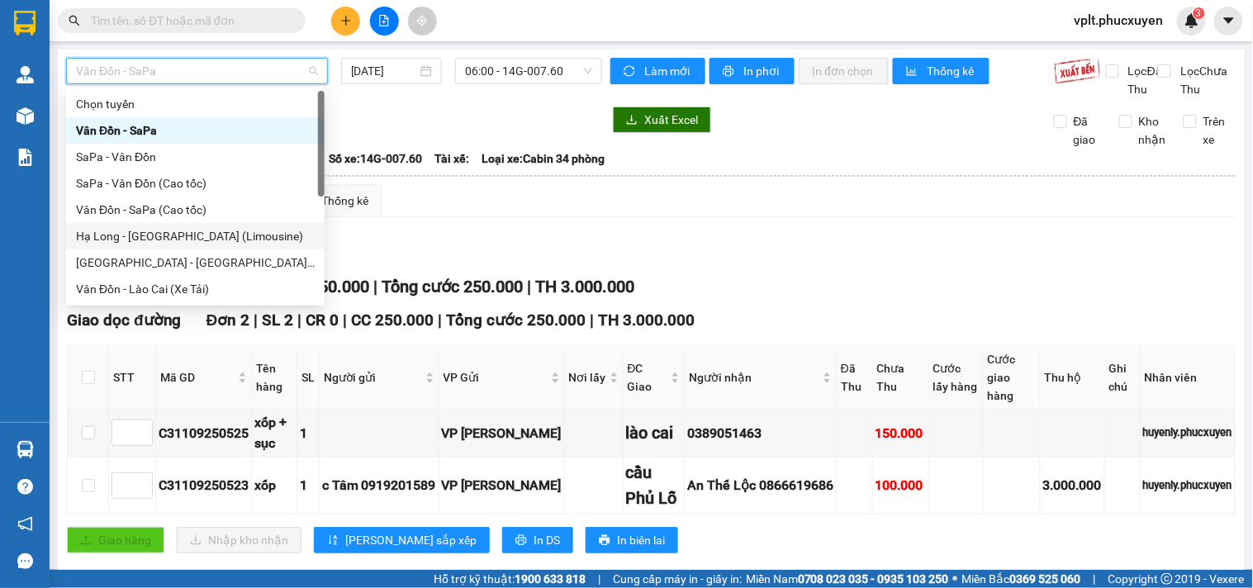
click at [265, 237] on div "Hạ Long - [GEOGRAPHIC_DATA] (Limousine)" at bounding box center [195, 236] width 239 height 18
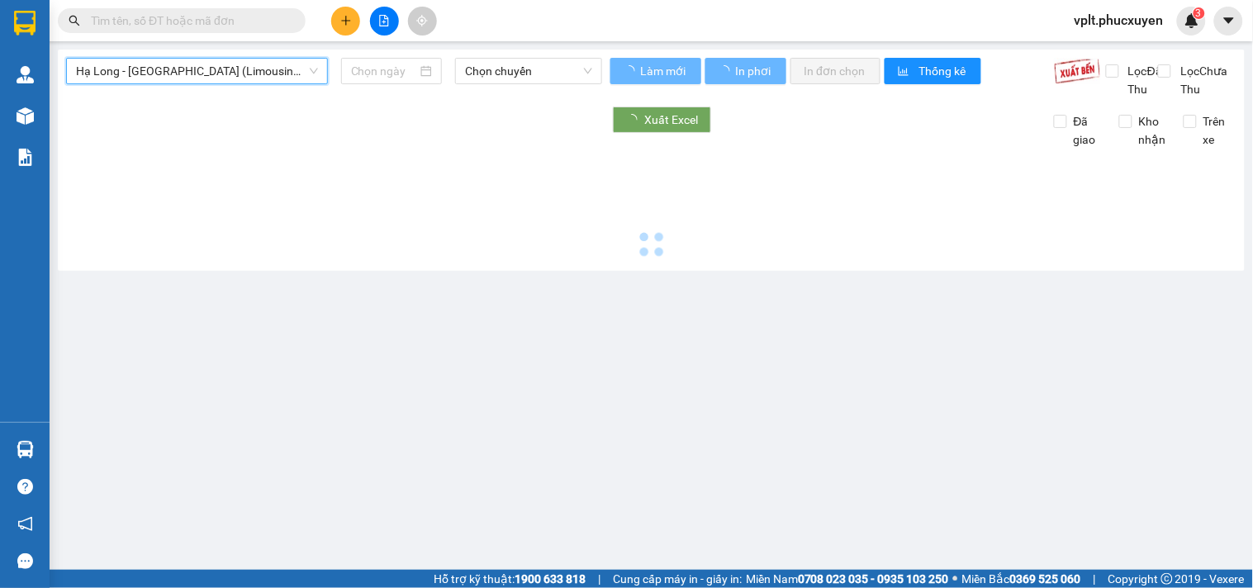
type input "[DATE]"
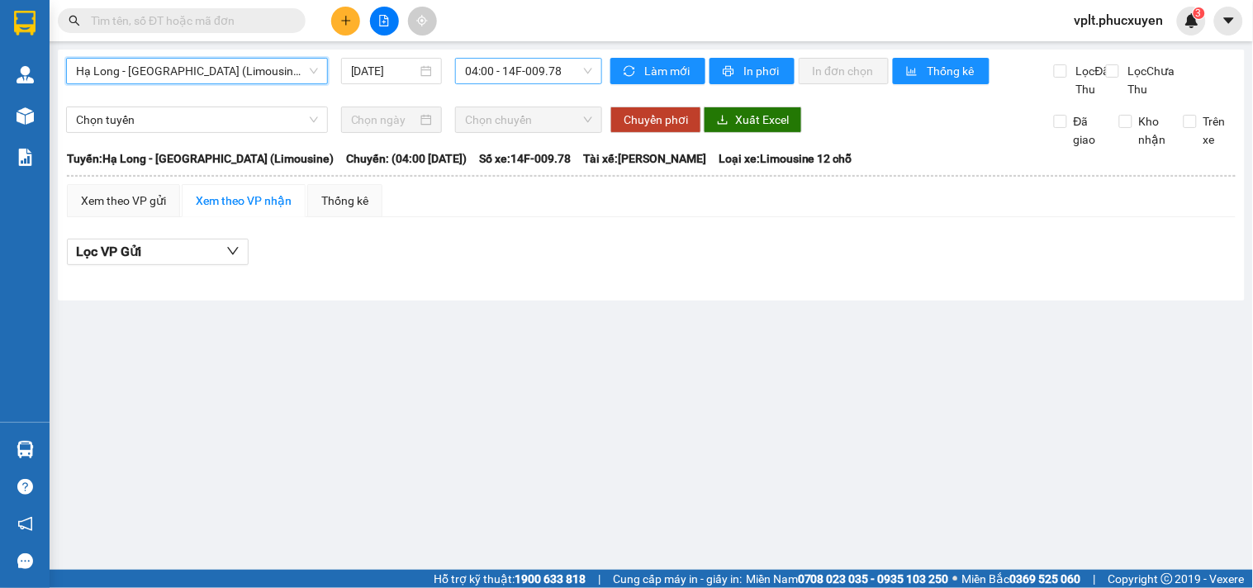
click at [511, 70] on span "04:00 - 14F-009.78" at bounding box center [528, 71] width 127 height 25
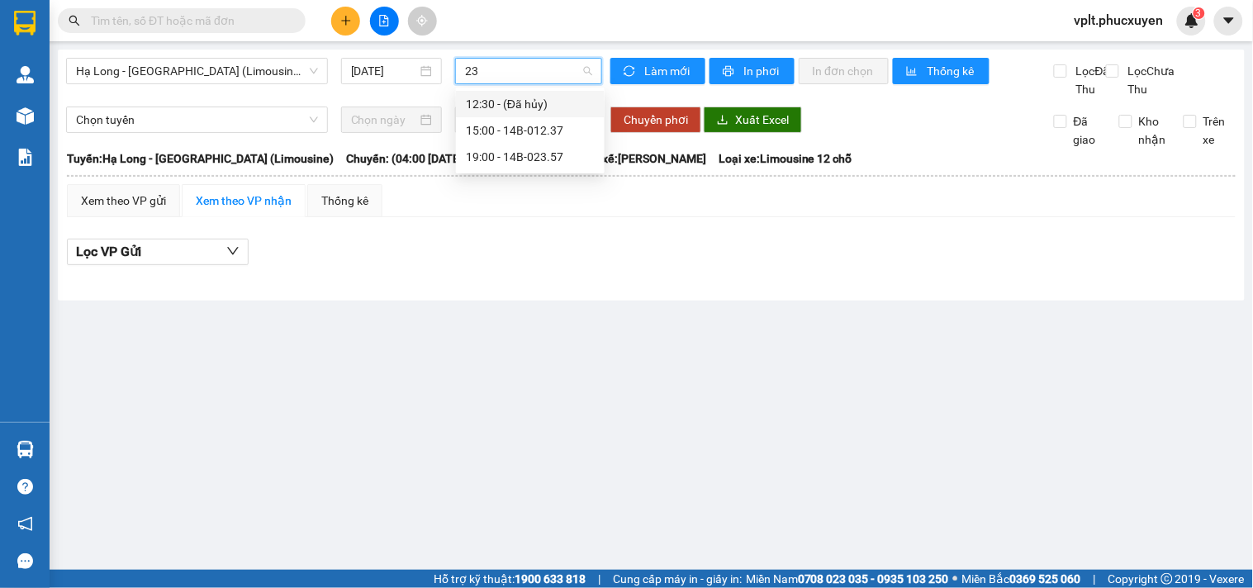
type input "23"
click at [566, 69] on span "04:00 - 14F-009.78" at bounding box center [528, 71] width 127 height 25
type input "955"
click at [557, 64] on span "06:00 - 14F-009.55" at bounding box center [528, 71] width 127 height 25
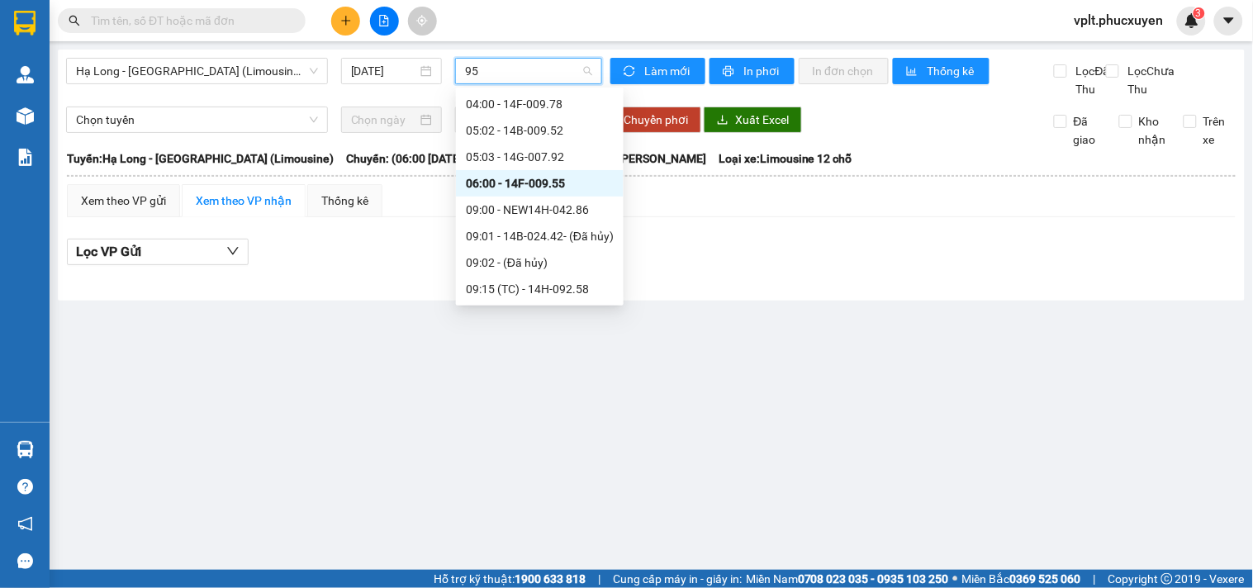
type input "955"
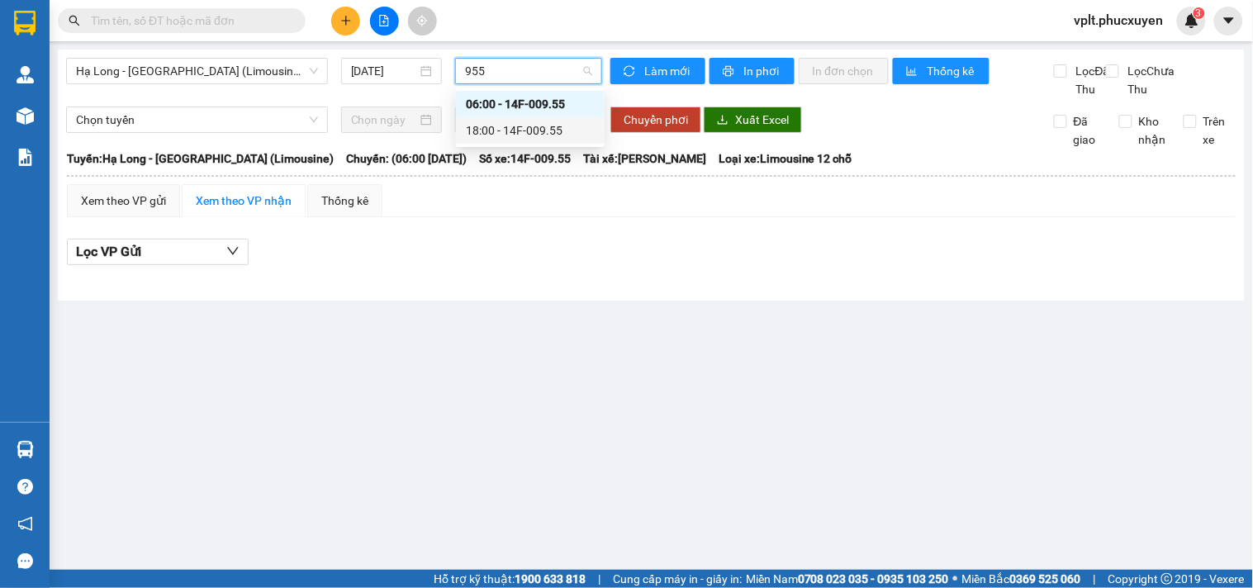
click at [549, 125] on div "18:00 - 14F-009.55" at bounding box center [530, 130] width 129 height 18
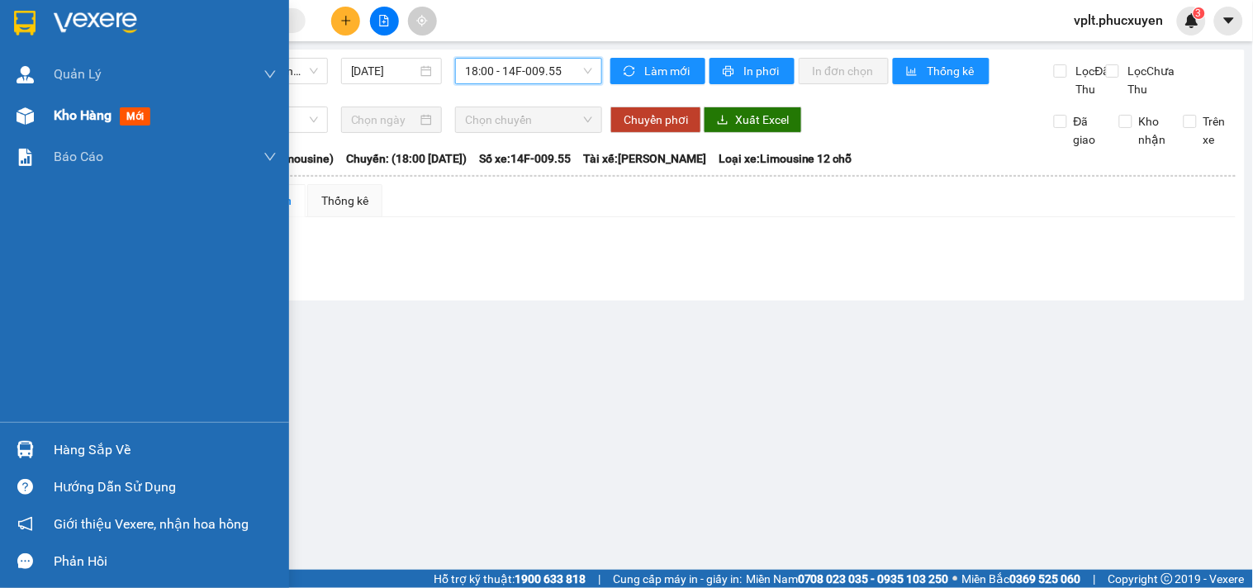
click at [5, 126] on div "Kho hàng mới" at bounding box center [144, 115] width 289 height 41
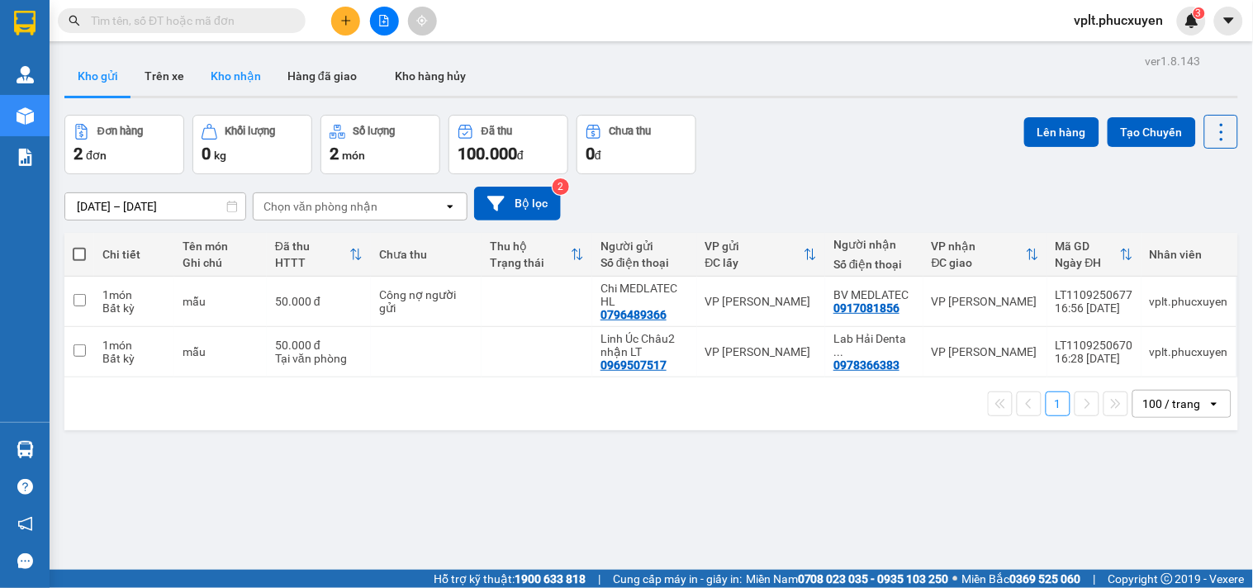
click at [241, 93] on button "Kho nhận" at bounding box center [235, 76] width 77 height 40
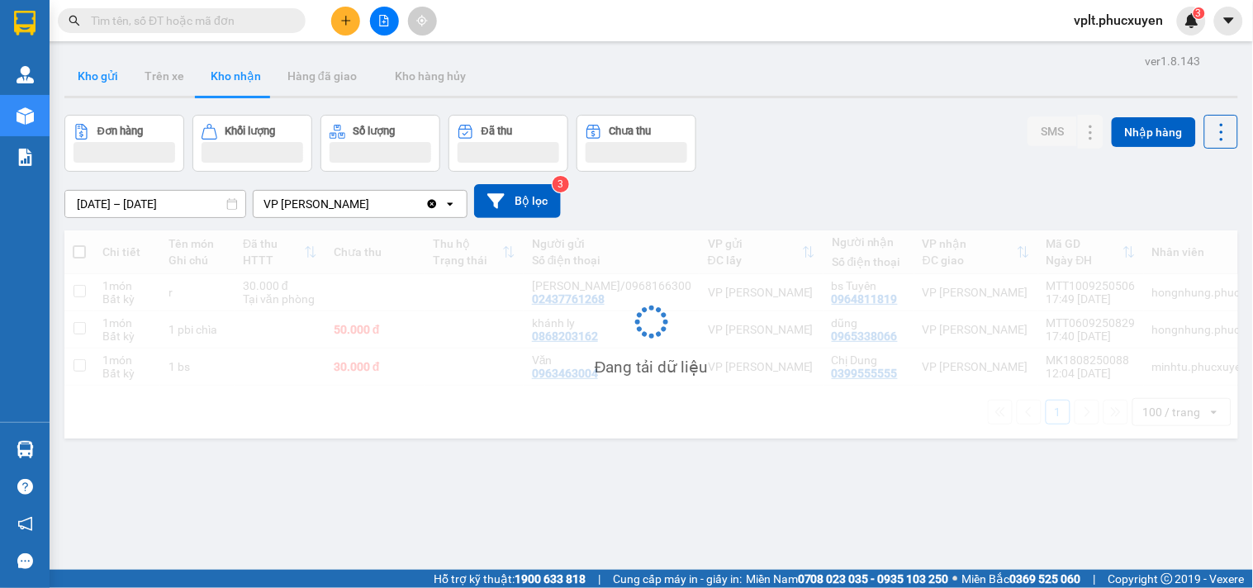
click at [91, 83] on button "Kho gửi" at bounding box center [97, 76] width 67 height 40
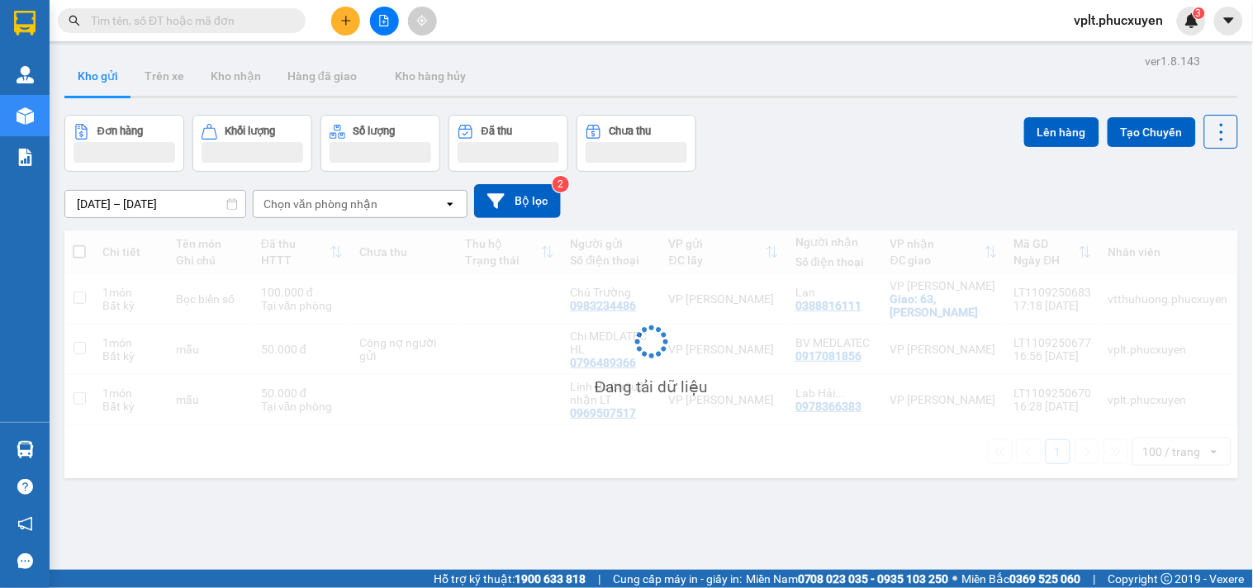
click at [91, 83] on button "Kho gửi" at bounding box center [97, 76] width 67 height 40
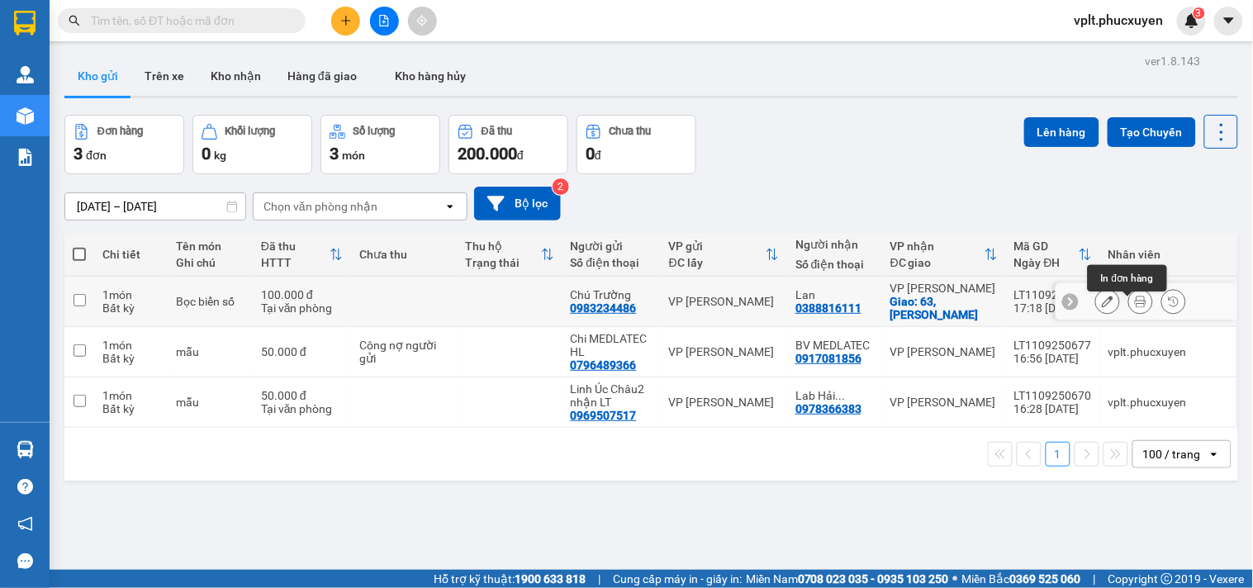
click at [1135, 307] on icon at bounding box center [1141, 302] width 12 height 12
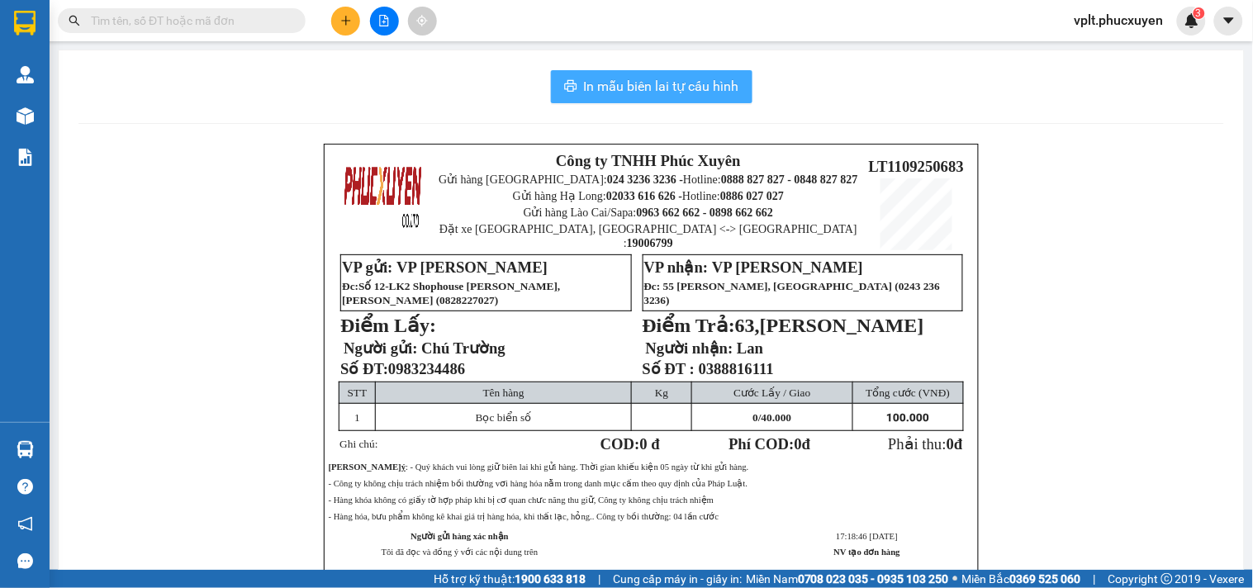
click at [690, 85] on span "In mẫu biên lai tự cấu hình" at bounding box center [661, 86] width 155 height 21
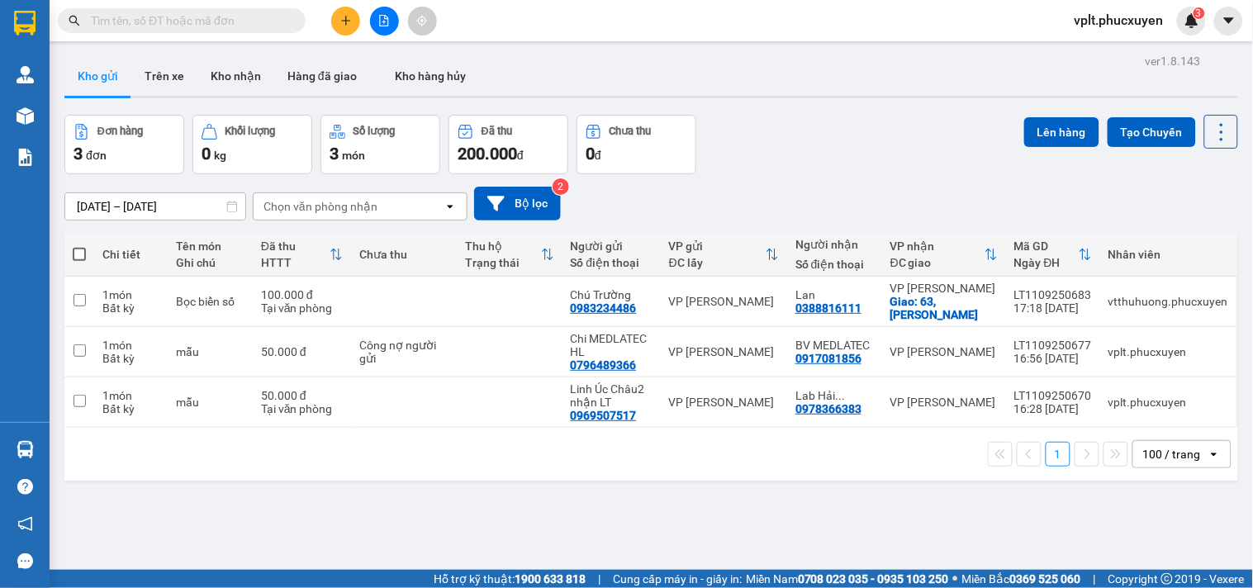
drag, startPoint x: 945, startPoint y: 538, endPoint x: 935, endPoint y: 549, distance: 14.6
click at [945, 535] on div "ver 1.8.143 Kho gửi Trên xe Kho nhận Hàng đã giao Kho hàng hủy Đơn hàng 3 đơn K…" at bounding box center [651, 344] width 1187 height 588
click at [938, 517] on div "ver 1.8.143 Kho gửi Trên xe Kho nhận Hàng đã giao Kho hàng hủy Đơn hàng 3 đơn K…" at bounding box center [651, 344] width 1187 height 588
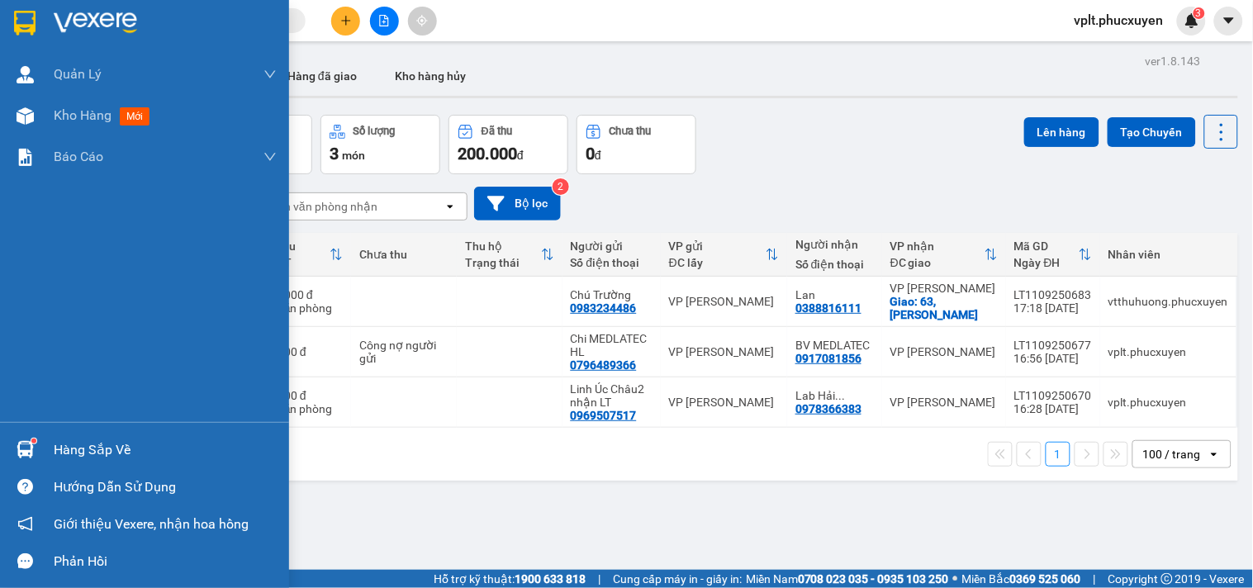
click at [11, 448] on div at bounding box center [25, 449] width 29 height 29
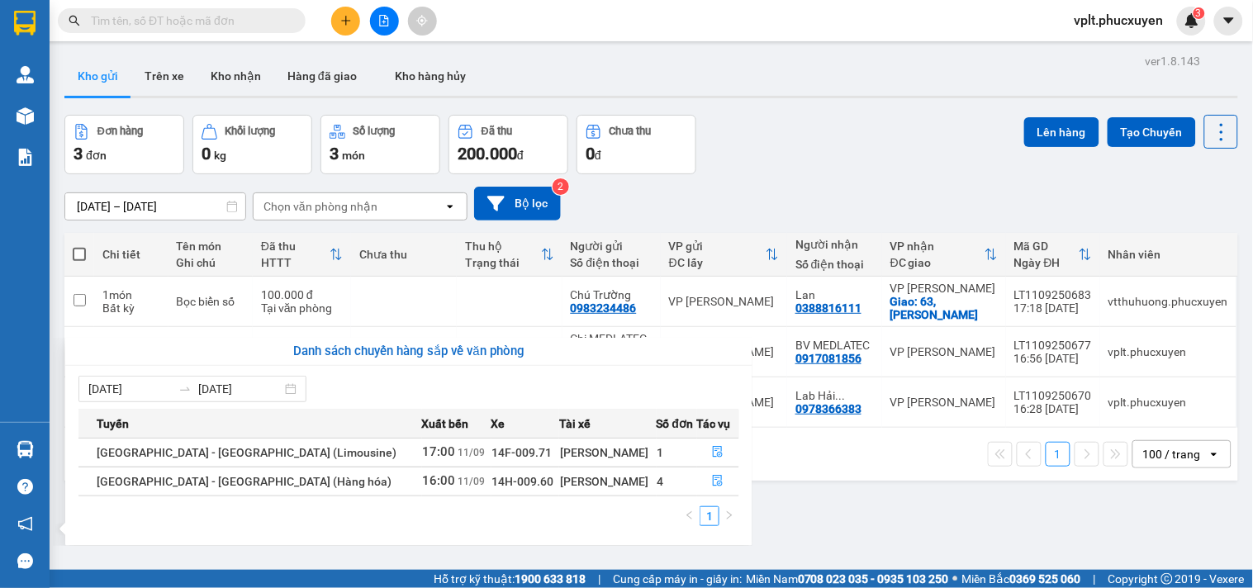
drag, startPoint x: 829, startPoint y: 491, endPoint x: 583, endPoint y: 506, distance: 246.7
click at [828, 497] on section "Kết quả tìm kiếm ( 0 ) Bộ lọc No Data vplt.phucxuyen 3 [PERSON_NAME] lý giao nh…" at bounding box center [626, 294] width 1253 height 588
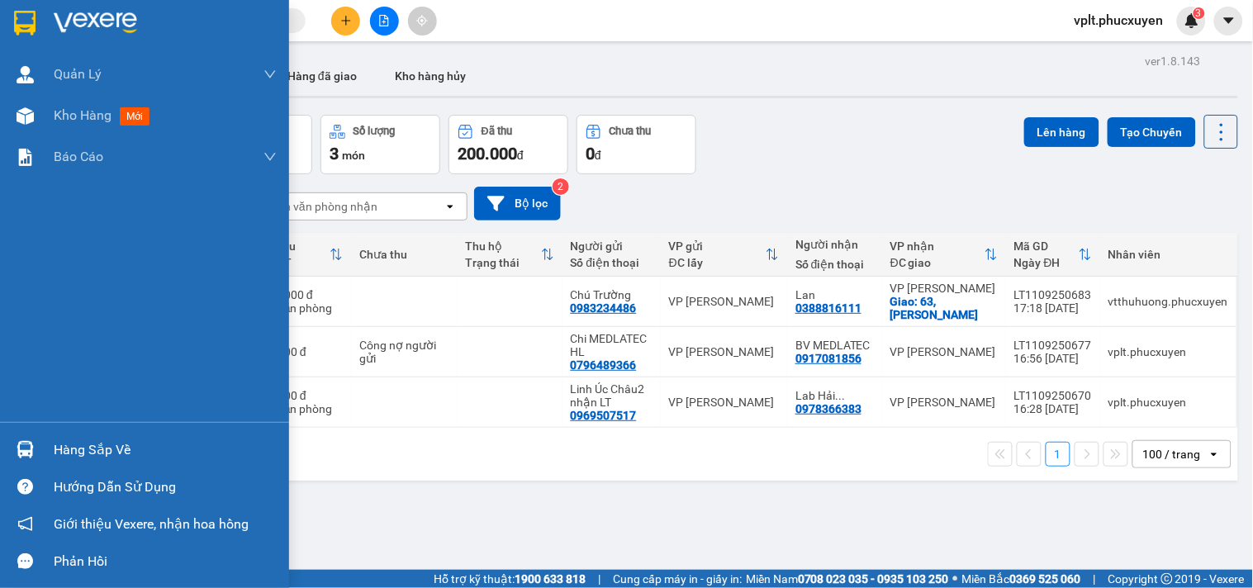
click at [18, 444] on img at bounding box center [25, 449] width 17 height 17
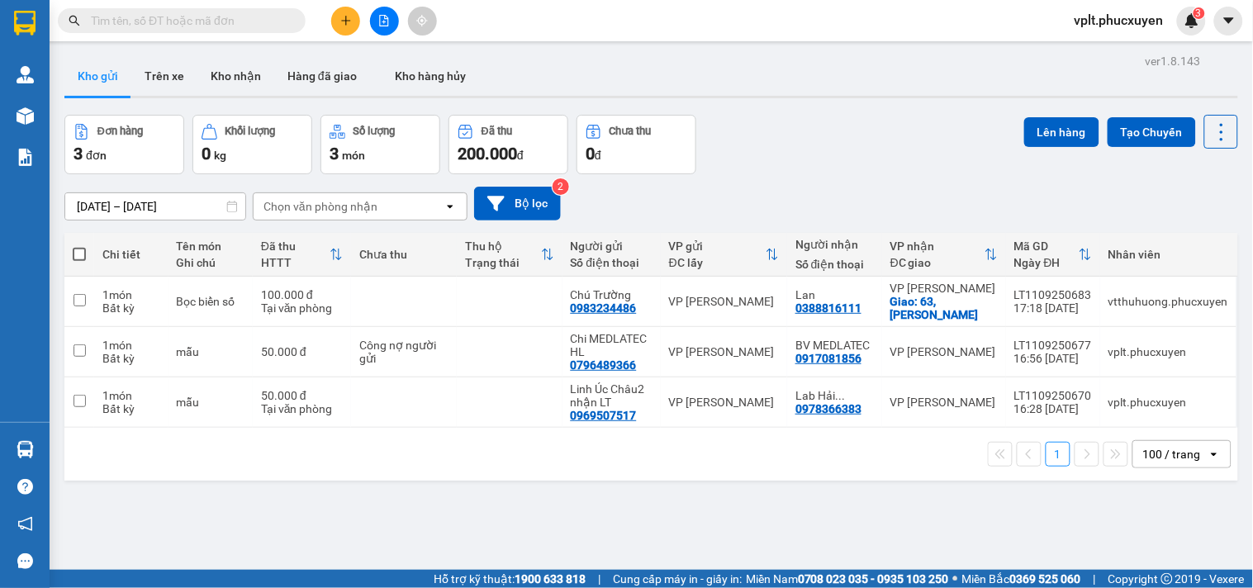
click at [845, 530] on section "Kết quả tìm kiếm ( 0 ) Bộ lọc No Data vplt.phucxuyen 3 [PERSON_NAME] lý giao nh…" at bounding box center [626, 294] width 1253 height 588
drag, startPoint x: 351, startPoint y: 291, endPoint x: 352, endPoint y: 301, distance: 9.9
click at [351, 297] on table "Chi tiết Tên món Ghi chú Đã thu HTTT Chưa thu Thu hộ Trạng thái Người gửi Số đi…" at bounding box center [651, 330] width 1174 height 195
click at [684, 187] on div "[DATE] – [DATE] Press the down arrow key to interact with the calendar and sele…" at bounding box center [651, 204] width 1174 height 34
click at [362, 293] on td at bounding box center [404, 302] width 106 height 50
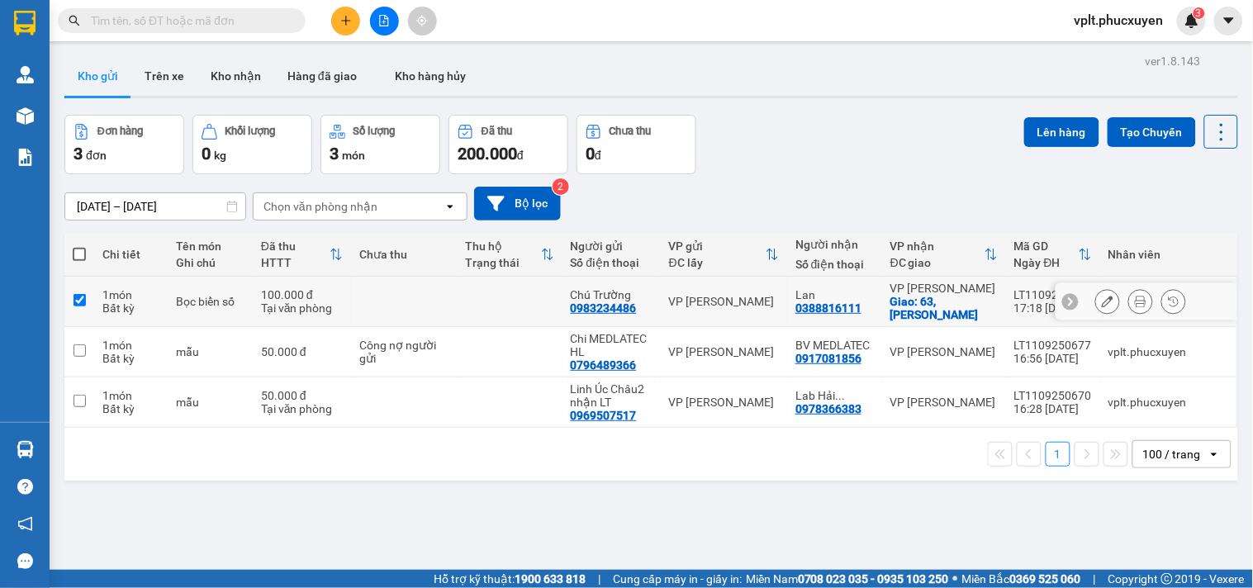
checkbox input "true"
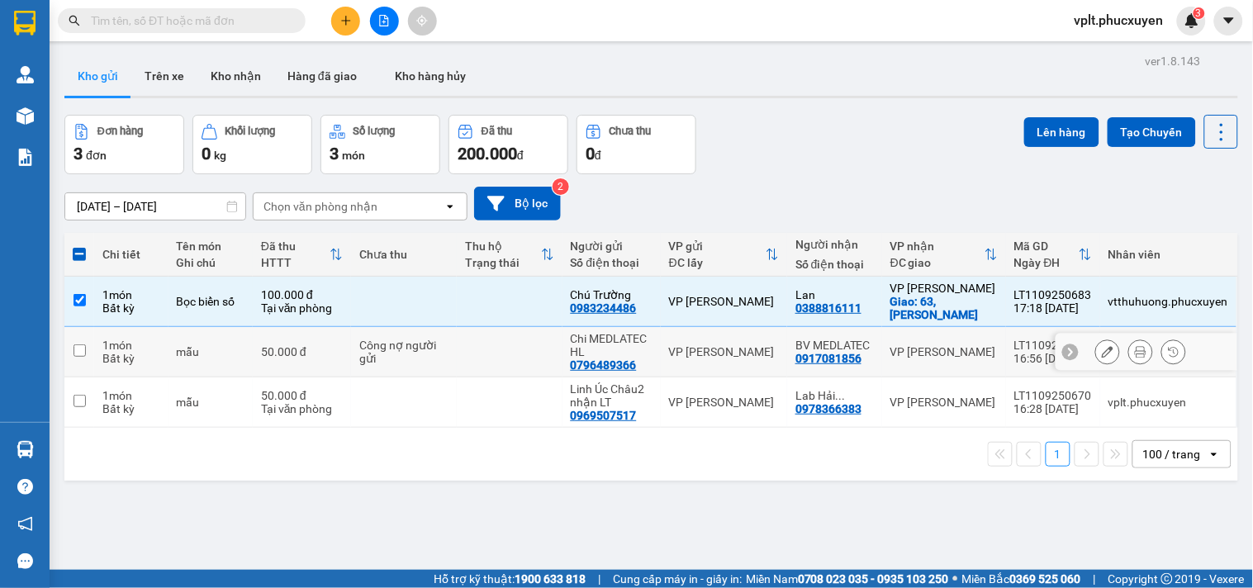
click at [321, 359] on div "50.000 đ" at bounding box center [302, 351] width 82 height 13
checkbox input "true"
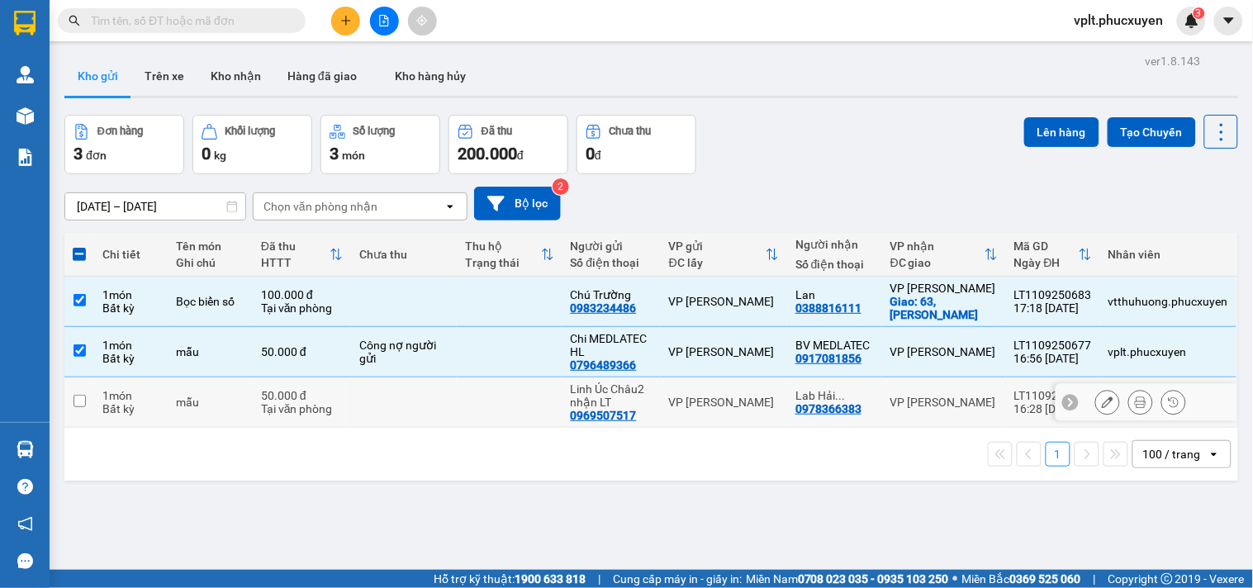
drag, startPoint x: 330, startPoint y: 425, endPoint x: 333, endPoint y: 416, distance: 9.4
click at [331, 416] on div "Tại văn phòng" at bounding box center [302, 408] width 82 height 13
checkbox input "true"
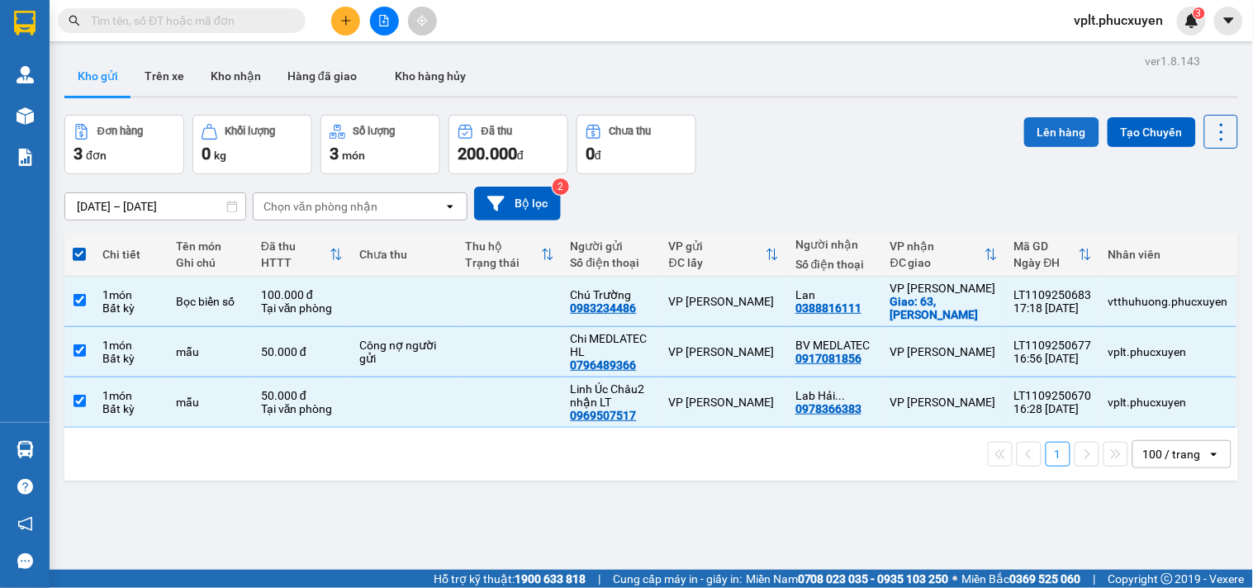
click at [1037, 130] on button "Lên hàng" at bounding box center [1061, 132] width 75 height 30
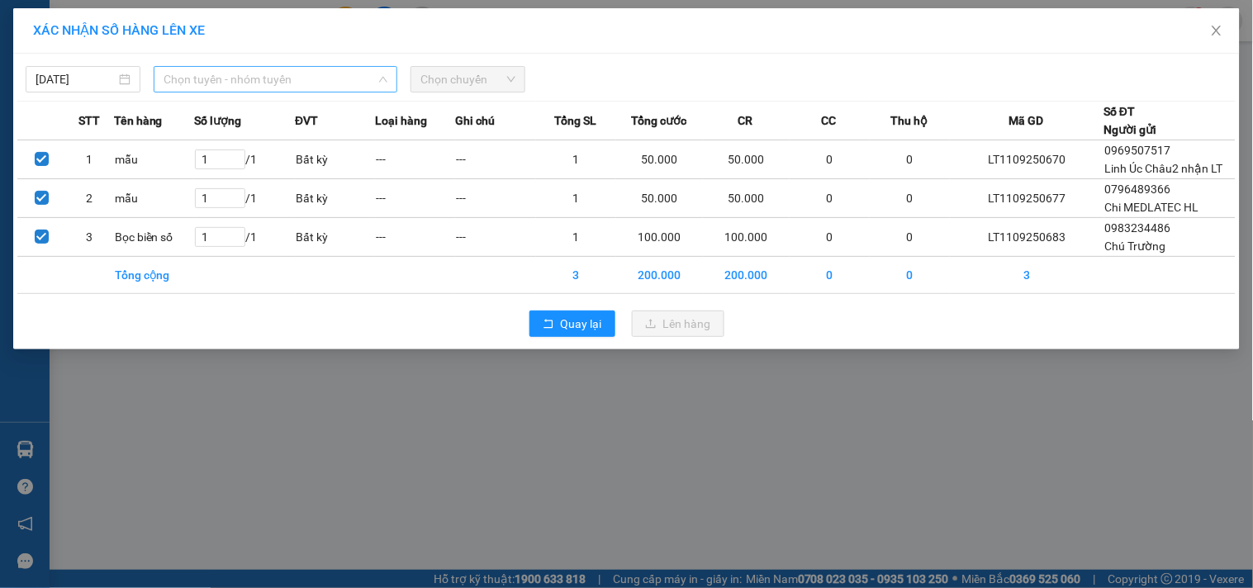
click at [378, 88] on span "Chọn tuyến - nhóm tuyến" at bounding box center [276, 79] width 224 height 25
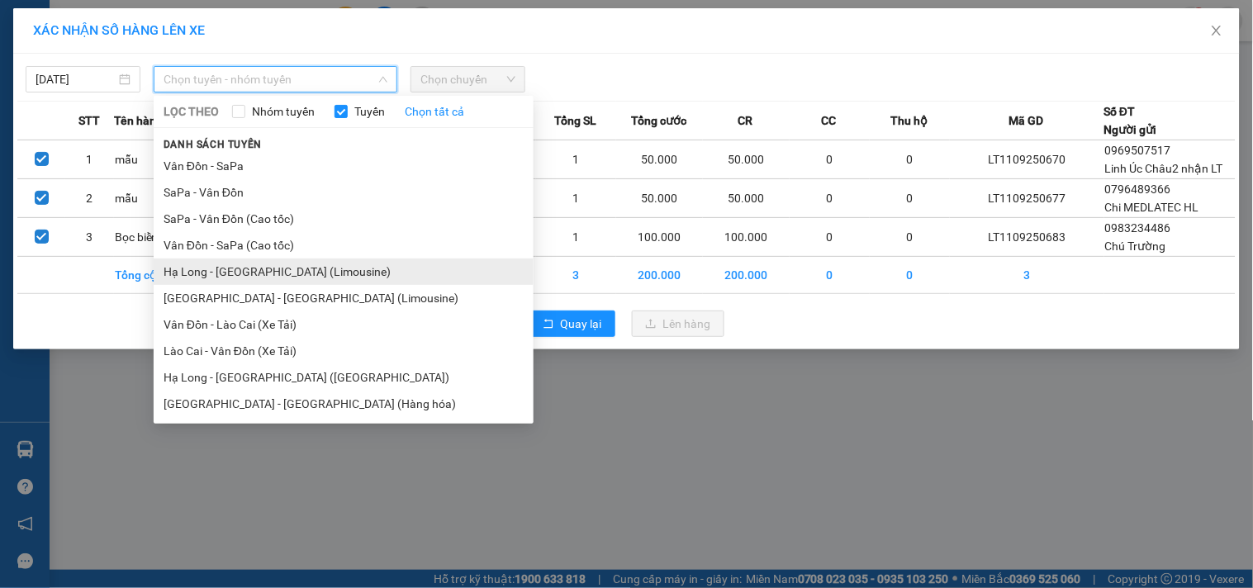
click at [403, 273] on li "Hạ Long - [GEOGRAPHIC_DATA] (Limousine)" at bounding box center [344, 272] width 380 height 26
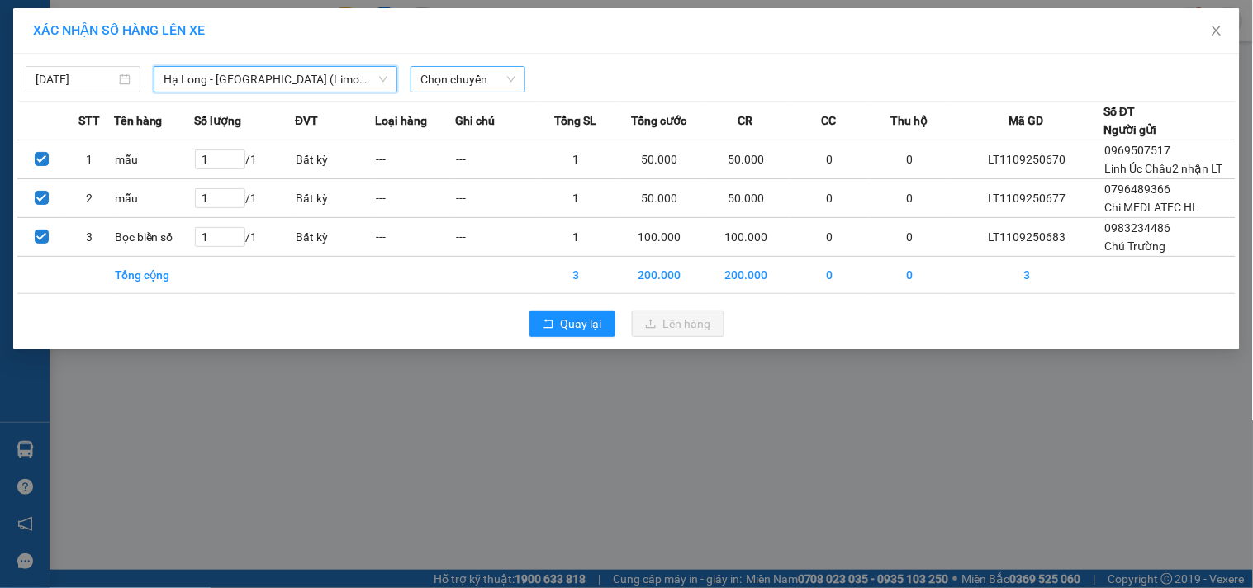
click at [497, 79] on span "Chọn chuyến" at bounding box center [468, 79] width 95 height 25
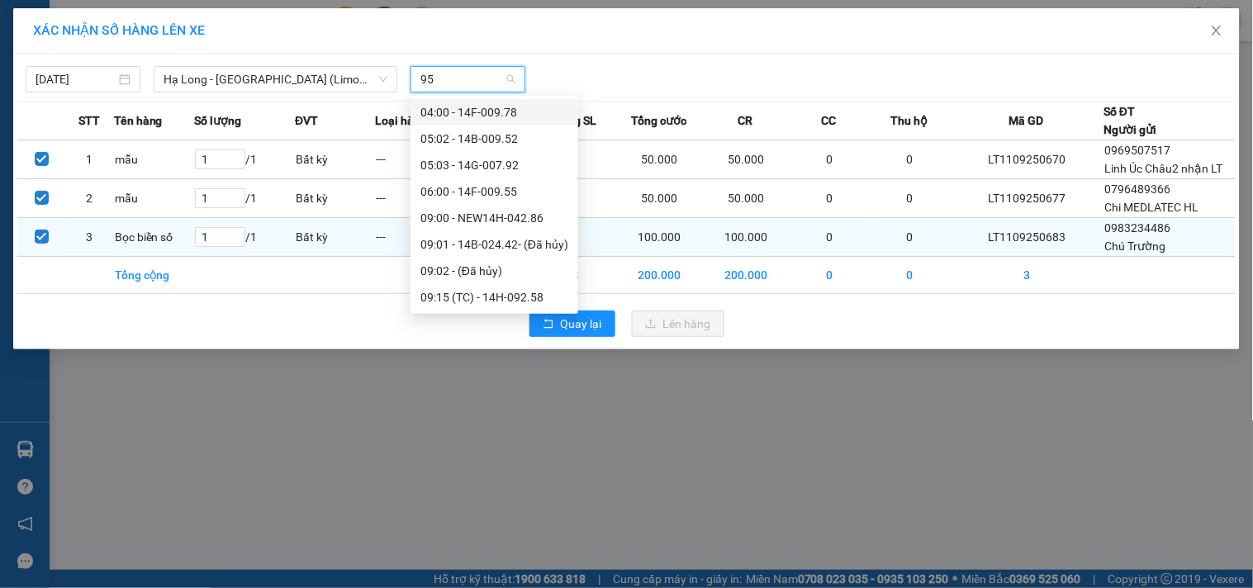
type input "955"
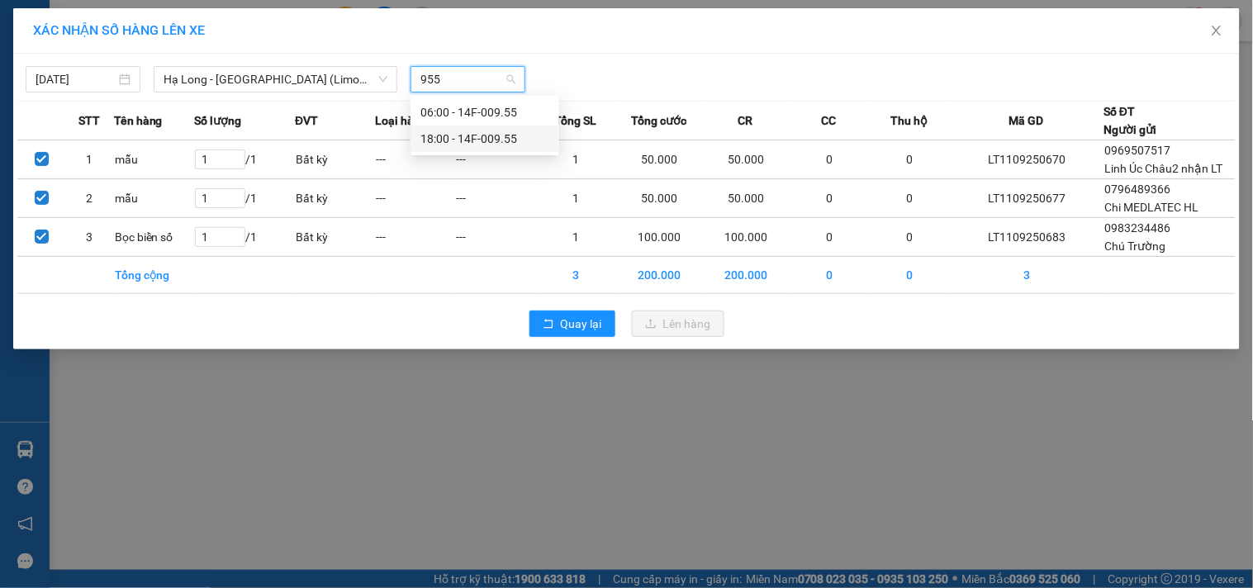
click at [519, 140] on div "18:00 - 14F-009.55" at bounding box center [485, 139] width 129 height 18
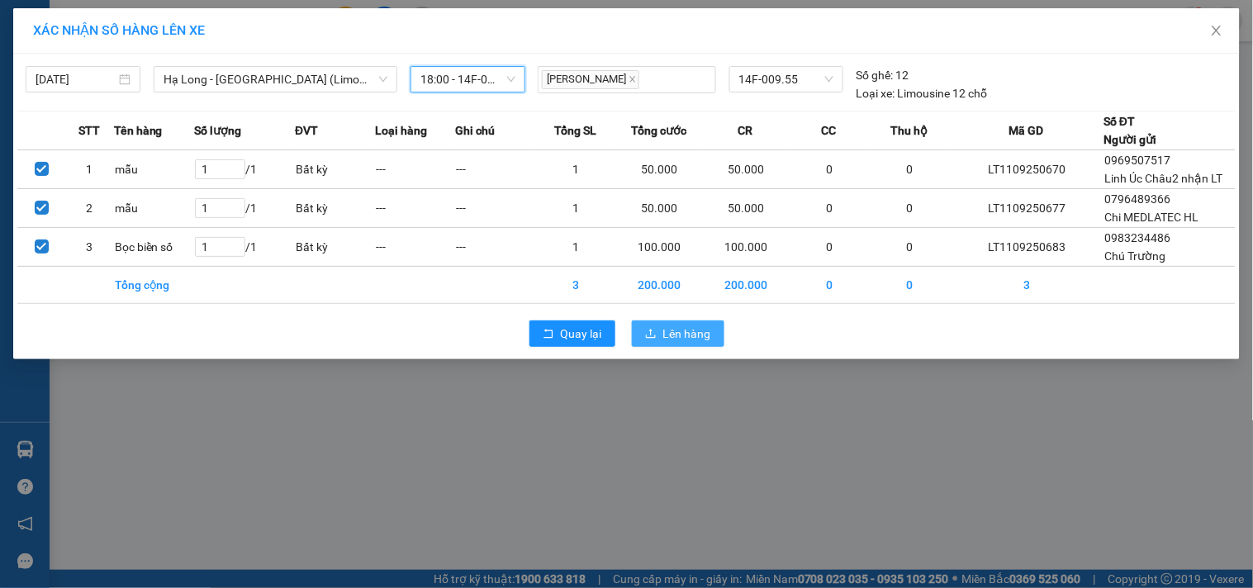
click at [692, 328] on span "Lên hàng" at bounding box center [687, 334] width 48 height 18
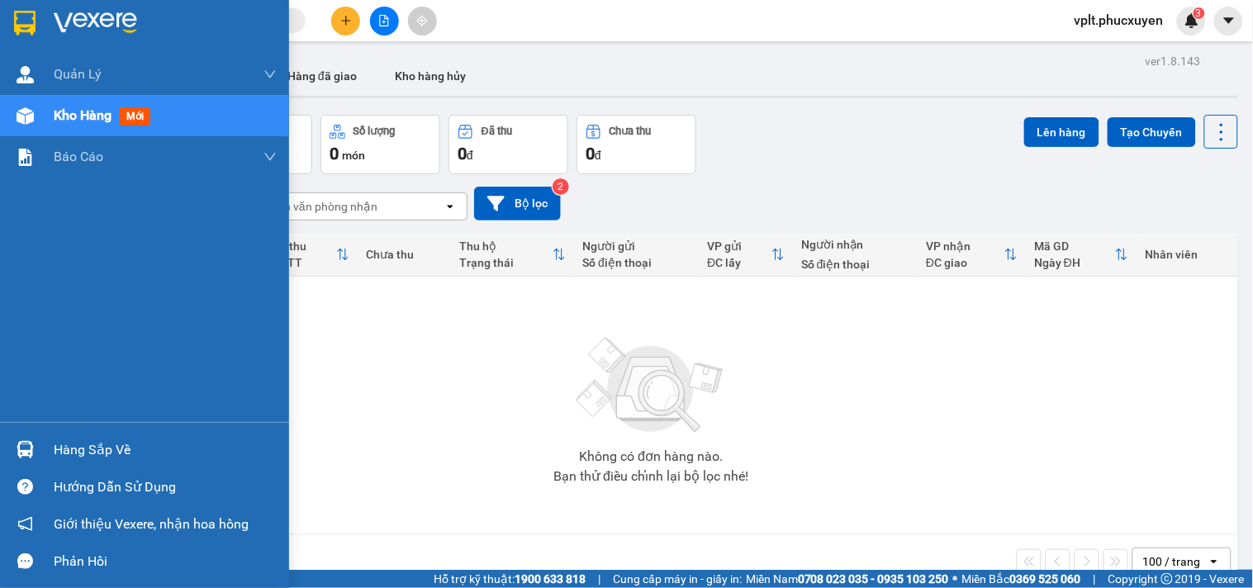
click at [17, 455] on img at bounding box center [25, 449] width 17 height 17
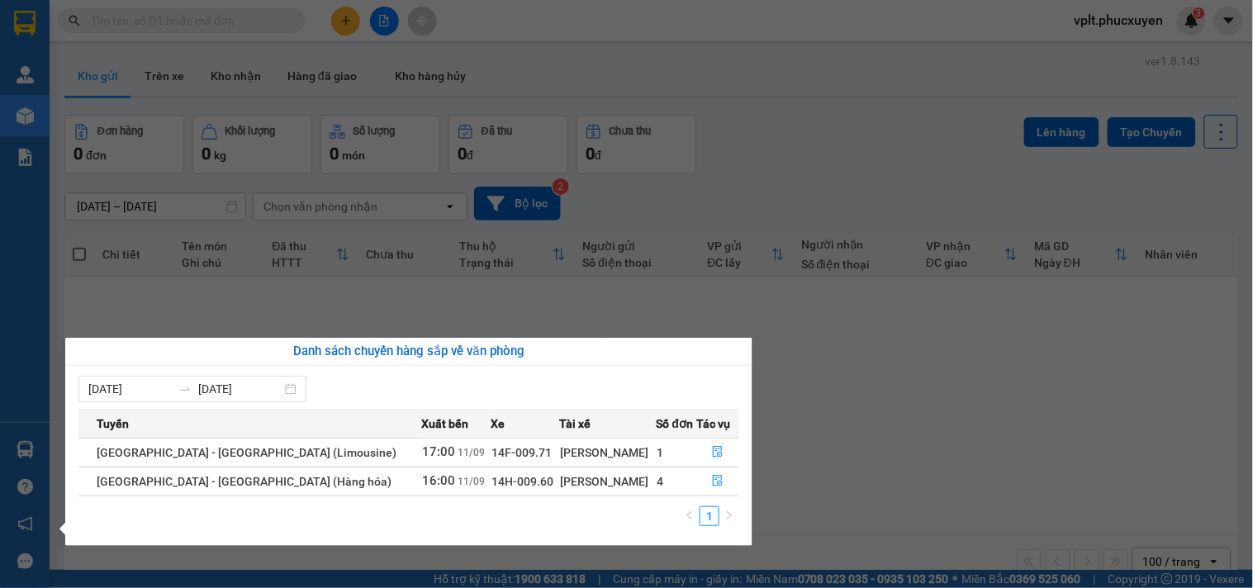
click at [611, 326] on section "Kết quả tìm kiếm ( 0 ) Bộ lọc No Data vplt.phucxuyen 3 [PERSON_NAME] lý giao nh…" at bounding box center [626, 294] width 1253 height 588
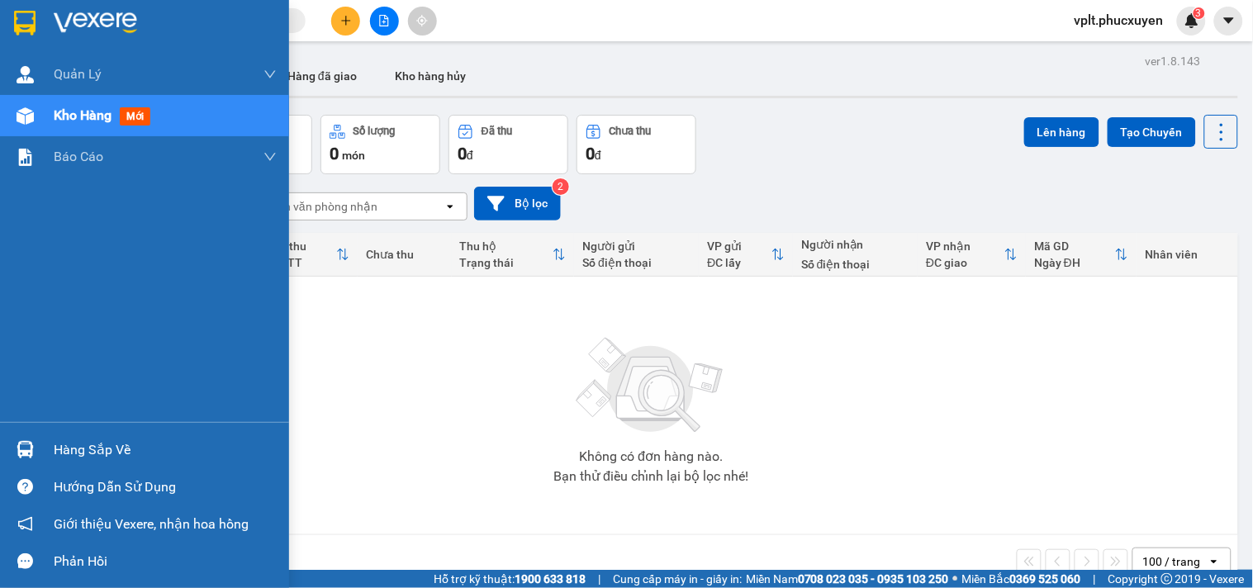
click at [42, 441] on div "Hàng sắp về" at bounding box center [144, 449] width 289 height 37
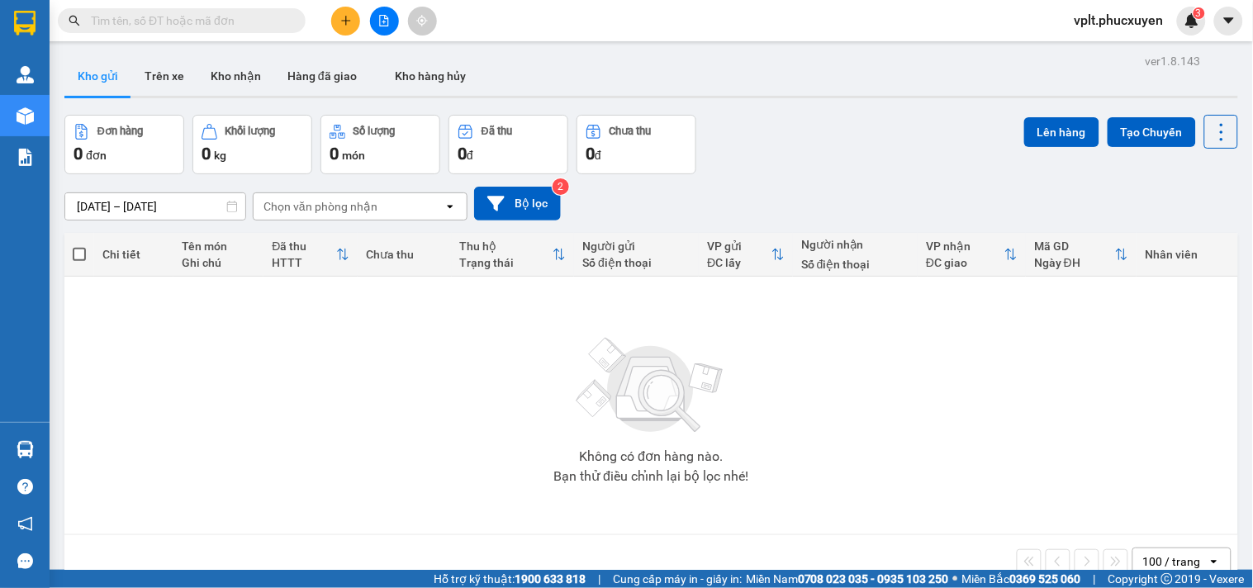
click at [829, 416] on section "Kết quả tìm kiếm ( 0 ) Bộ lọc No Data vplt.phucxuyen 3 [PERSON_NAME] lý giao nh…" at bounding box center [626, 294] width 1253 height 588
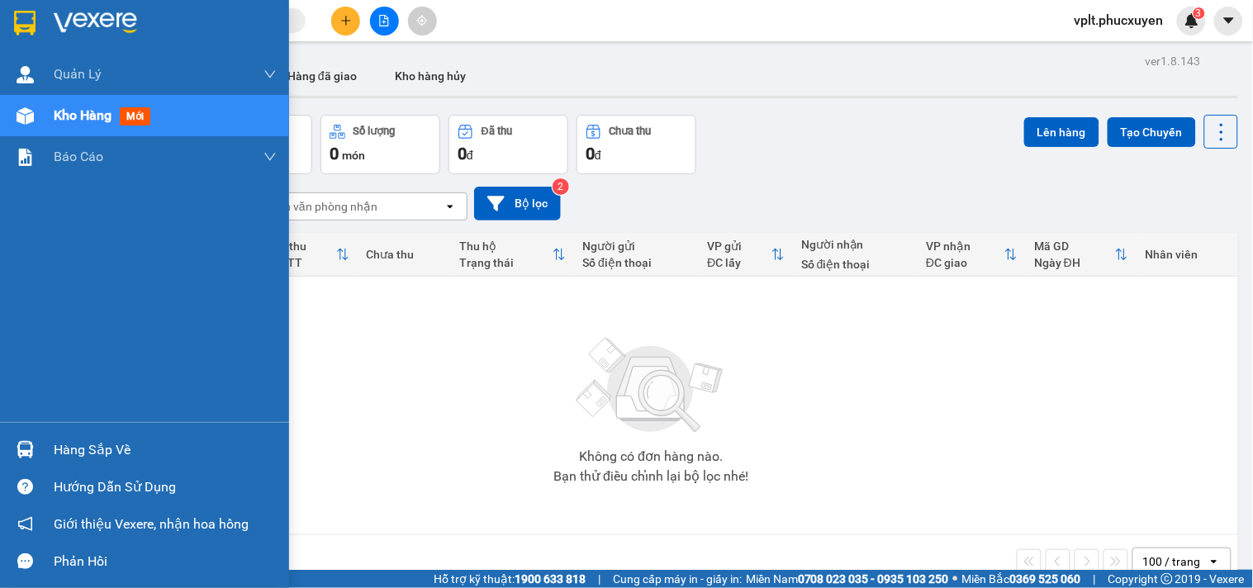
click at [41, 440] on div "Hàng sắp về" at bounding box center [144, 449] width 289 height 37
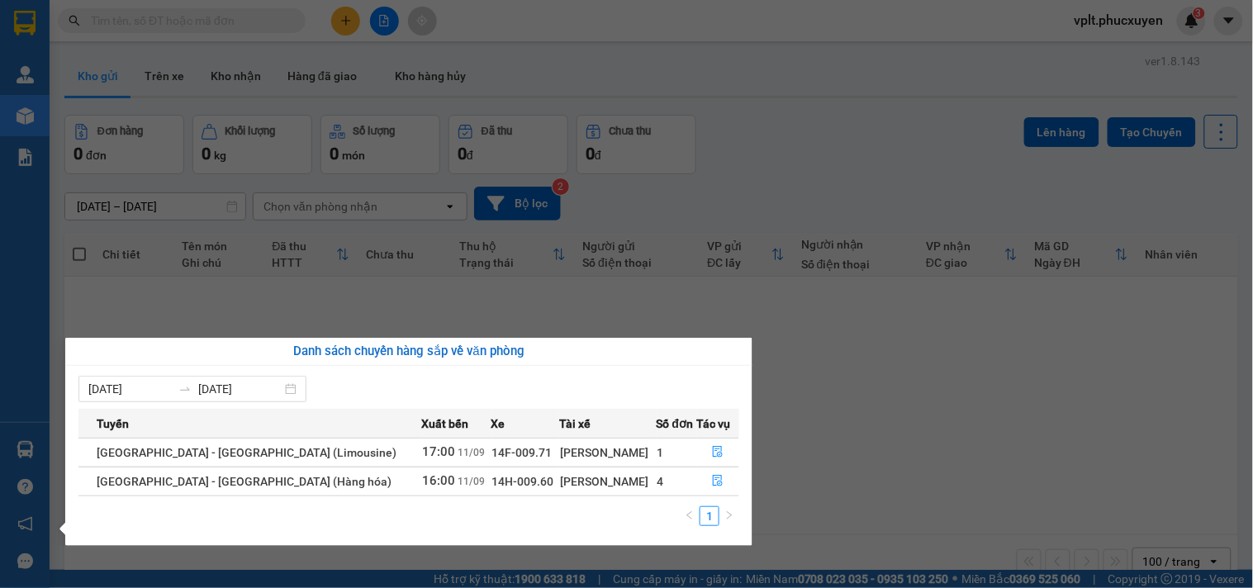
click at [628, 324] on section "Kết quả tìm kiếm ( 0 ) Bộ lọc No Data vplt.phucxuyen 3 [PERSON_NAME] lý giao nh…" at bounding box center [626, 294] width 1253 height 588
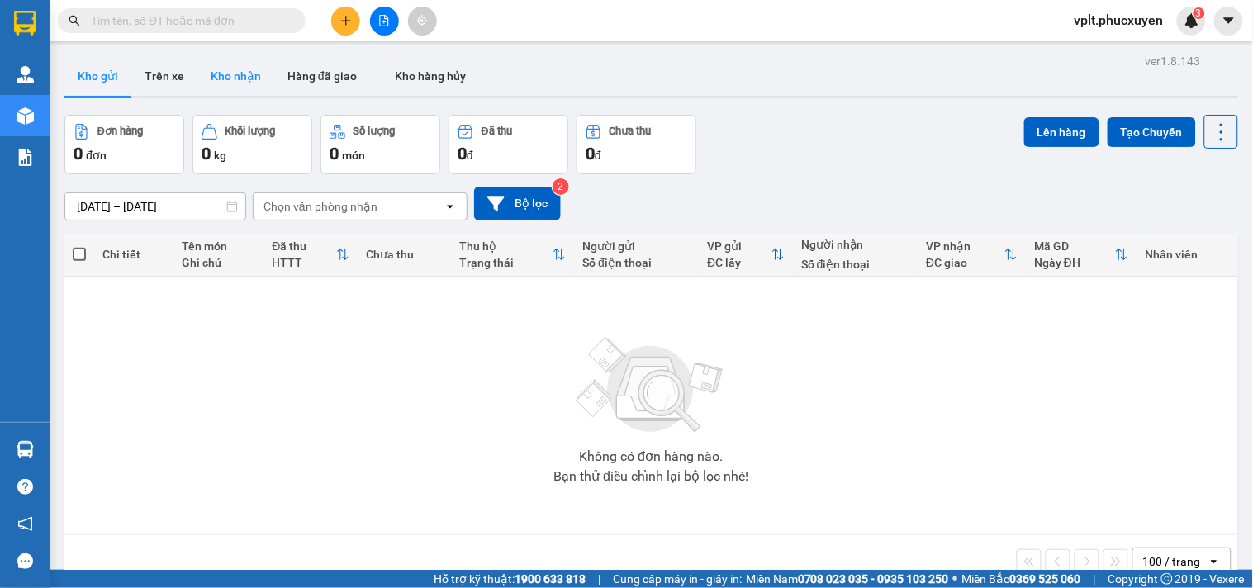
click at [244, 77] on button "Kho nhận" at bounding box center [235, 76] width 77 height 40
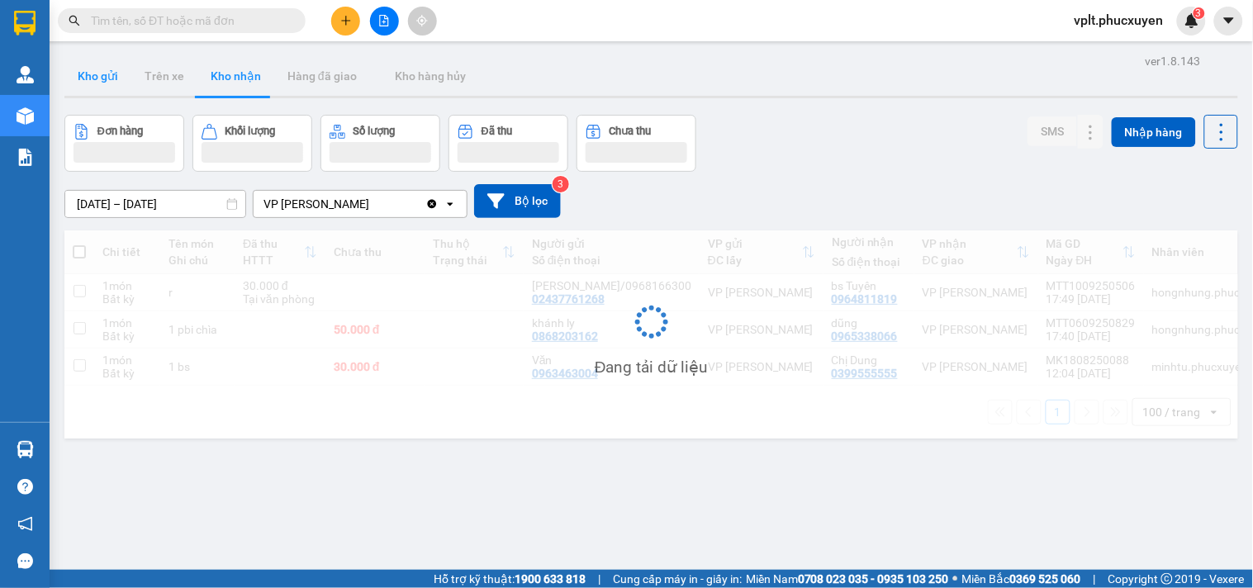
click at [93, 83] on button "Kho gửi" at bounding box center [97, 76] width 67 height 40
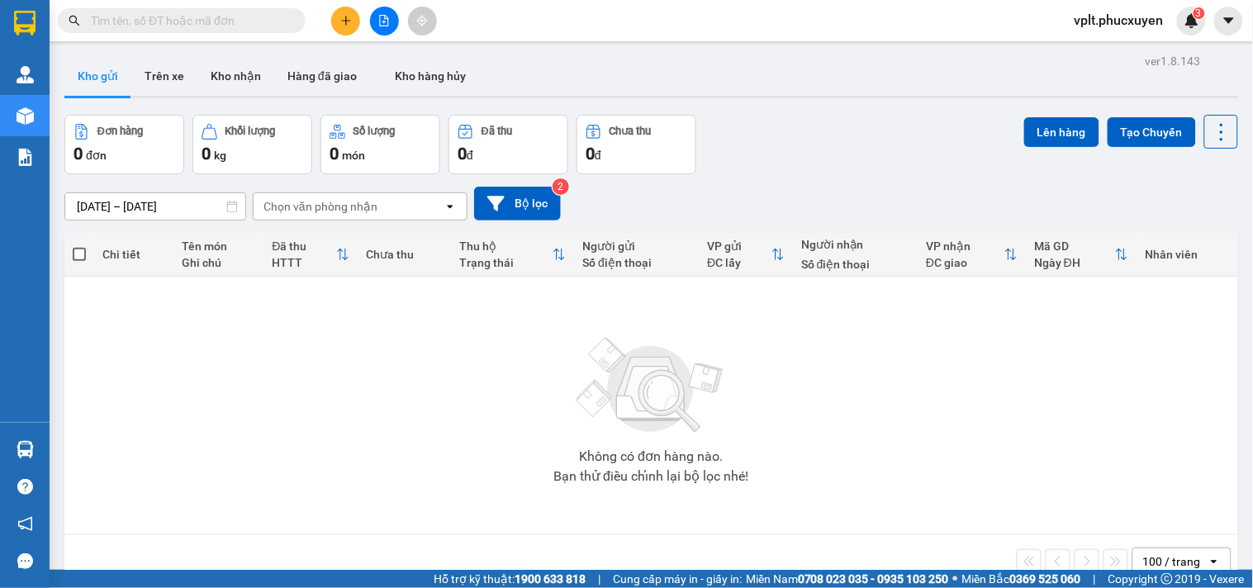
click at [1172, 191] on div "[DATE] – [DATE] Press the down arrow key to interact with the calendar and sele…" at bounding box center [651, 204] width 1174 height 34
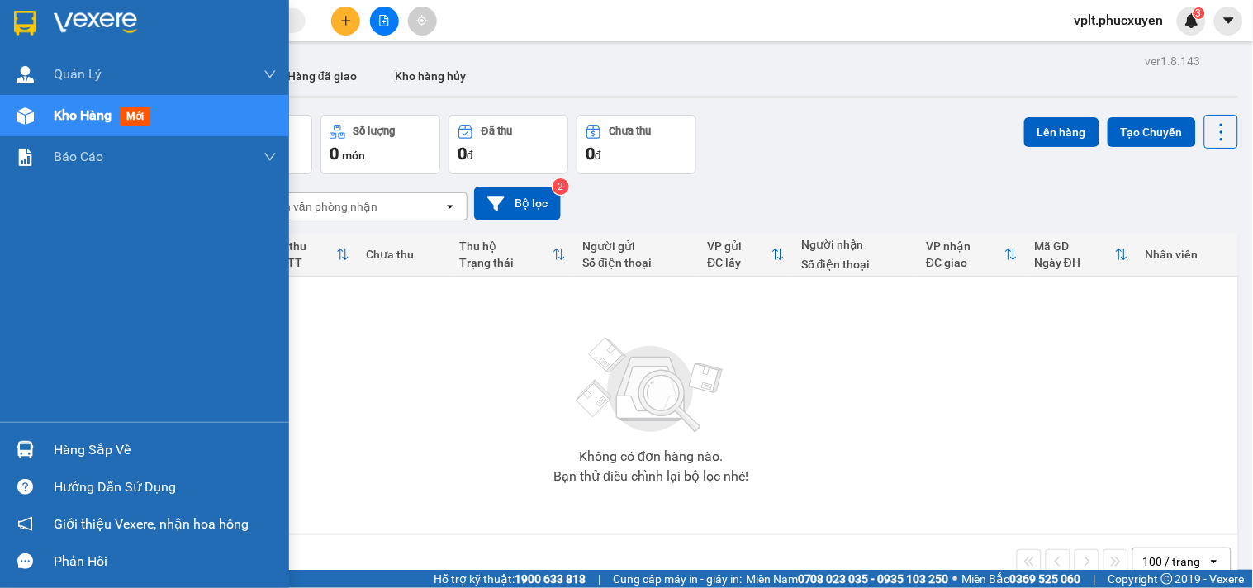
click at [26, 440] on div at bounding box center [25, 449] width 29 height 29
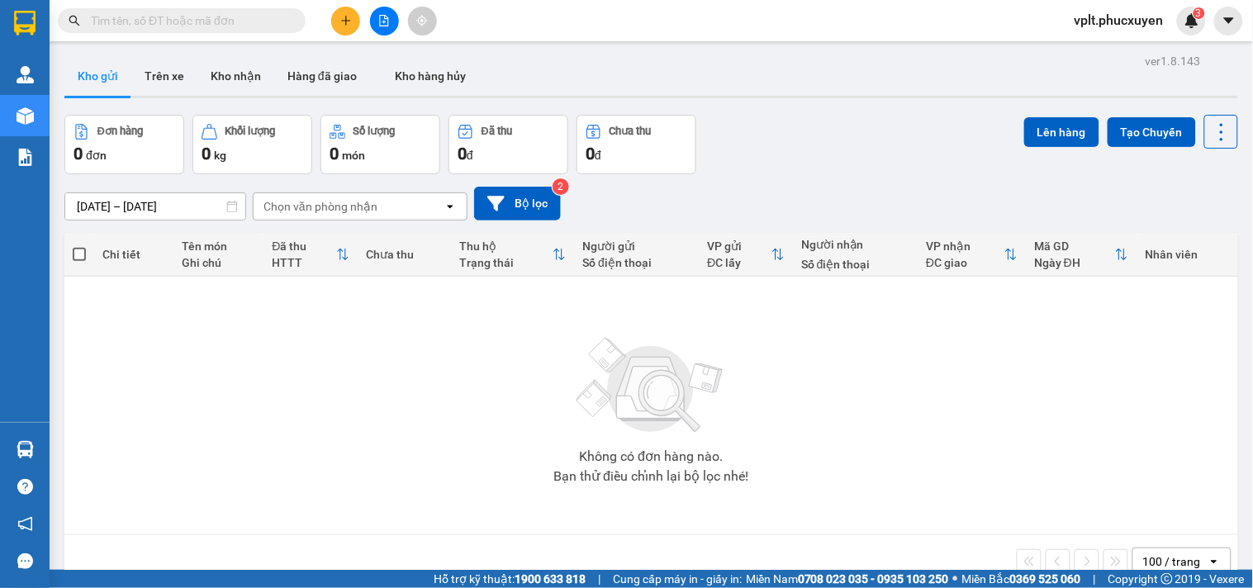
click at [456, 285] on section "Kết quả tìm kiếm ( 0 ) Bộ lọc No Data vplt.phucxuyen 3 [PERSON_NAME] lý giao nh…" at bounding box center [626, 294] width 1253 height 588
drag, startPoint x: 137, startPoint y: 493, endPoint x: 141, endPoint y: 501, distance: 9.2
click at [137, 494] on div "Không có đơn hàng nào. Bạn thử điều chỉnh lại bộ lọc nhé!" at bounding box center [651, 406] width 1157 height 248
click at [218, 76] on button "Kho nhận" at bounding box center [235, 76] width 77 height 40
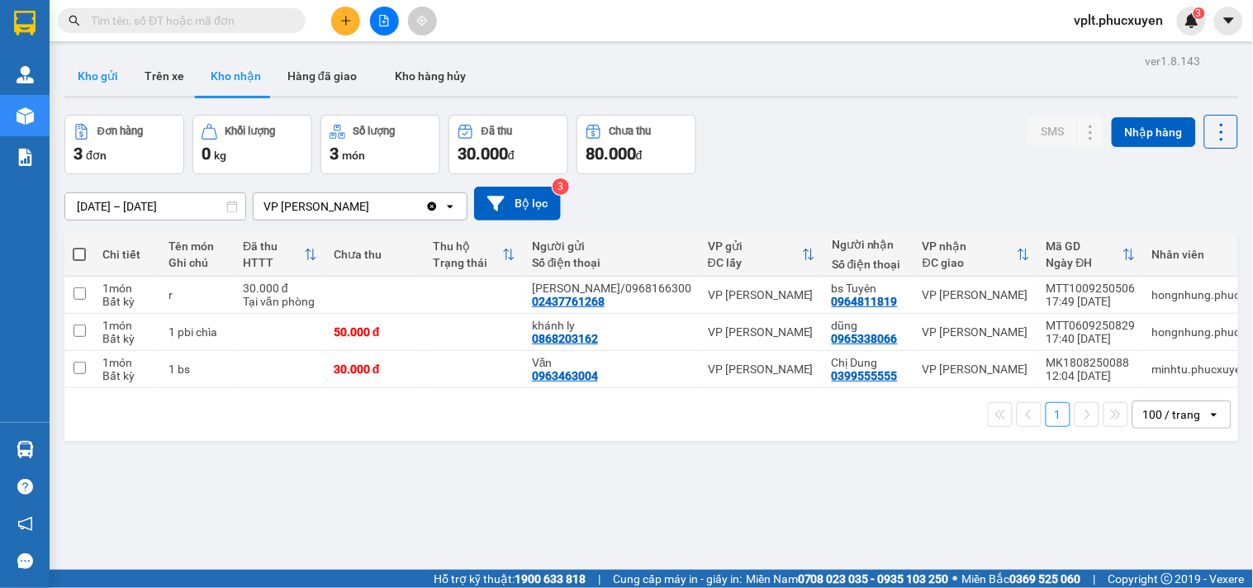
click at [88, 80] on button "Kho gửi" at bounding box center [97, 76] width 67 height 40
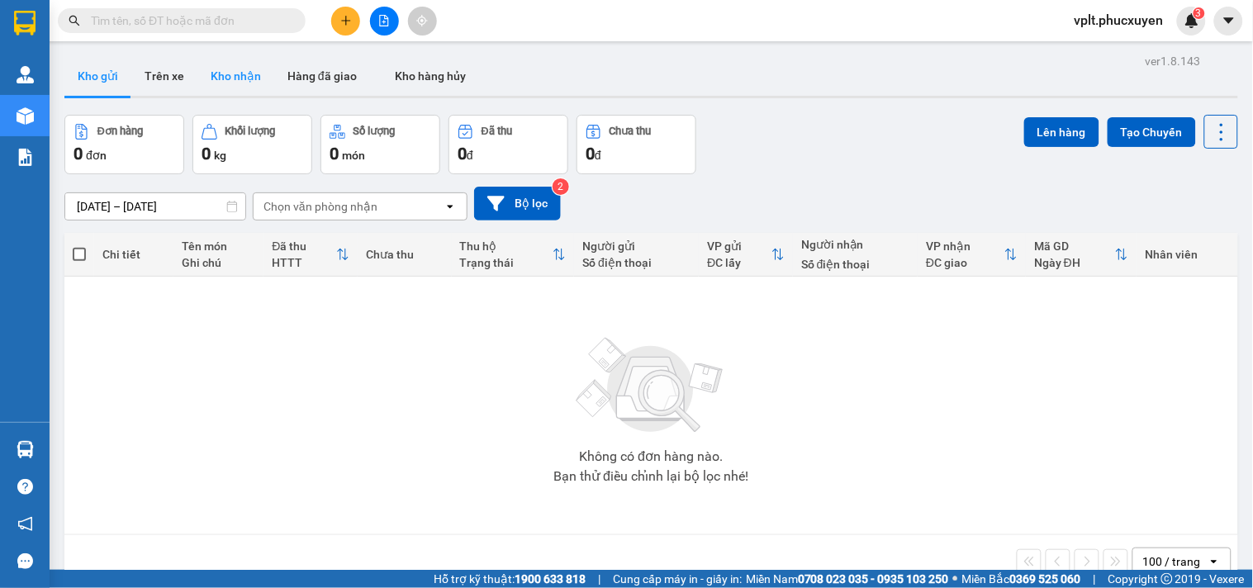
click at [226, 83] on button "Kho nhận" at bounding box center [235, 76] width 77 height 40
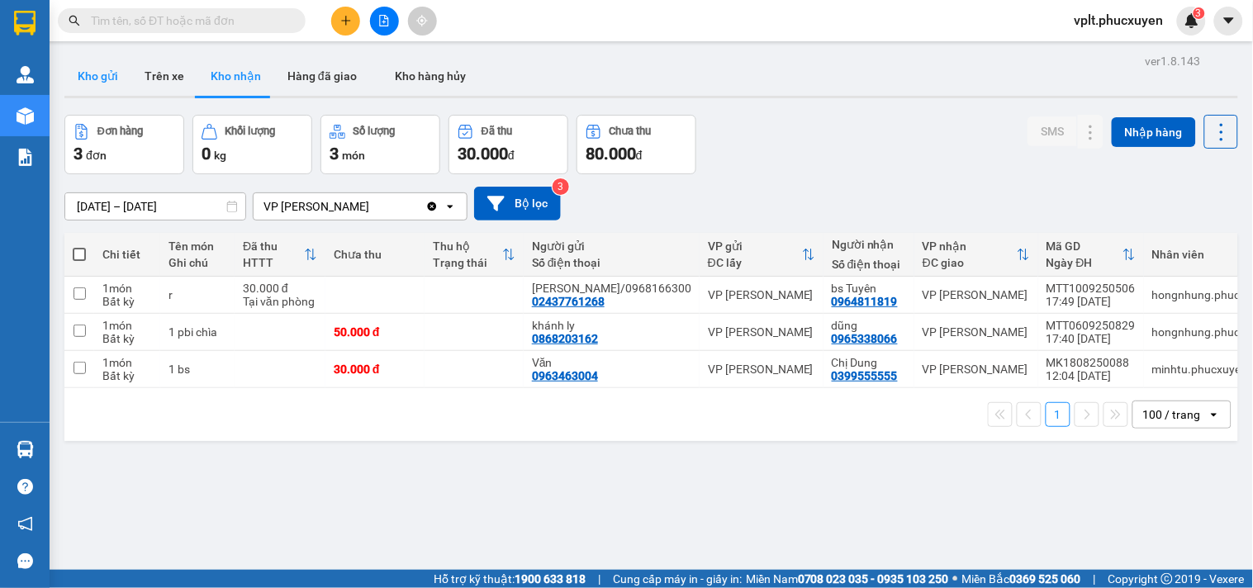
click at [105, 67] on button "Kho gửi" at bounding box center [97, 76] width 67 height 40
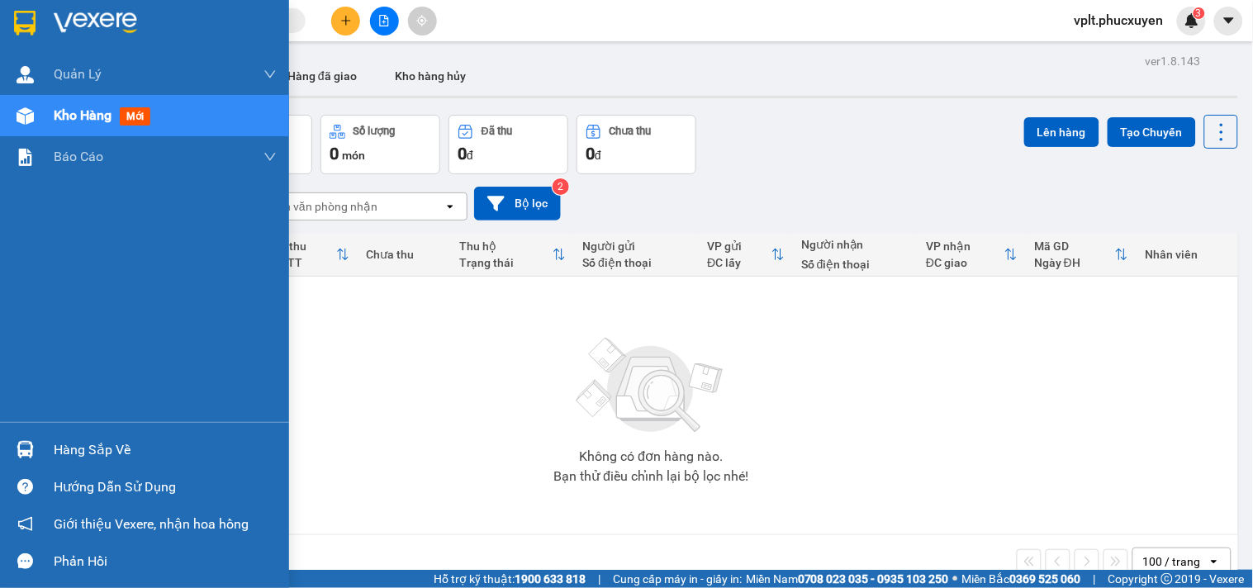
click at [31, 442] on img at bounding box center [25, 449] width 17 height 17
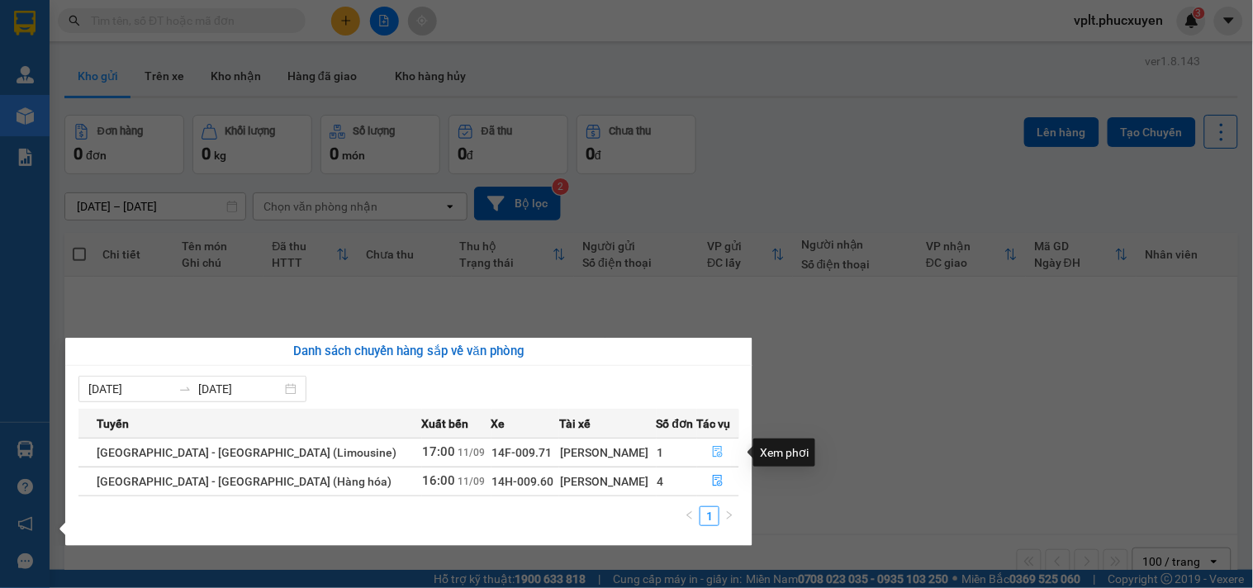
click at [713, 449] on icon "file-done" at bounding box center [718, 452] width 12 height 12
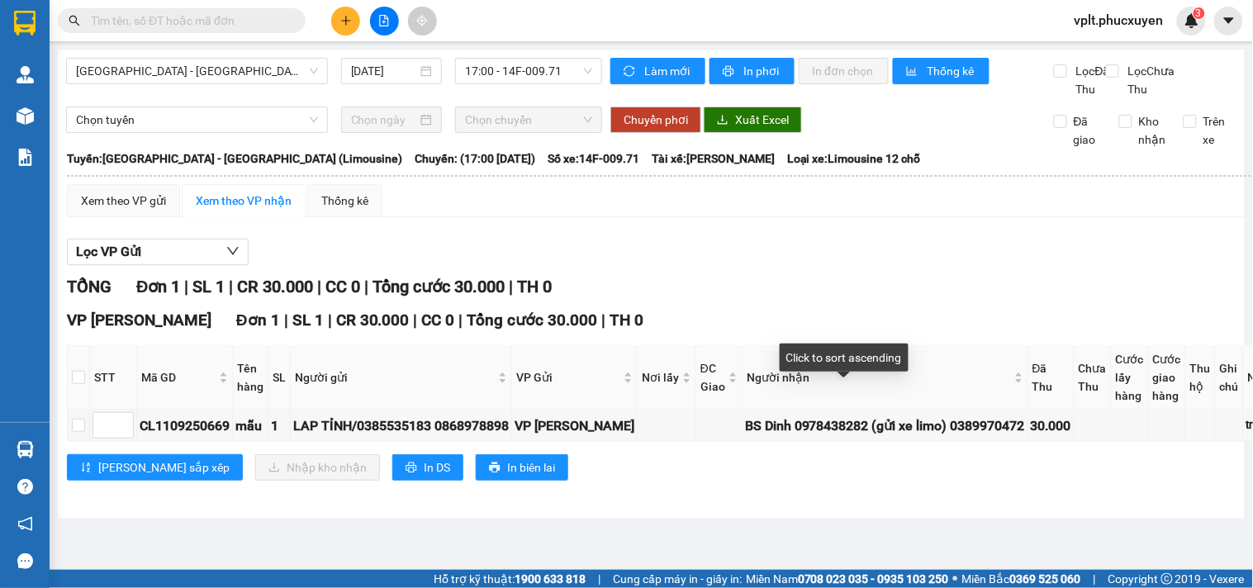
click at [754, 333] on div "VP Loong Toòng Đơn 1 | SL 1 | CR 30.000 | CC 0 | Tổng cước 30.000 | TH 0" at bounding box center [696, 320] width 1259 height 25
click at [777, 333] on div "VP Loong Toòng Đơn 1 | SL 1 | CR 30.000 | CC 0 | Tổng cước 30.000 | TH 0" at bounding box center [696, 320] width 1259 height 25
click at [1194, 300] on div "TỔNG Đơn 1 | SL 1 | CR 30.000 | CC 0 | Tổng cước 30.000 | TH 0" at bounding box center [696, 287] width 1259 height 26
click at [12, 438] on div at bounding box center [25, 449] width 29 height 29
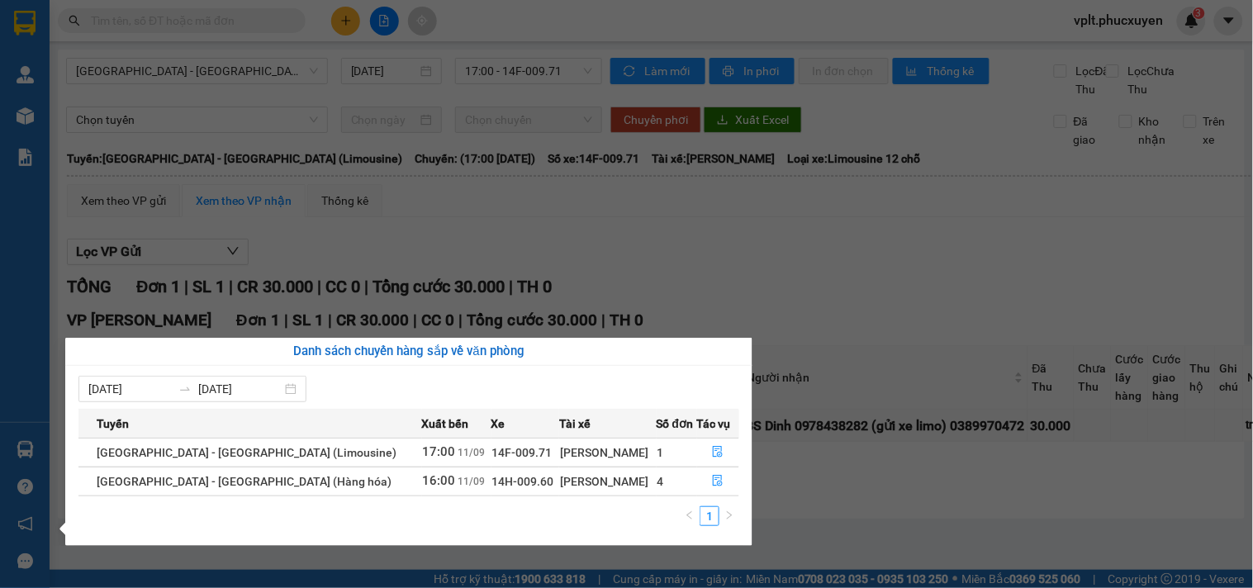
click at [54, 506] on div "Danh sách chuyến hàng sắp về văn phòng [DATE] [DATE] Tuyến Xuất bến Xe Tài xế S…" at bounding box center [403, 442] width 700 height 208
click at [0, 484] on div "Quản [PERSON_NAME] lý giao nhận mới Quản lý kiểm kho Kho hàng mới Báo cáo 11. B…" at bounding box center [25, 294] width 50 height 588
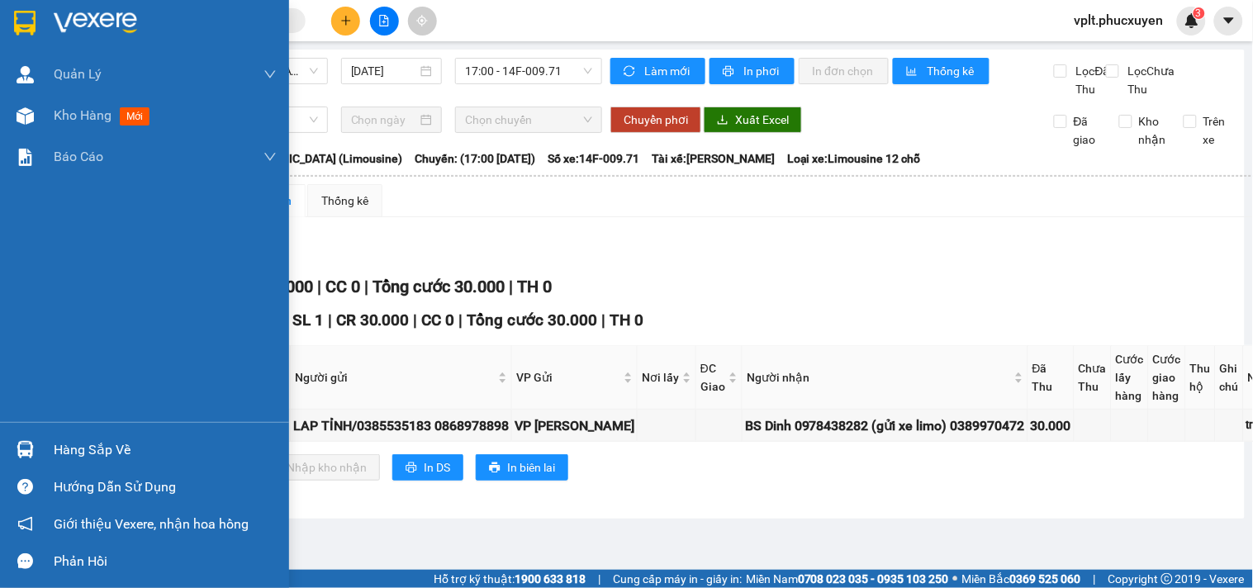
click at [26, 448] on img at bounding box center [25, 449] width 17 height 17
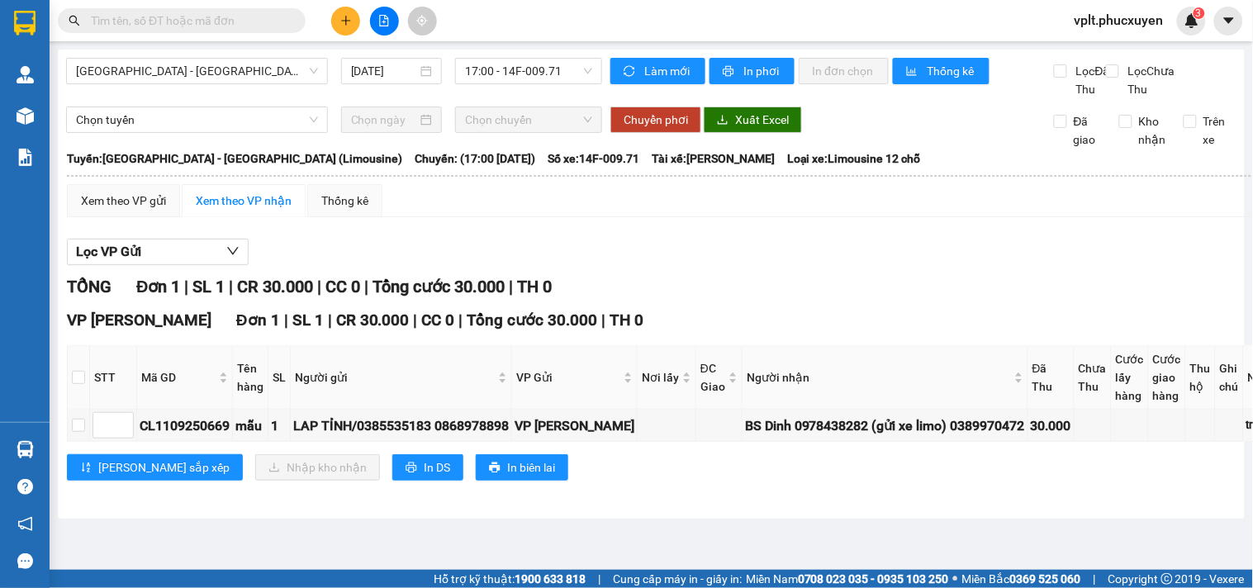
click at [555, 268] on section "Kết quả tìm kiếm ( 0 ) Bộ lọc No Data vplt.phucxuyen 3 [PERSON_NAME] lý giao nh…" at bounding box center [626, 294] width 1253 height 588
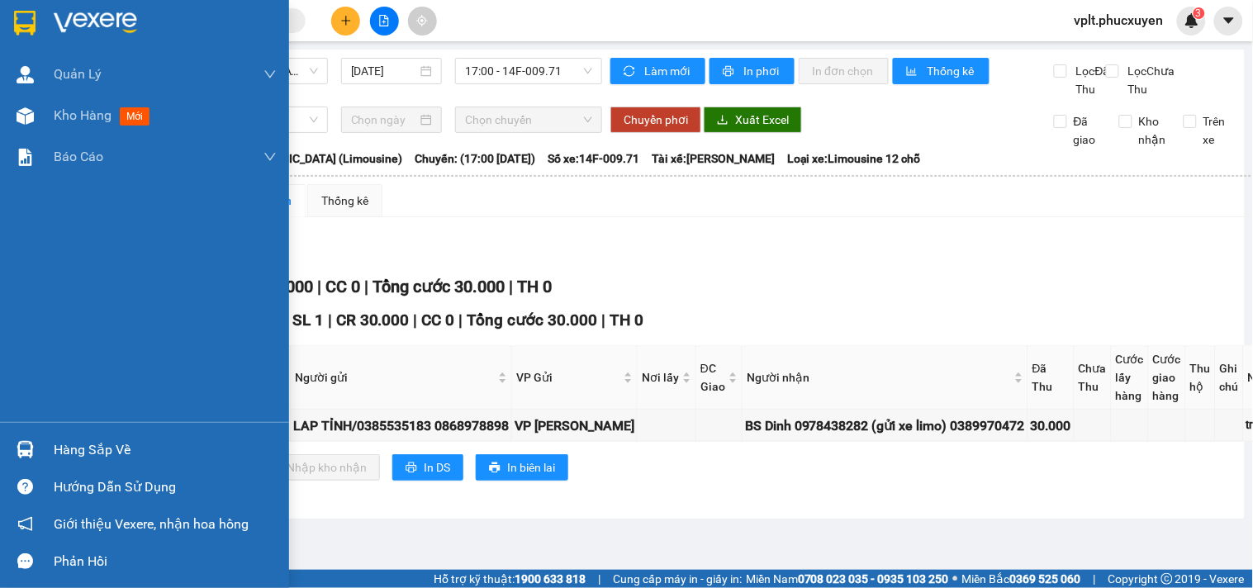
click at [31, 454] on img at bounding box center [25, 449] width 17 height 17
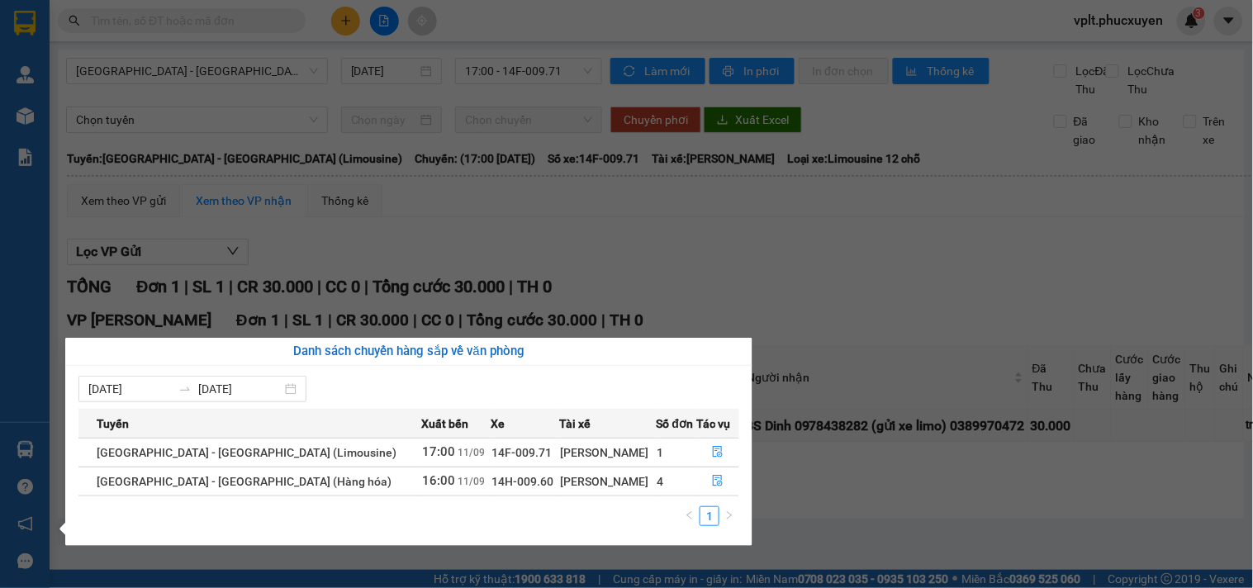
click at [872, 337] on section "Kết quả tìm kiếm ( 0 ) Bộ lọc No Data vplt.phucxuyen 3 [PERSON_NAME] lý giao nh…" at bounding box center [626, 294] width 1253 height 588
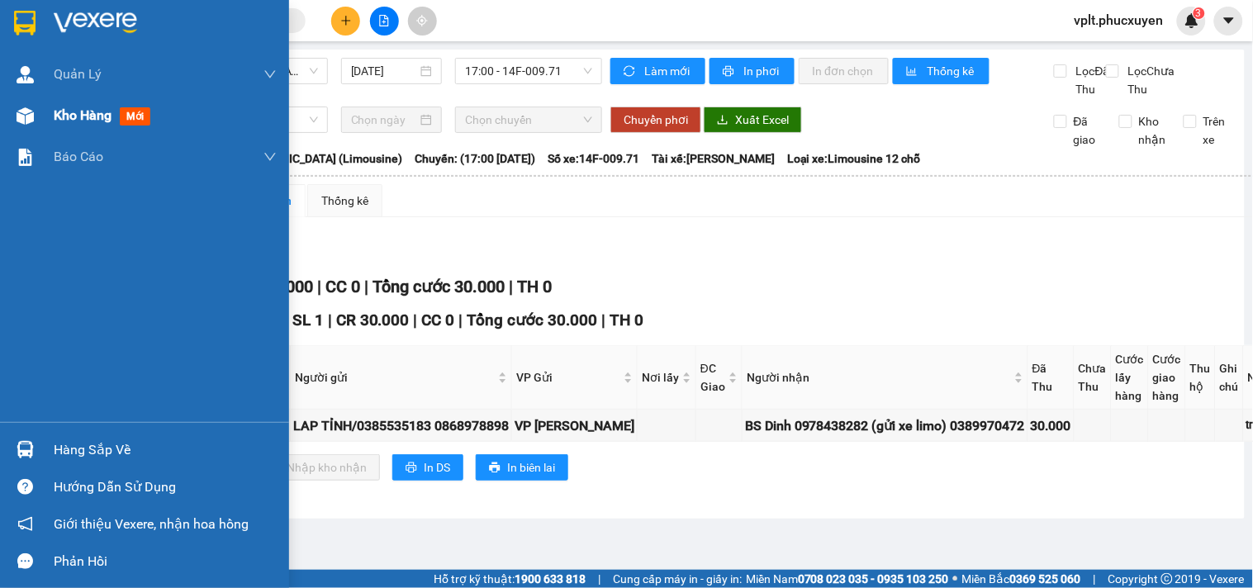
click at [25, 116] on img at bounding box center [25, 115] width 17 height 17
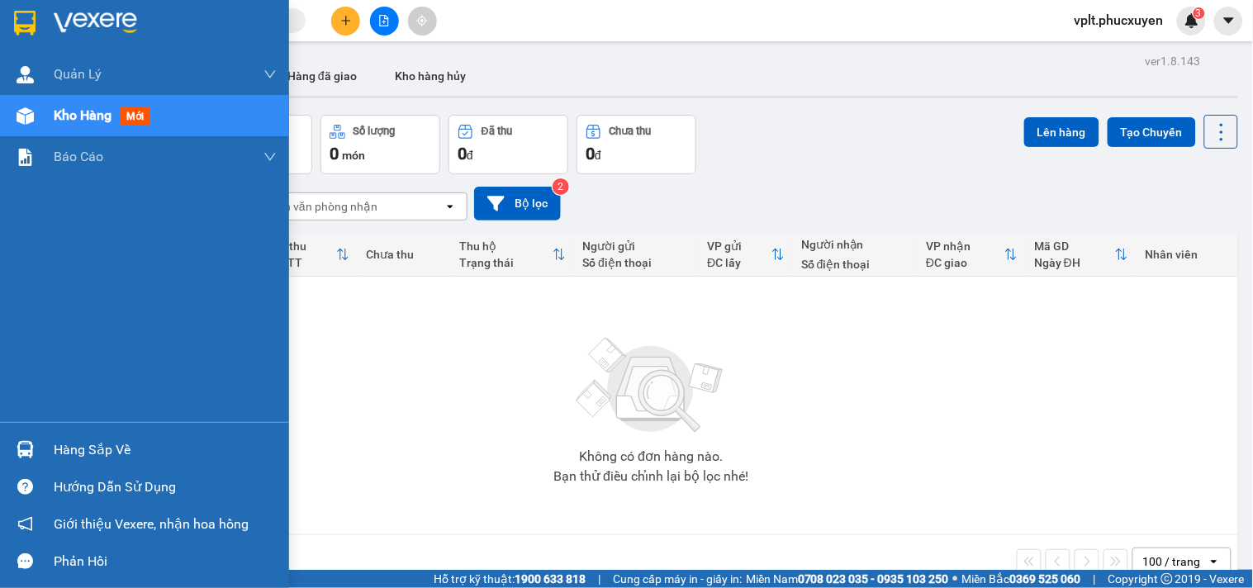
click at [25, 448] on img at bounding box center [25, 449] width 17 height 17
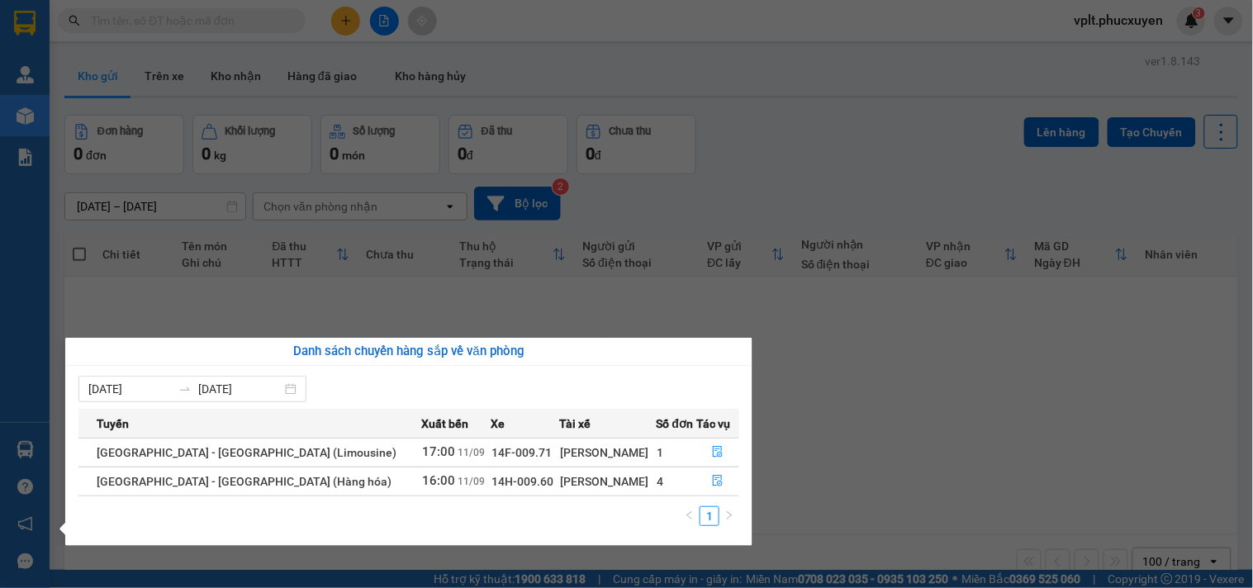
click at [193, 289] on section "Kết quả tìm kiếm ( 0 ) Bộ lọc No Data vplt.phucxuyen 3 [PERSON_NAME] lý giao nh…" at bounding box center [626, 294] width 1253 height 588
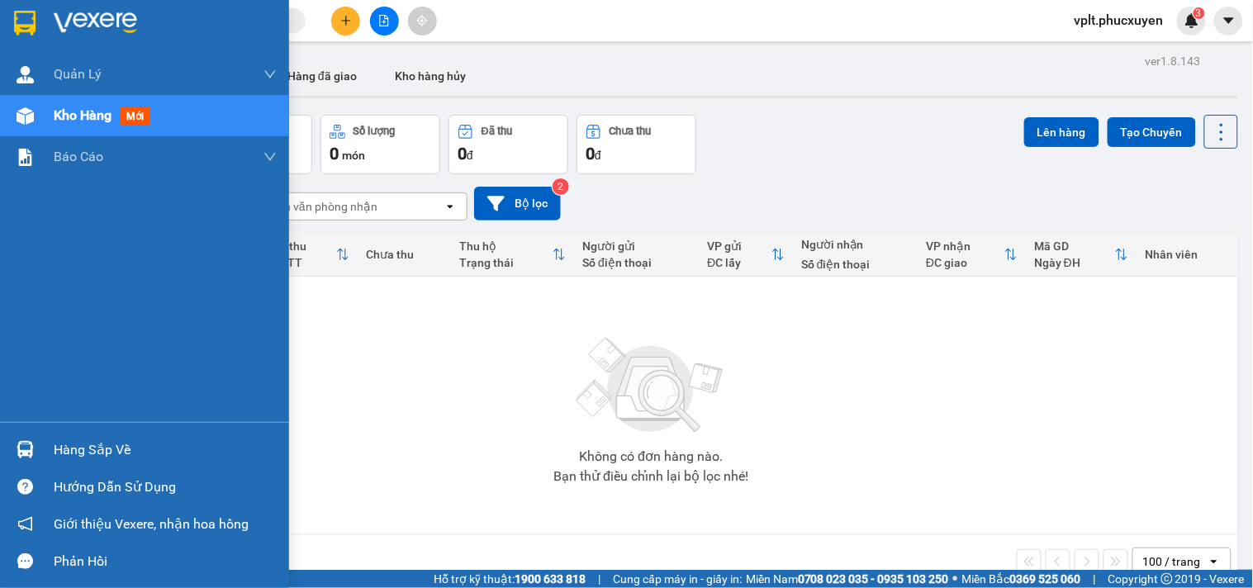
click at [28, 440] on div at bounding box center [25, 449] width 29 height 29
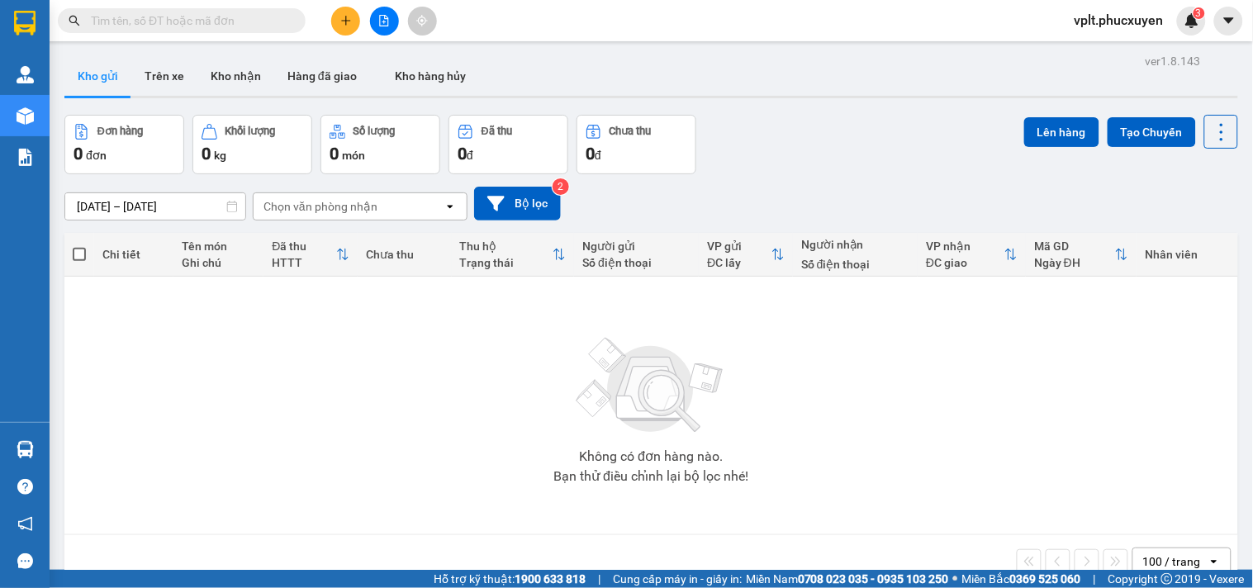
click at [573, 286] on section "Kết quả tìm kiếm ( 0 ) Bộ lọc No Data vplt.phucxuyen 3 [PERSON_NAME] lý giao nh…" at bounding box center [626, 294] width 1253 height 588
click at [256, 77] on button "Kho nhận" at bounding box center [235, 76] width 77 height 40
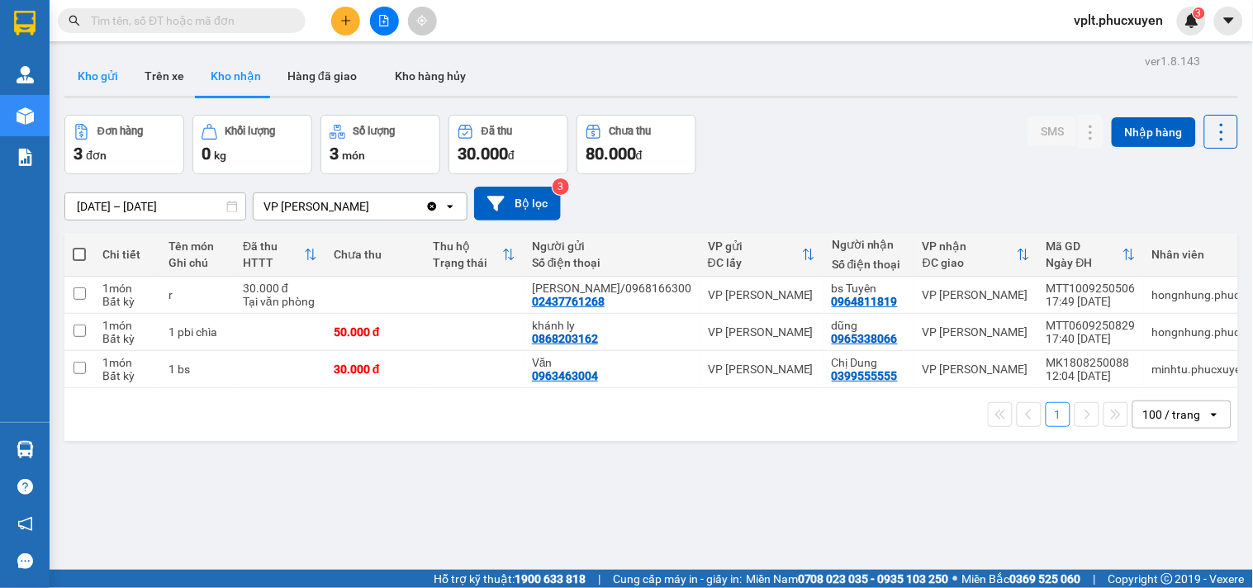
click at [116, 67] on button "Kho gửi" at bounding box center [97, 76] width 67 height 40
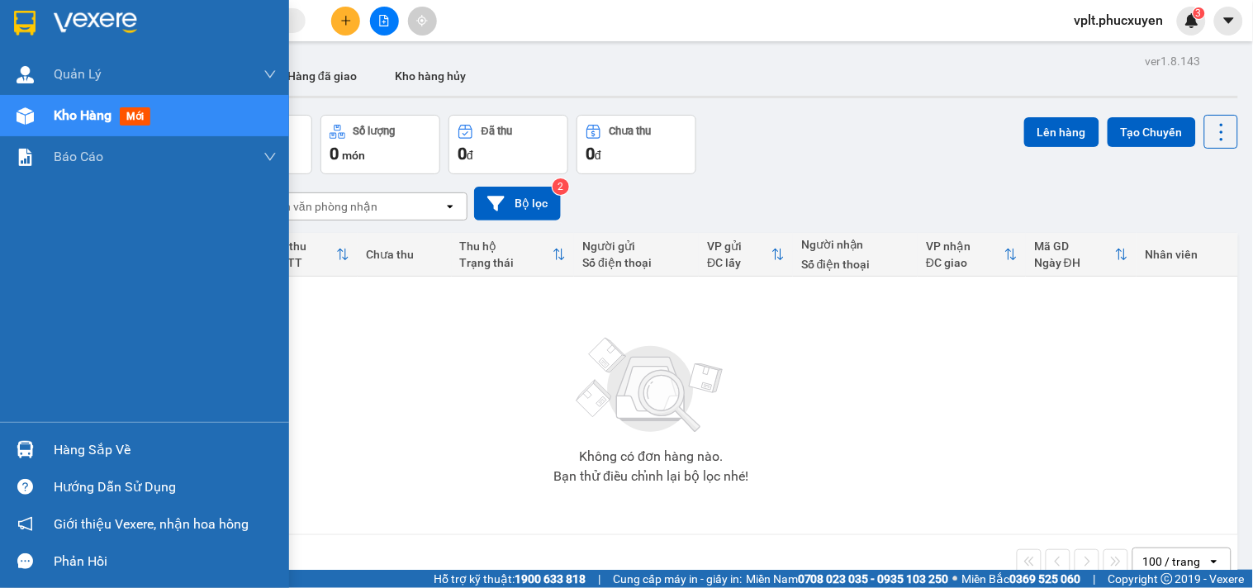
click at [60, 434] on div "Hàng sắp về" at bounding box center [144, 449] width 289 height 37
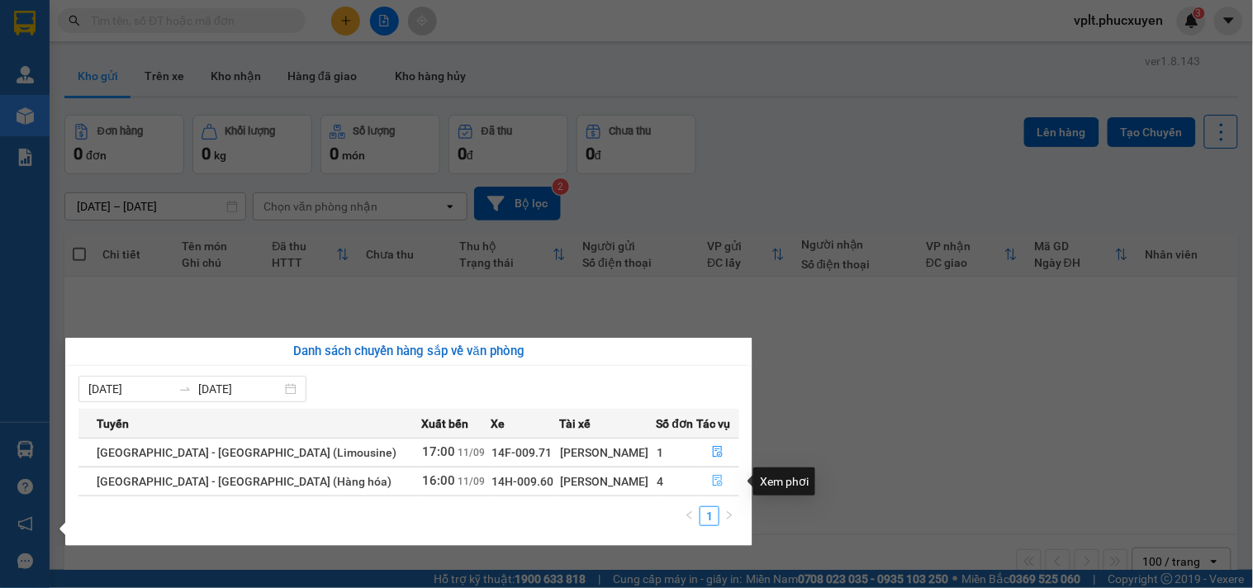
click at [721, 478] on button "button" at bounding box center [718, 481] width 41 height 26
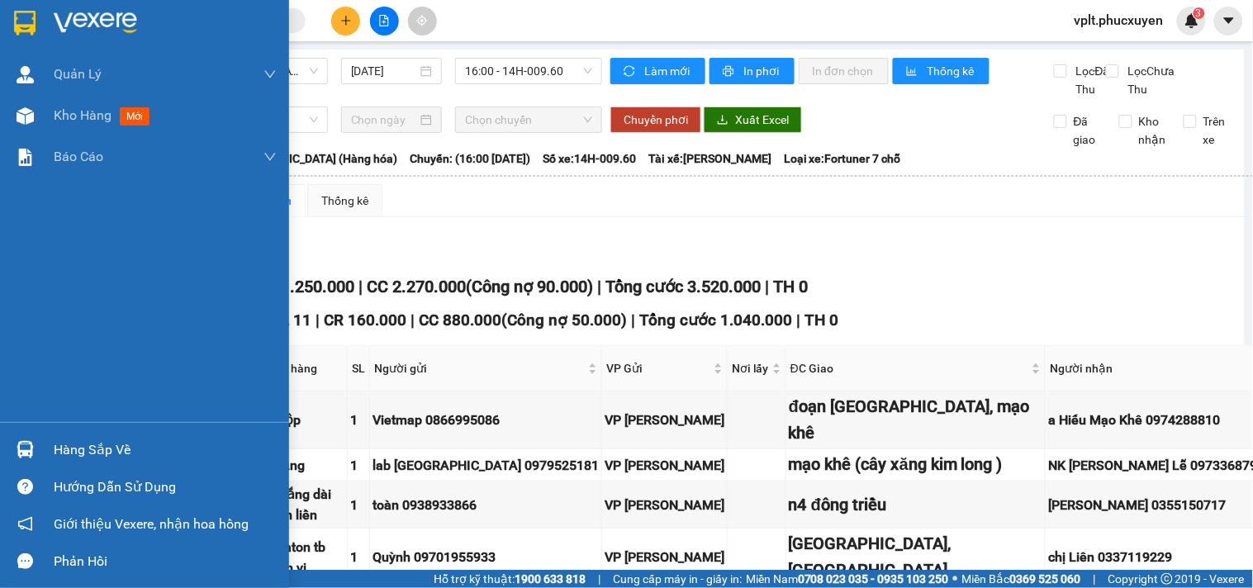
drag, startPoint x: 21, startPoint y: 440, endPoint x: 37, endPoint y: 443, distance: 15.9
click at [25, 441] on img at bounding box center [25, 449] width 17 height 17
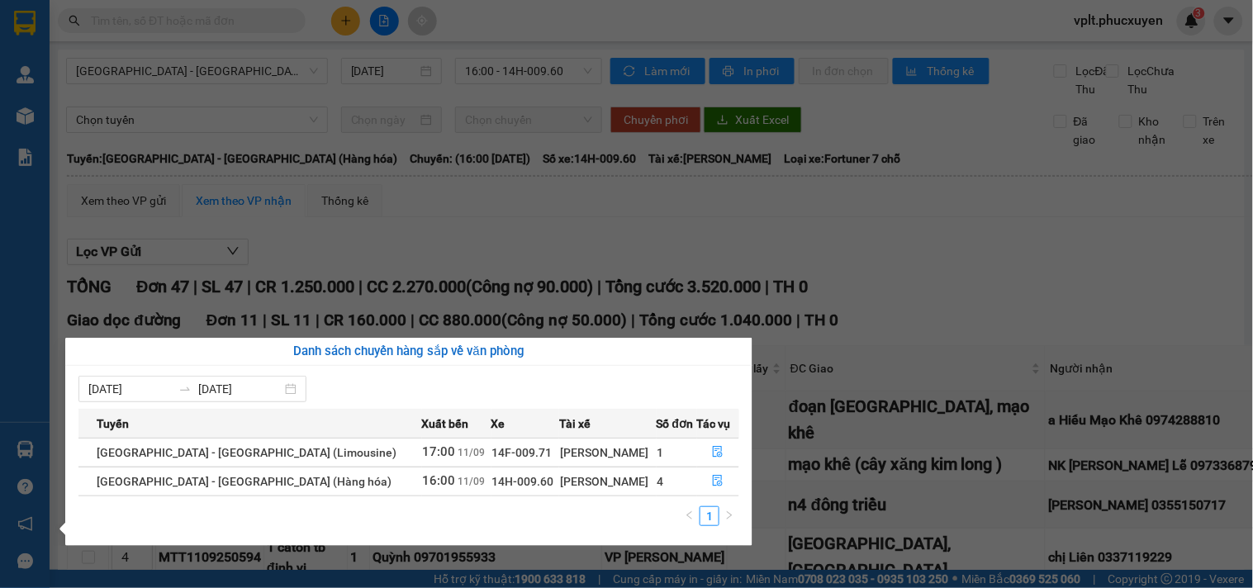
click at [1162, 152] on section "Kết quả tìm kiếm ( 0 ) Bộ lọc No Data vplt.phucxuyen 3 [PERSON_NAME] lý giao nh…" at bounding box center [626, 294] width 1253 height 588
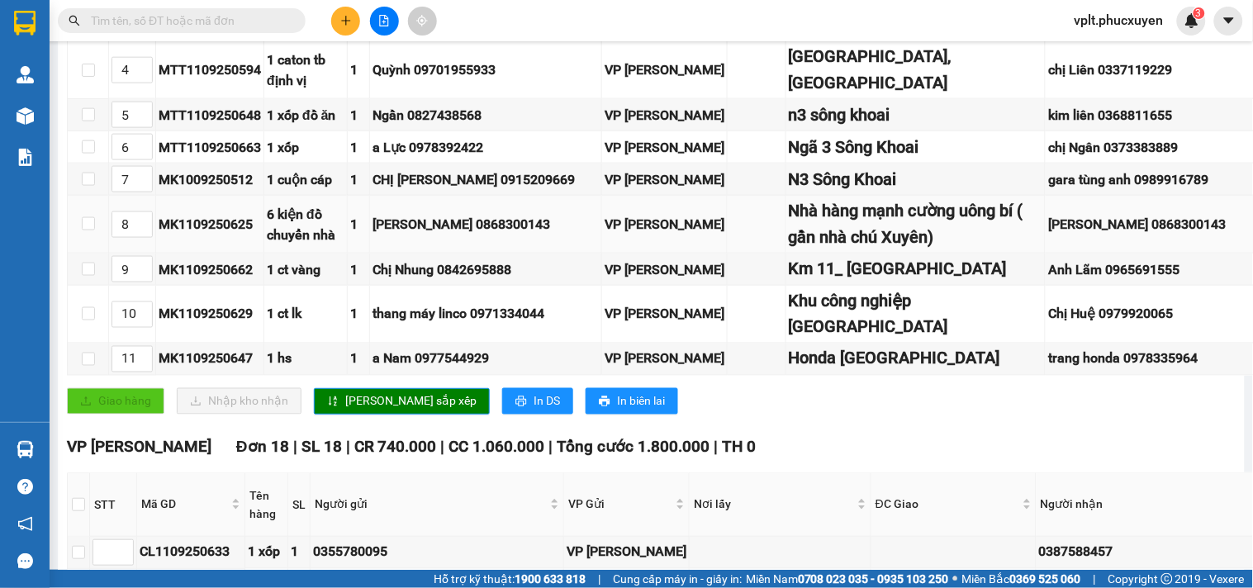
scroll to position [488, 0]
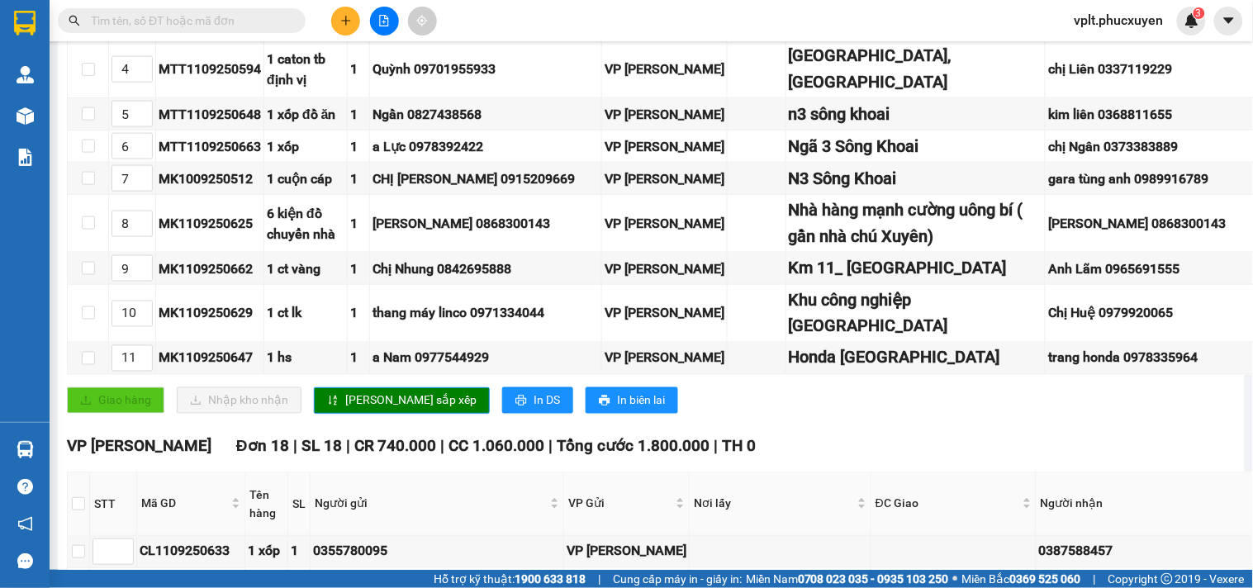
click at [1112, 459] on div "VP [GEOGRAPHIC_DATA] 18 | SL 18 | CR 740.000 | CC 1.060.000 | Tổng cước 1.800.0…" at bounding box center [873, 447] width 1612 height 25
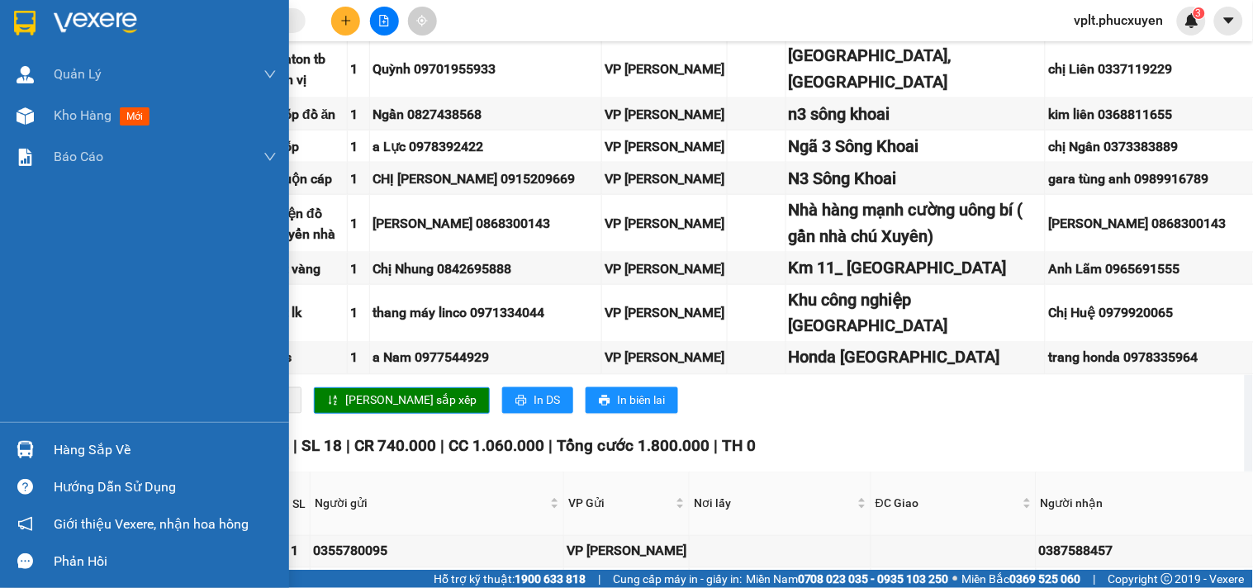
click at [14, 450] on div at bounding box center [25, 449] width 29 height 29
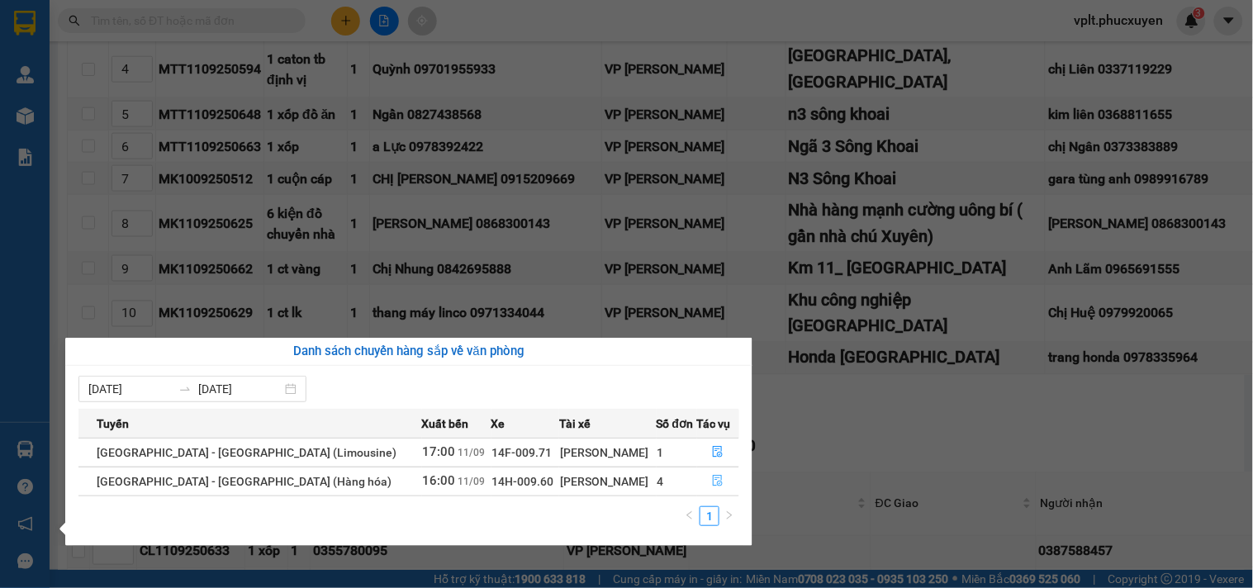
click at [714, 481] on icon "file-done" at bounding box center [718, 481] width 12 height 12
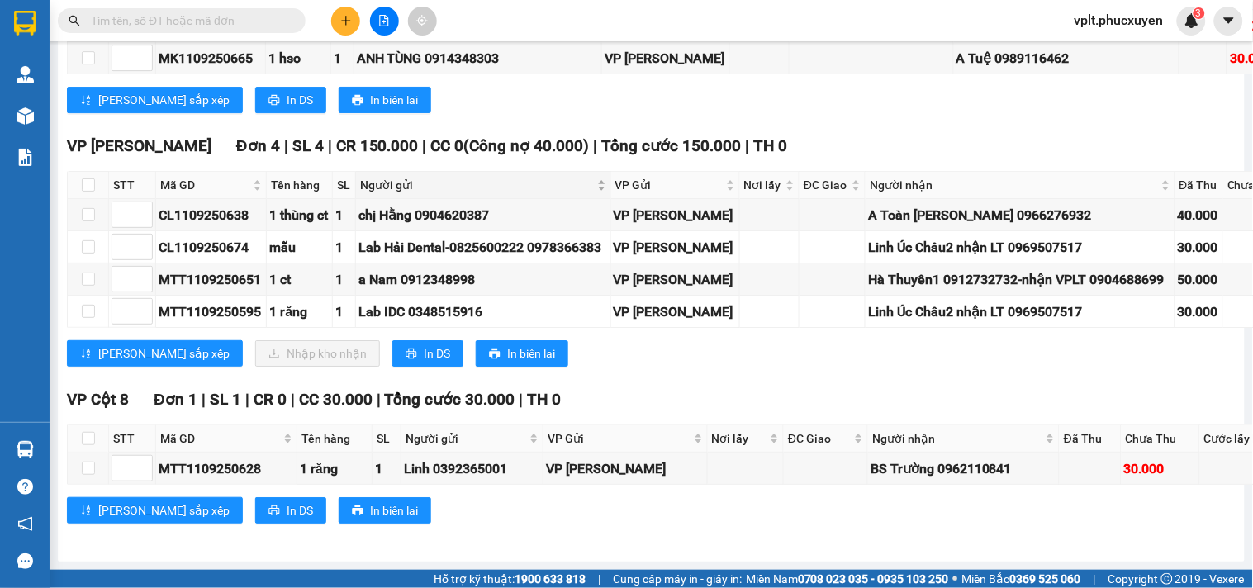
scroll to position [3425, 0]
click at [83, 178] on input "checkbox" at bounding box center [88, 184] width 13 height 13
checkbox input "true"
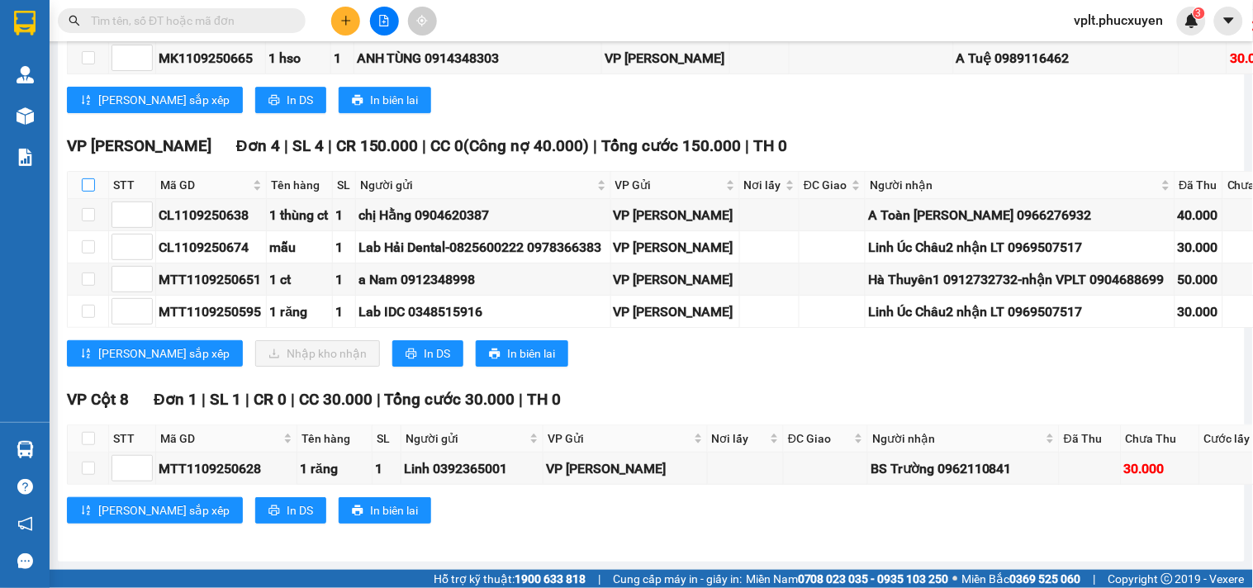
checkbox input "true"
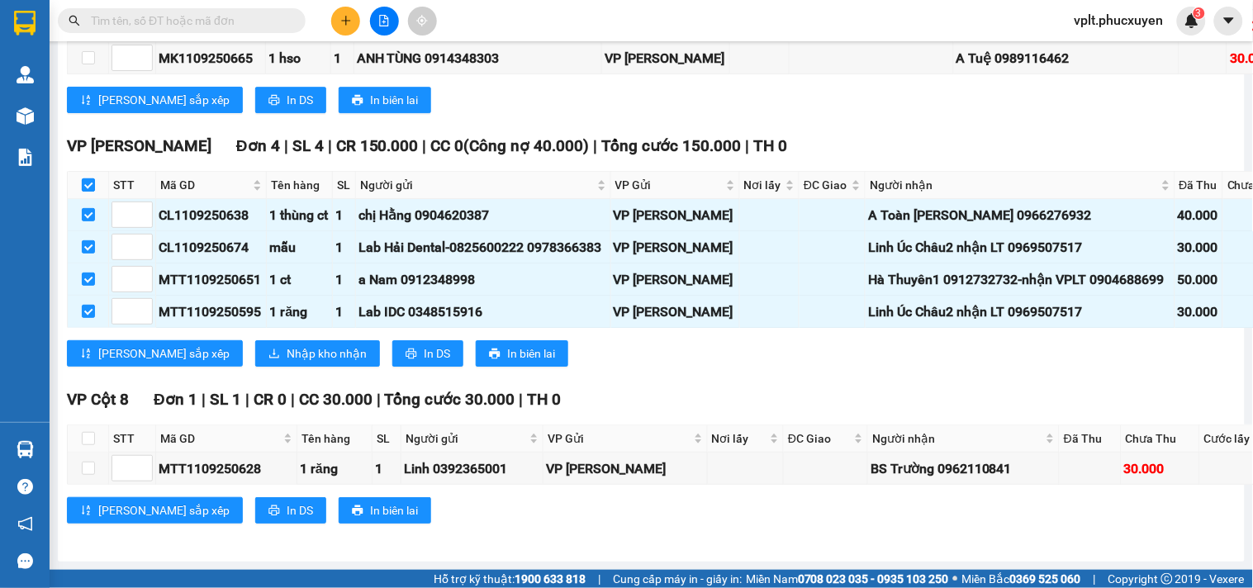
click at [84, 178] on input "checkbox" at bounding box center [88, 184] width 13 height 13
checkbox input "false"
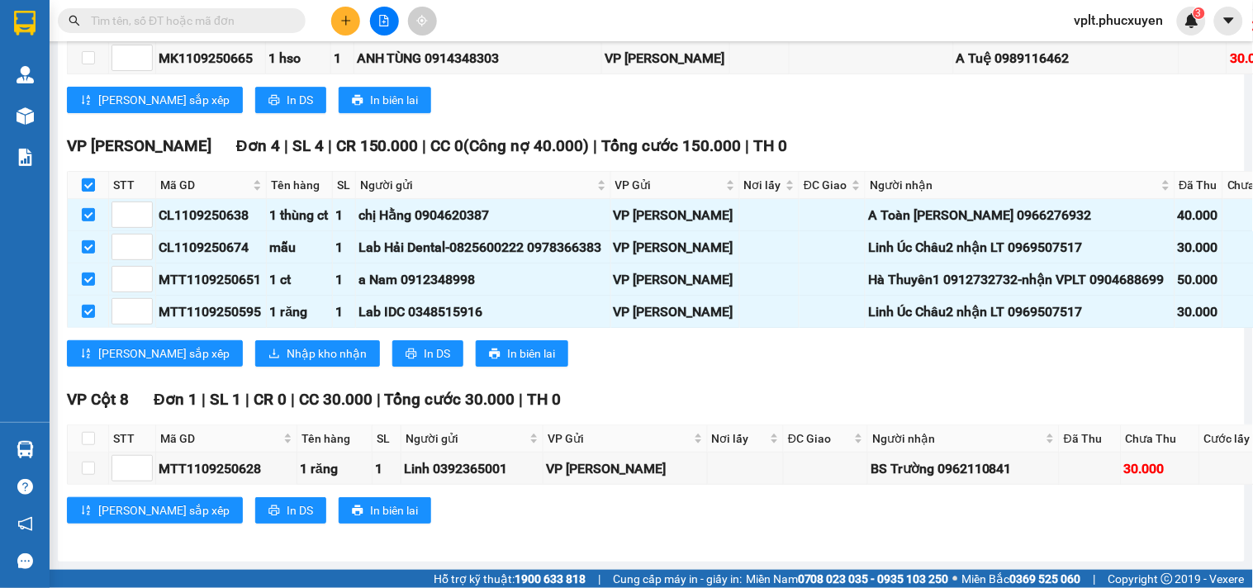
checkbox input "false"
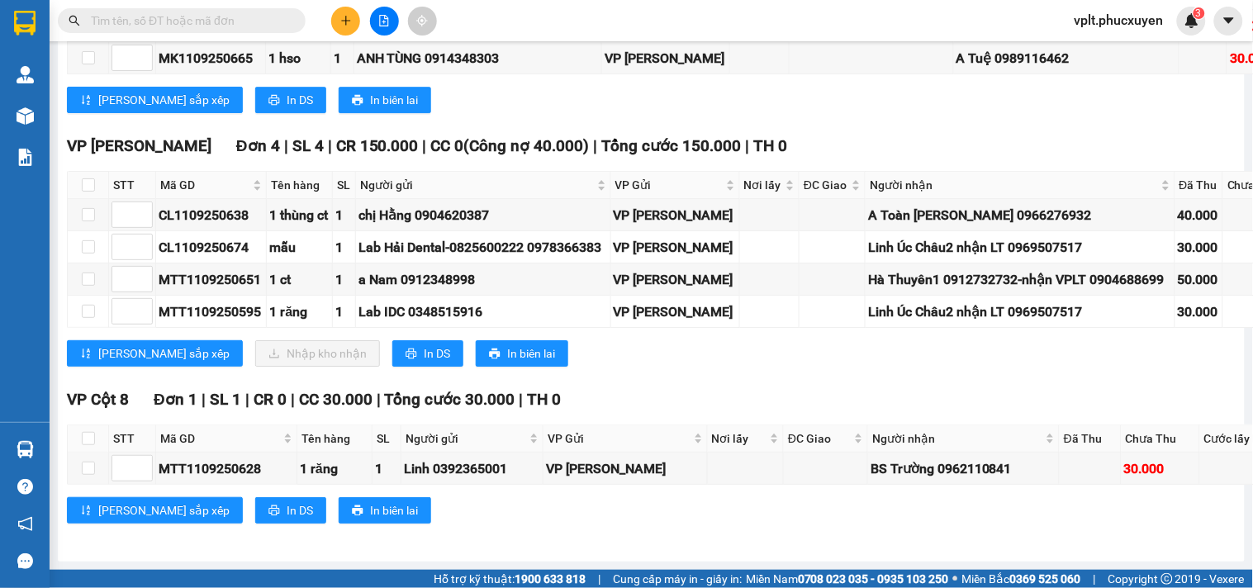
click at [254, 21] on input "text" at bounding box center [188, 21] width 195 height 18
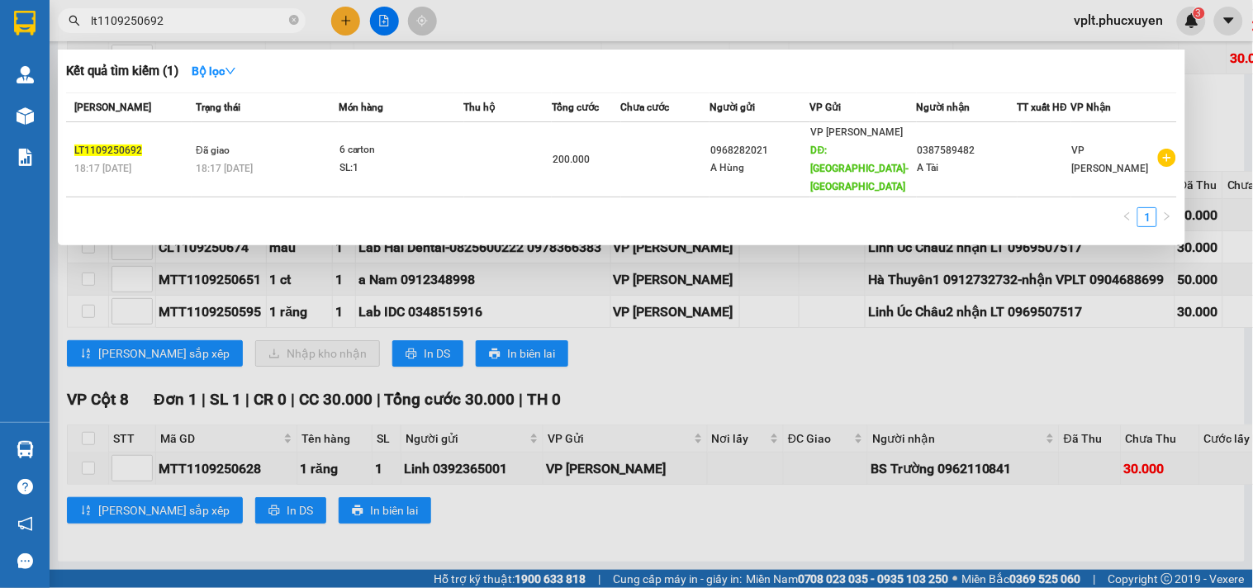
type input "lt1109250692"
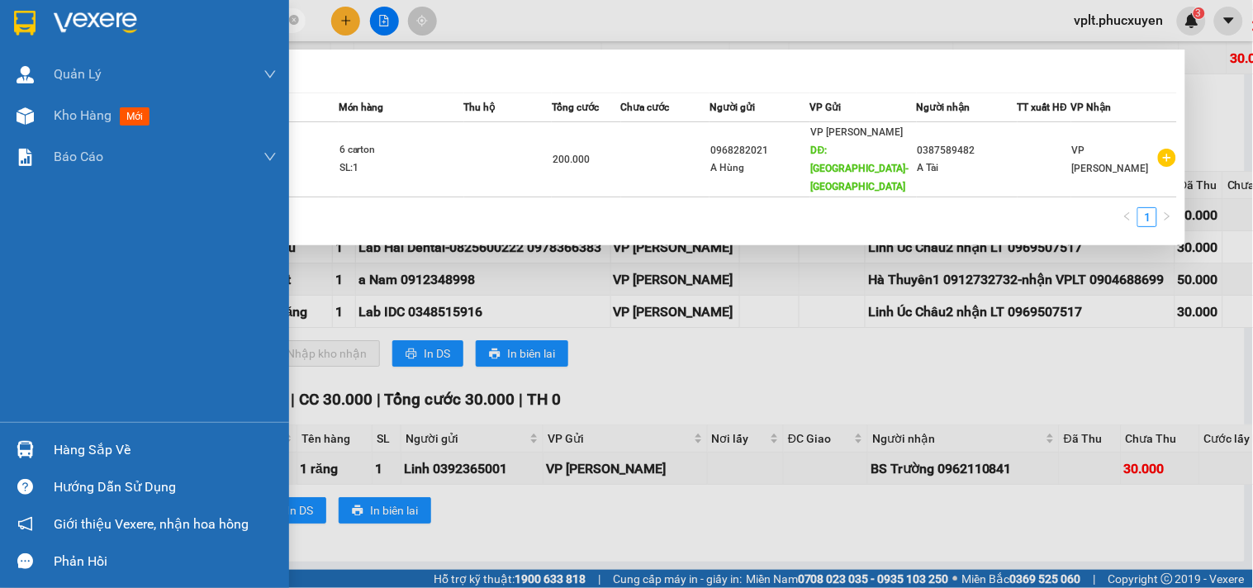
click at [33, 452] on img at bounding box center [25, 449] width 17 height 17
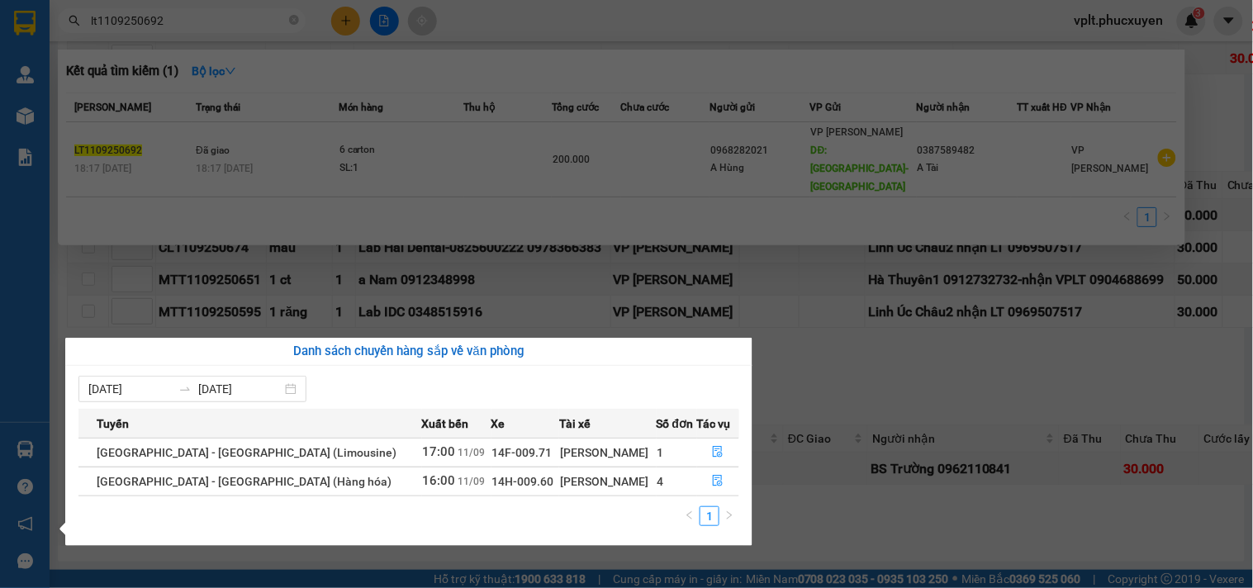
click at [844, 378] on section "Kết quả tìm kiếm ( 1 ) Bộ lọc Mã ĐH Trạng thái Món hàng Thu hộ Tổng cước Chưa c…" at bounding box center [626, 294] width 1253 height 588
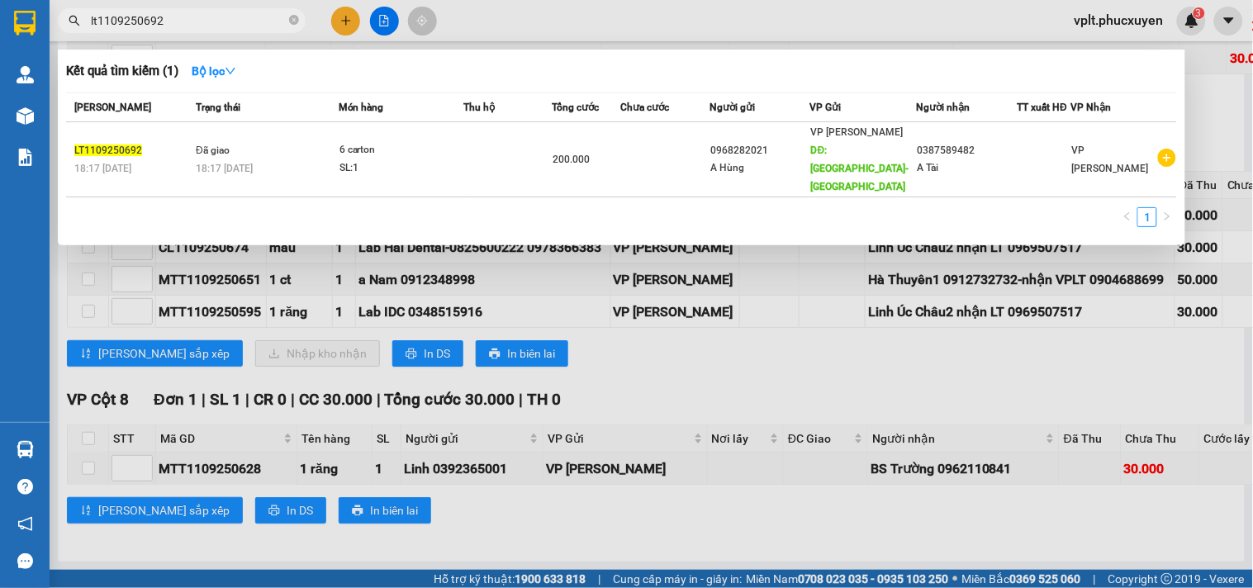
click at [1175, 262] on div at bounding box center [626, 294] width 1253 height 588
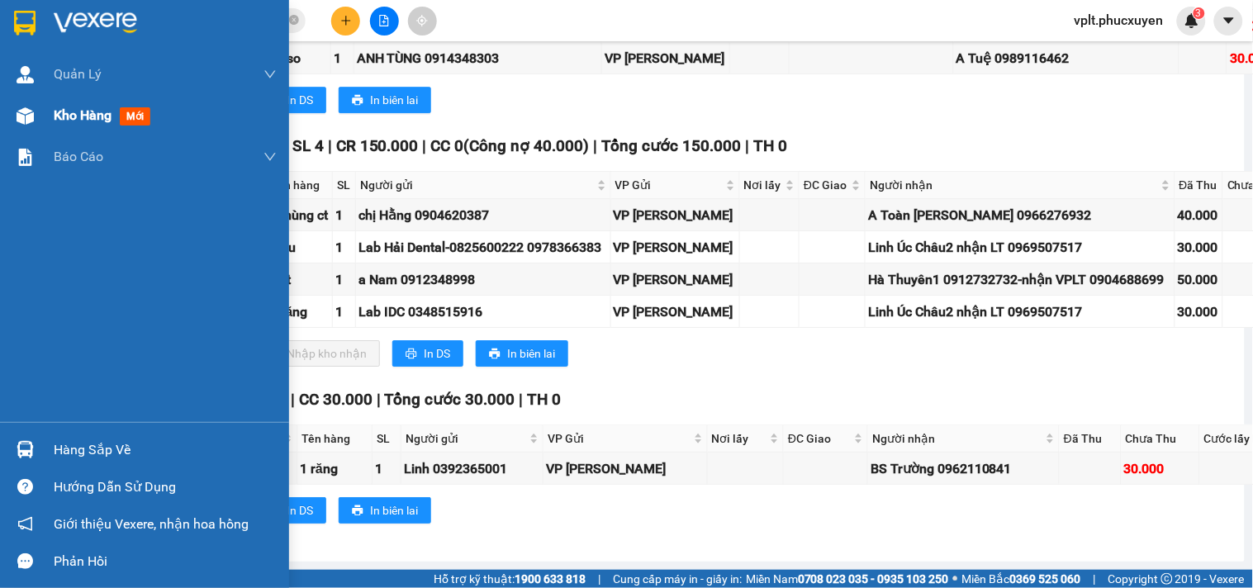
click at [27, 113] on img at bounding box center [25, 115] width 17 height 17
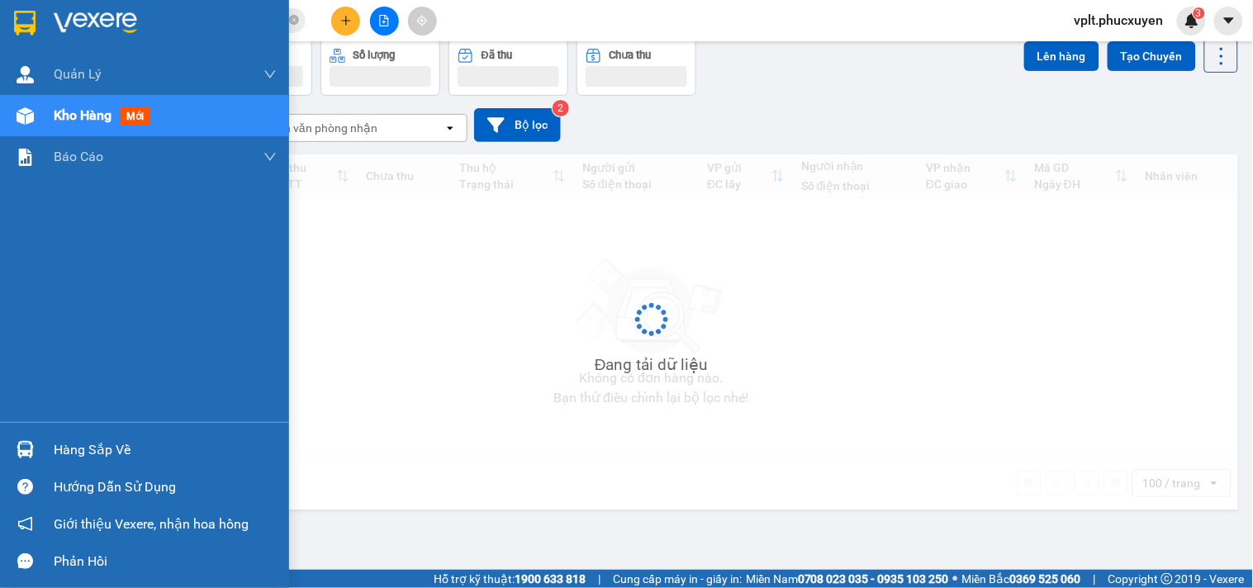
scroll to position [76, 0]
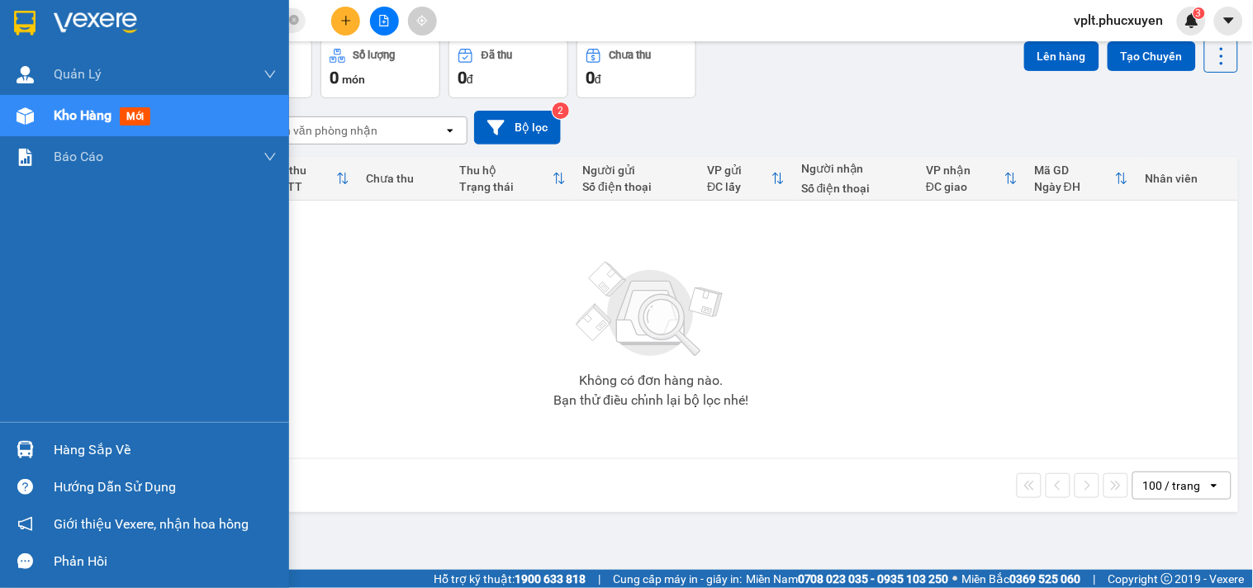
click at [22, 440] on div at bounding box center [25, 449] width 29 height 29
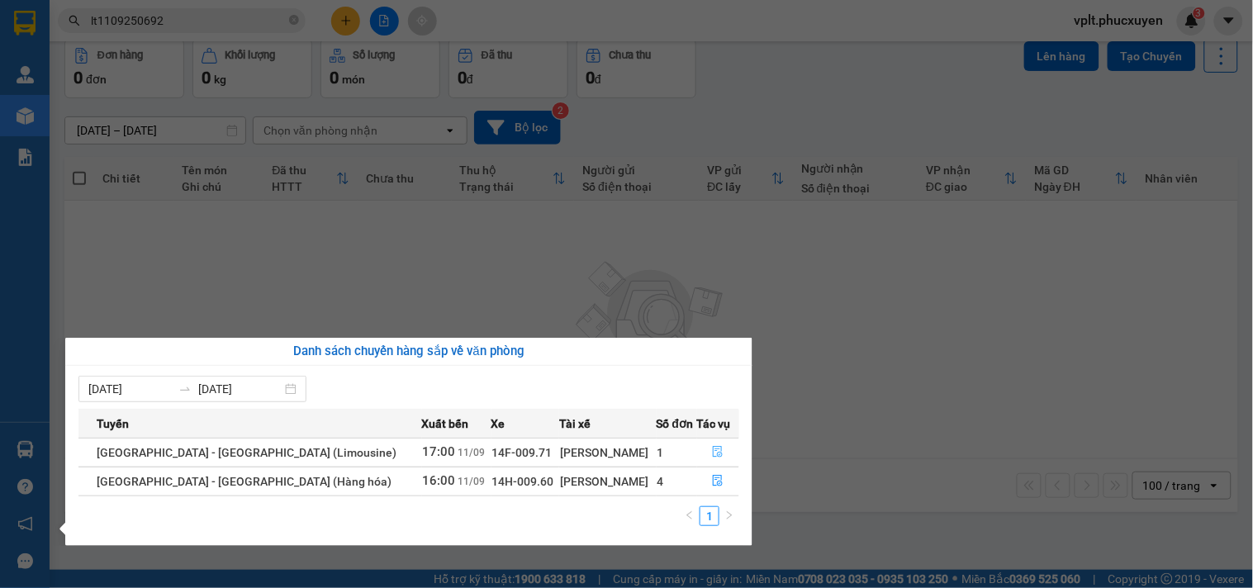
drag, startPoint x: 741, startPoint y: 455, endPoint x: 732, endPoint y: 455, distance: 9.1
click at [739, 455] on div "[DATE] [DATE] Tuyến Xuất [GEOGRAPHIC_DATA] Số đơn Tác vụ [GEOGRAPHIC_DATA] - [G…" at bounding box center [408, 456] width 687 height 180
click at [951, 489] on section "Kết quả tìm kiếm ( 1 ) Bộ lọc Mã ĐH Trạng thái Món hàng Thu hộ Tổng cước Chưa c…" at bounding box center [626, 294] width 1253 height 588
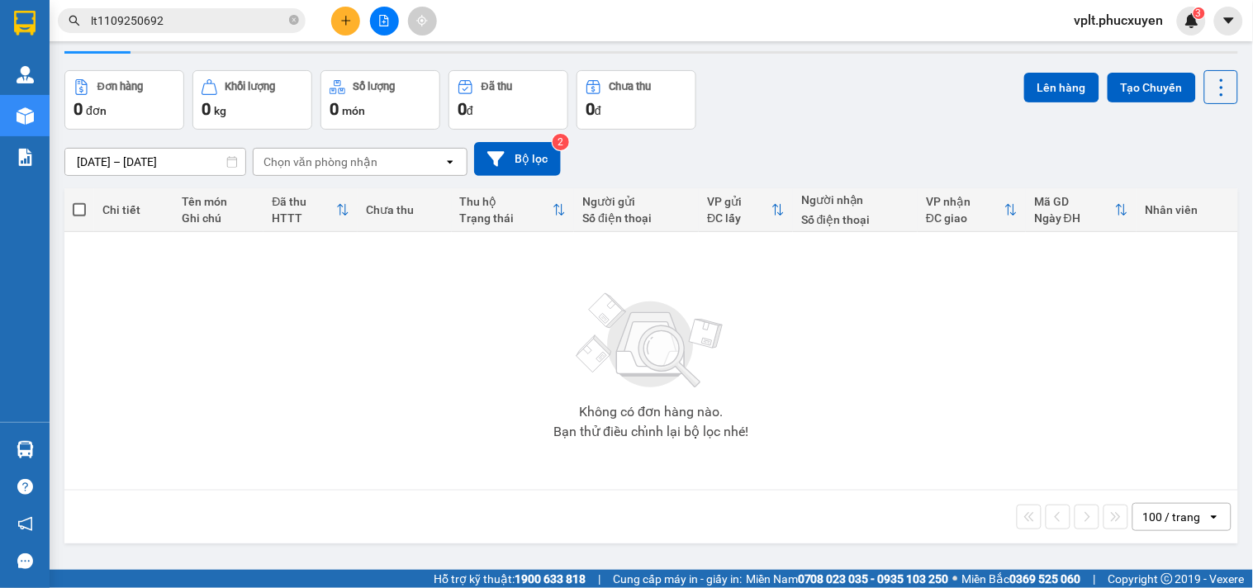
scroll to position [0, 0]
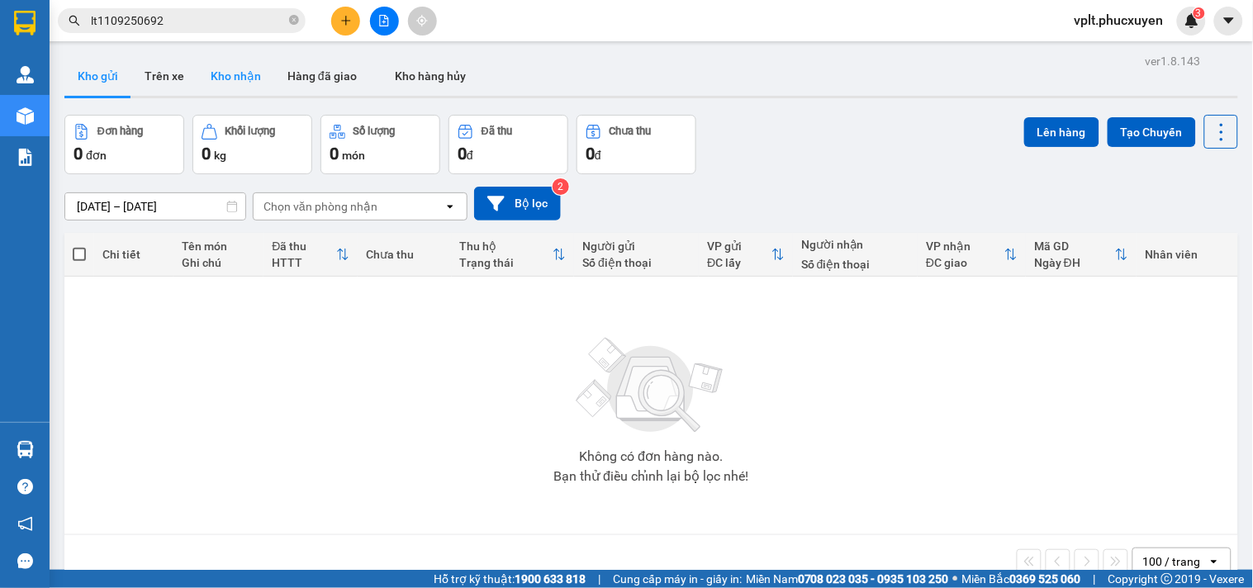
click at [228, 64] on button "Kho nhận" at bounding box center [235, 76] width 77 height 40
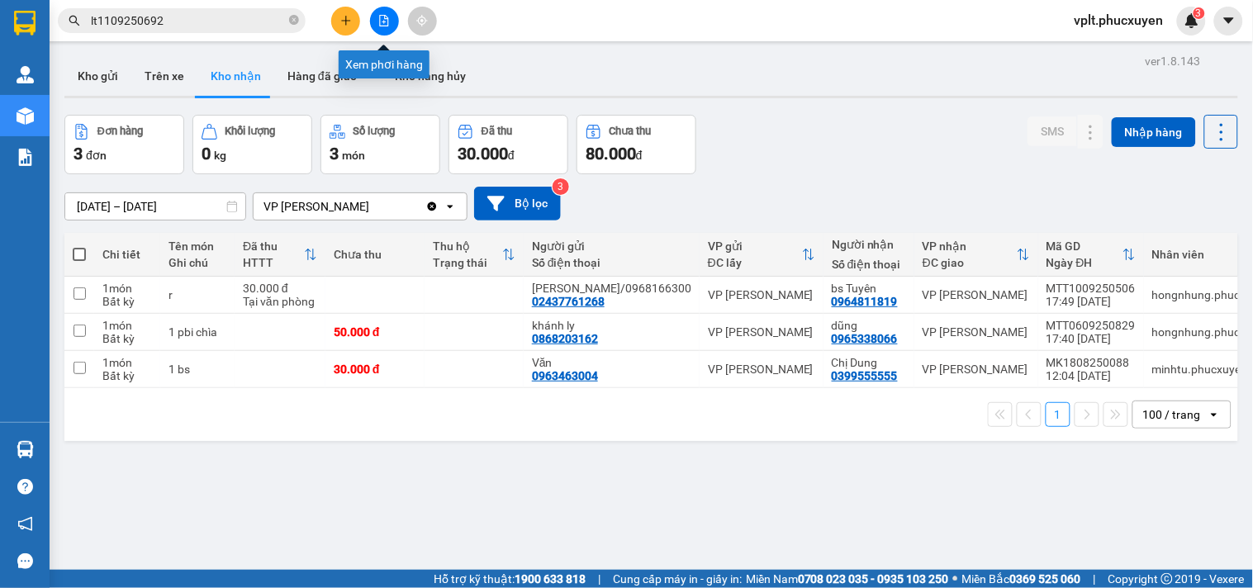
click at [386, 25] on icon "file-add" at bounding box center [384, 21] width 12 height 12
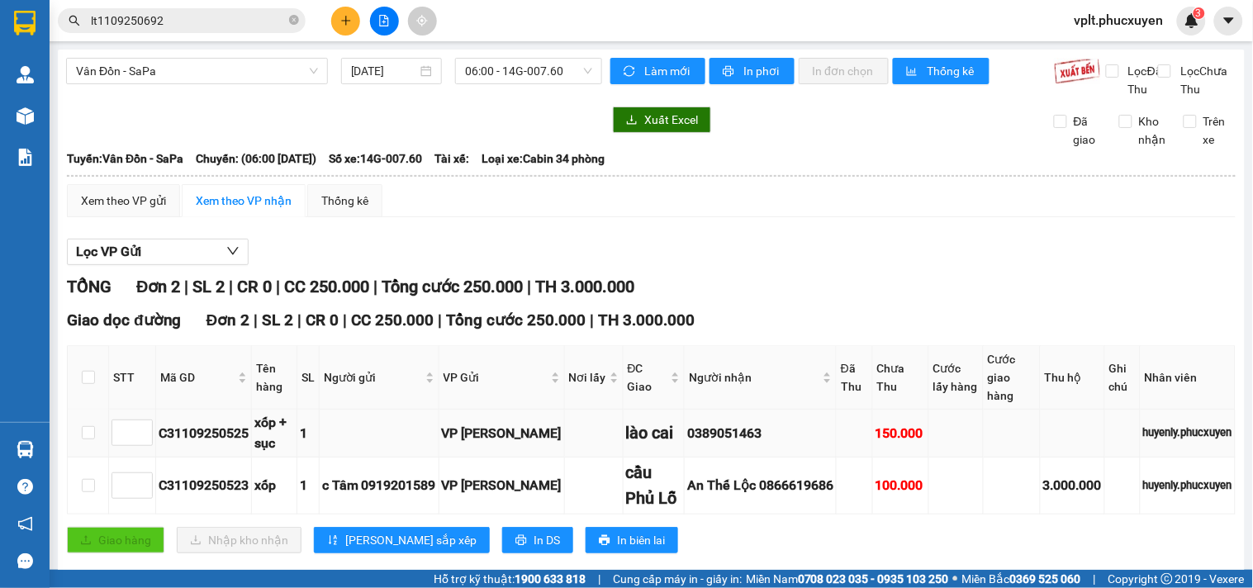
click at [231, 444] on div "C31109250525" at bounding box center [204, 433] width 90 height 21
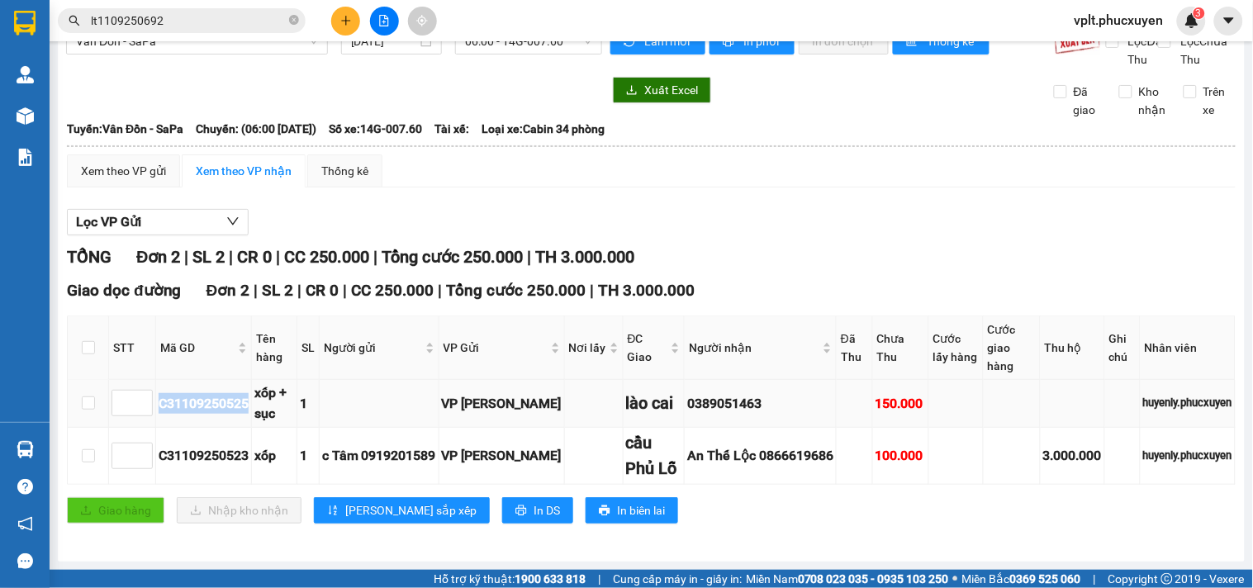
scroll to position [48, 0]
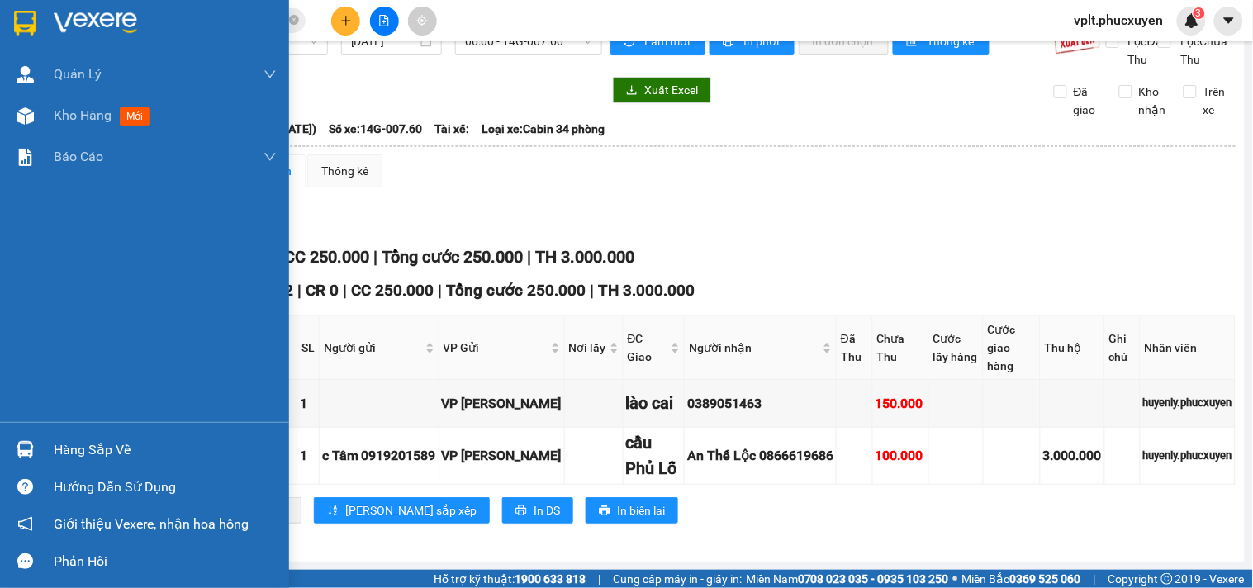
click at [42, 455] on div "Hàng sắp về" at bounding box center [144, 449] width 289 height 37
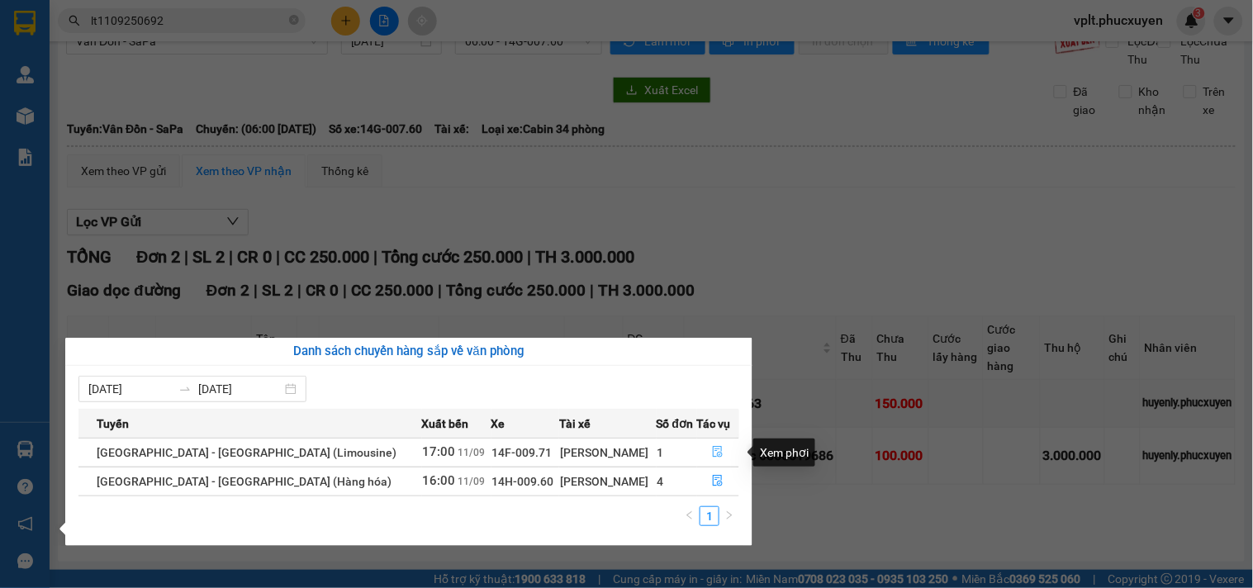
click at [719, 450] on button "button" at bounding box center [718, 453] width 41 height 26
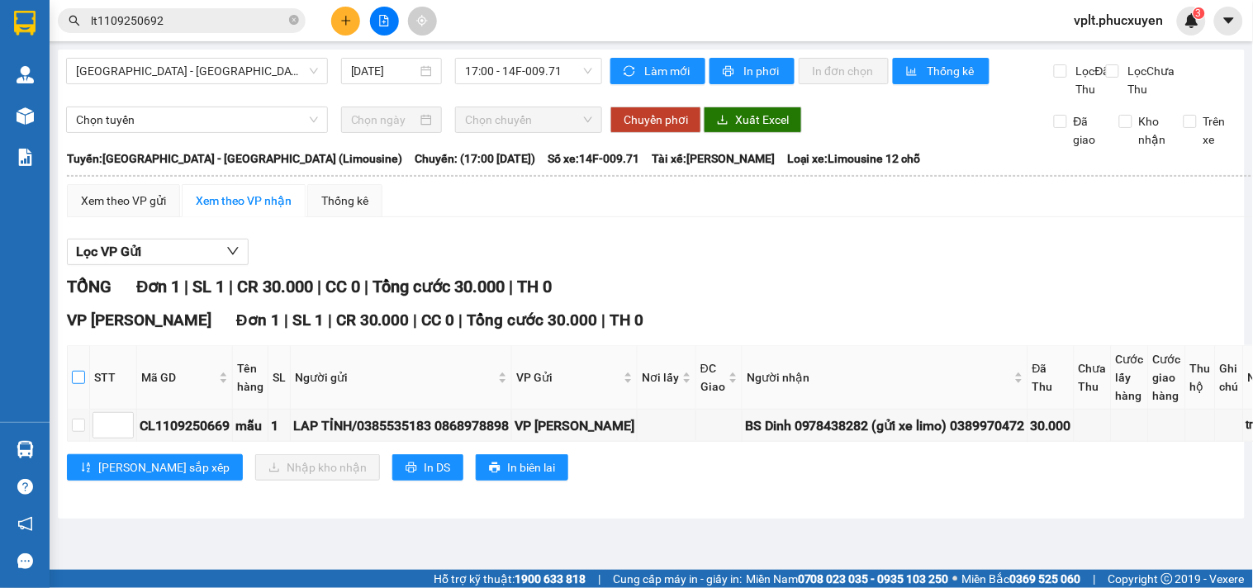
click at [77, 384] on input "checkbox" at bounding box center [78, 377] width 13 height 13
checkbox input "true"
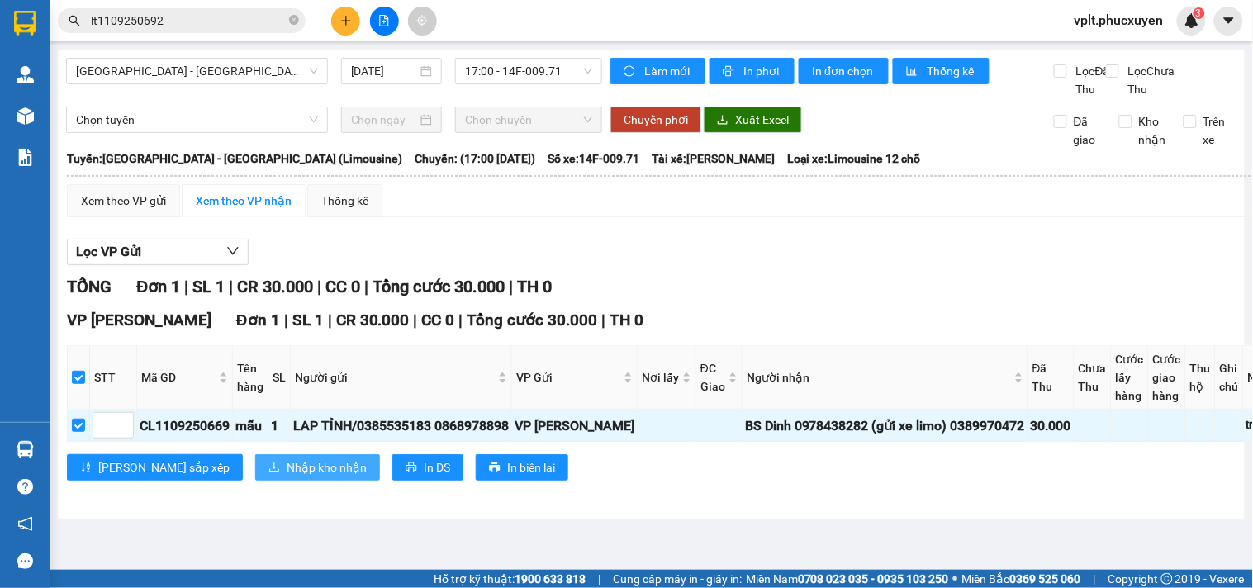
click at [287, 477] on span "Nhập kho nhận" at bounding box center [327, 468] width 80 height 18
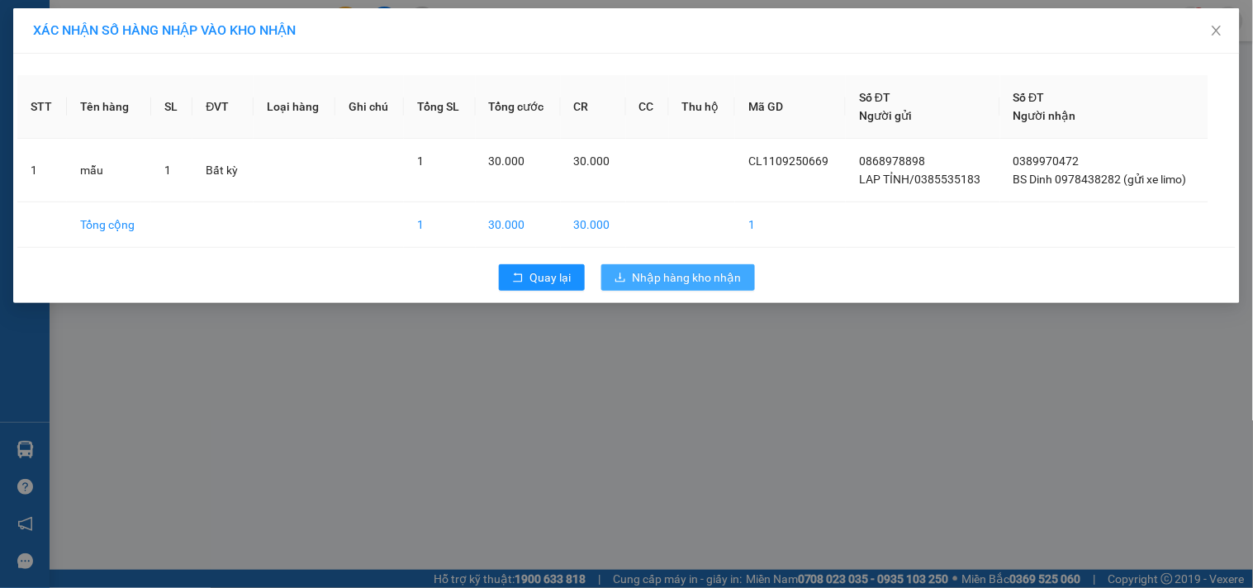
click at [705, 269] on span "Nhập hàng kho nhận" at bounding box center [687, 278] width 109 height 18
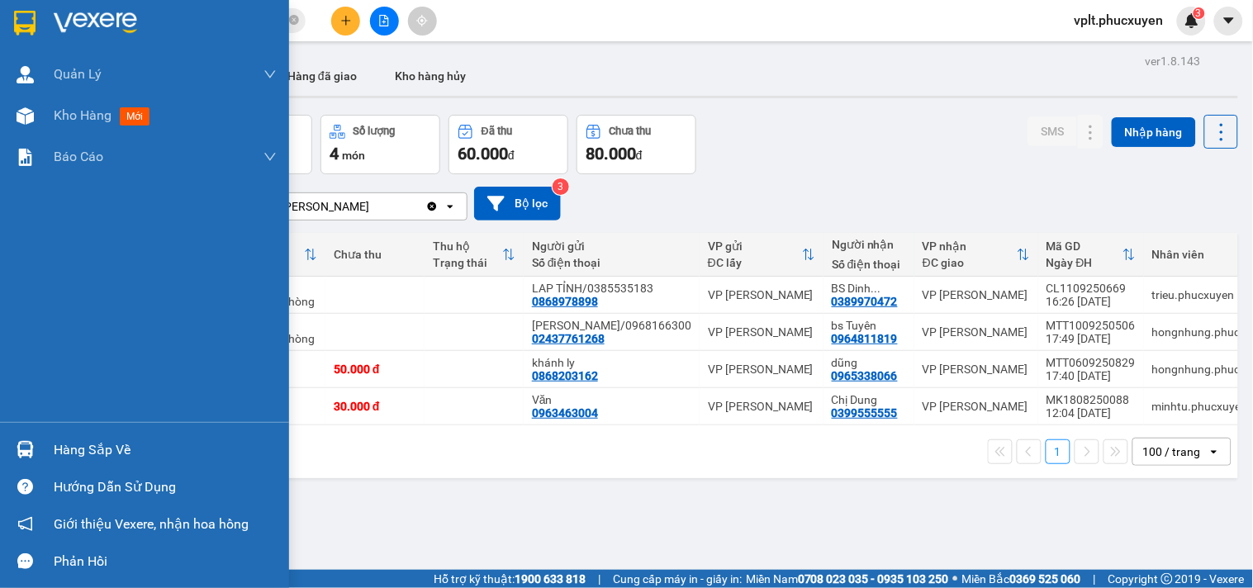
click at [36, 449] on div at bounding box center [25, 449] width 29 height 29
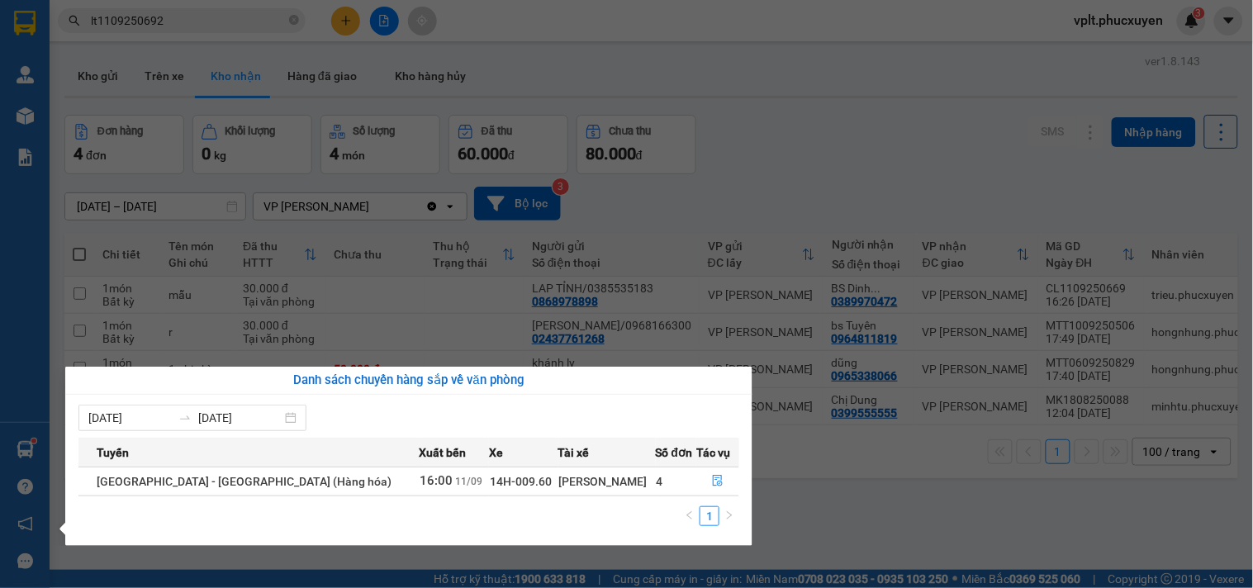
click at [935, 202] on section "Kết quả tìm kiếm ( 1 ) Bộ lọc Mã ĐH Trạng thái Món hàng Thu hộ Tổng cước Chưa c…" at bounding box center [626, 294] width 1253 height 588
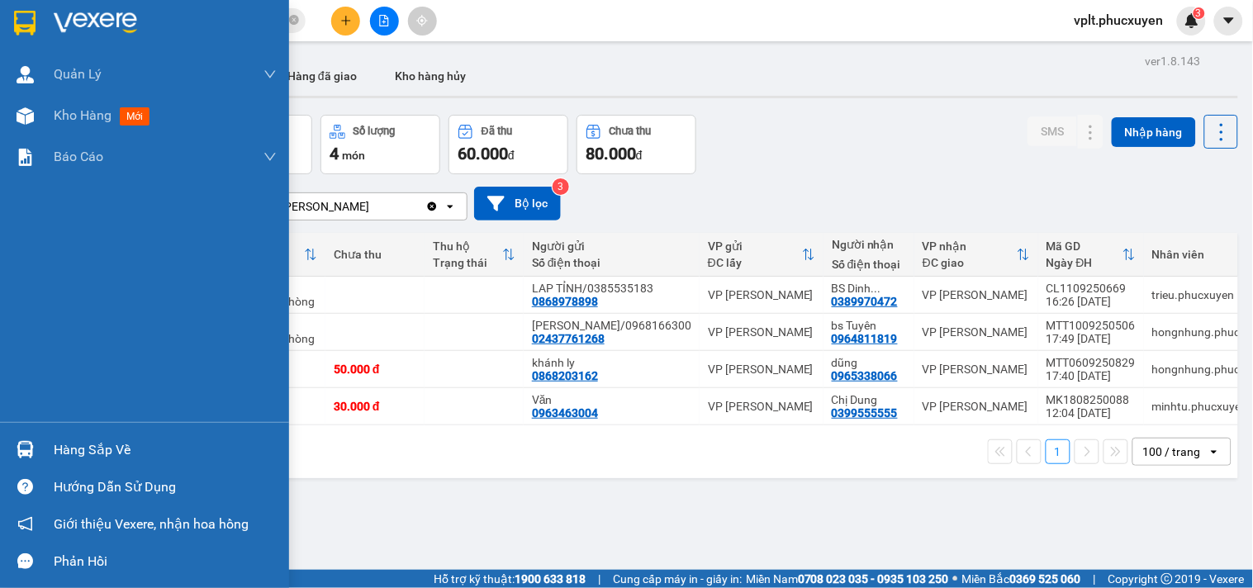
click at [36, 439] on div at bounding box center [25, 449] width 29 height 29
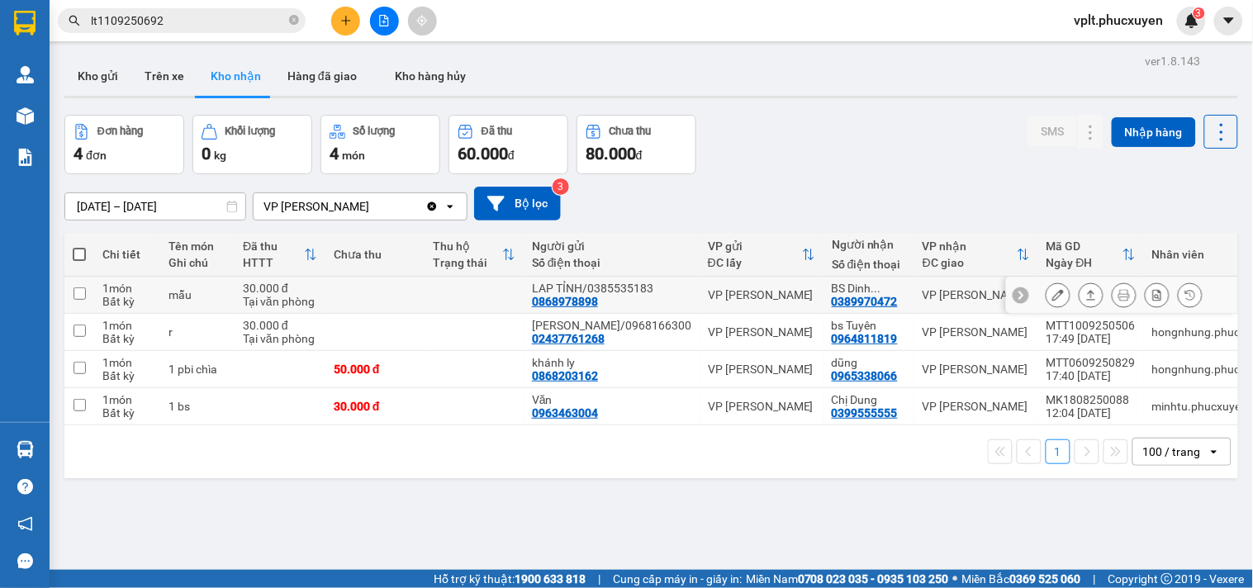
click at [601, 279] on section "Kết quả tìm kiếm ( 1 ) Bộ lọc Mã ĐH Trạng thái Món hàng Thu hộ Tổng cước Chưa c…" at bounding box center [626, 294] width 1253 height 588
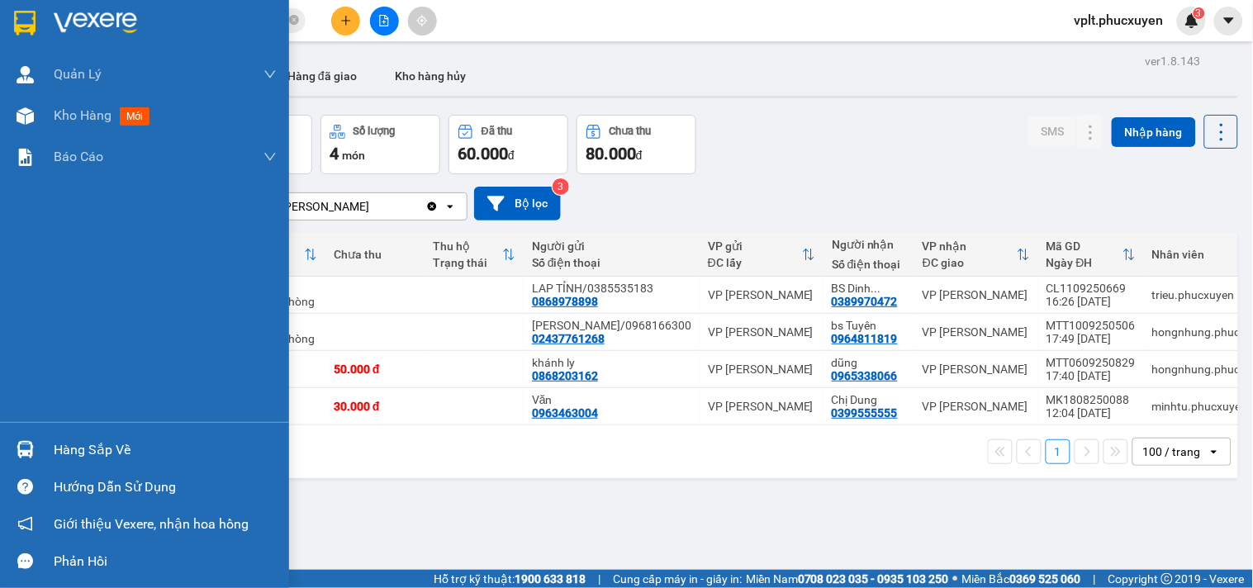
click at [21, 447] on img at bounding box center [25, 449] width 17 height 17
